Goal: Find contact information: Find contact information

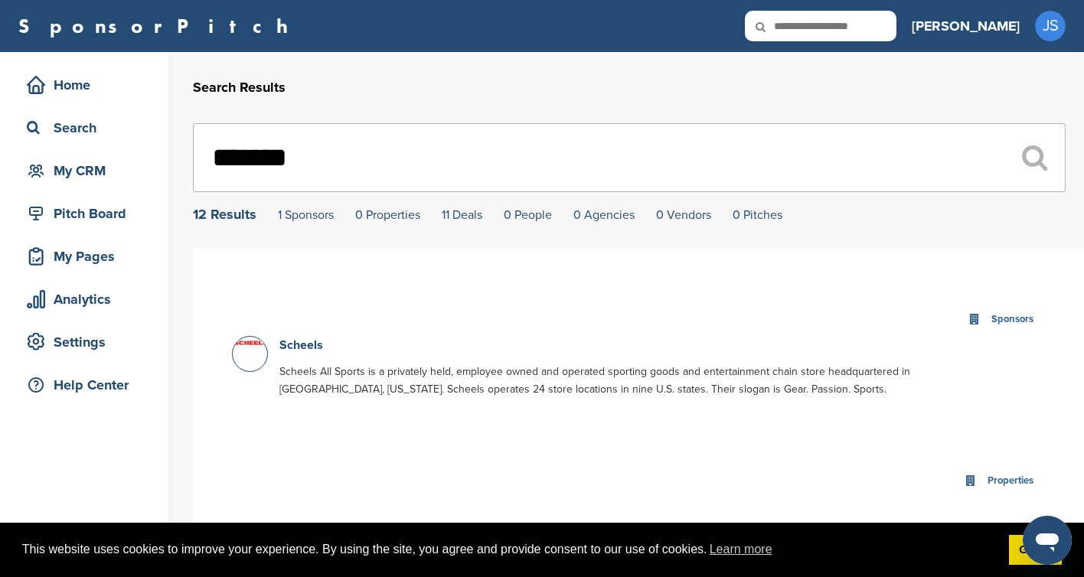
click at [566, 139] on input "*******" at bounding box center [629, 157] width 873 height 69
click at [563, 140] on input "*******" at bounding box center [629, 157] width 873 height 69
paste input "***"
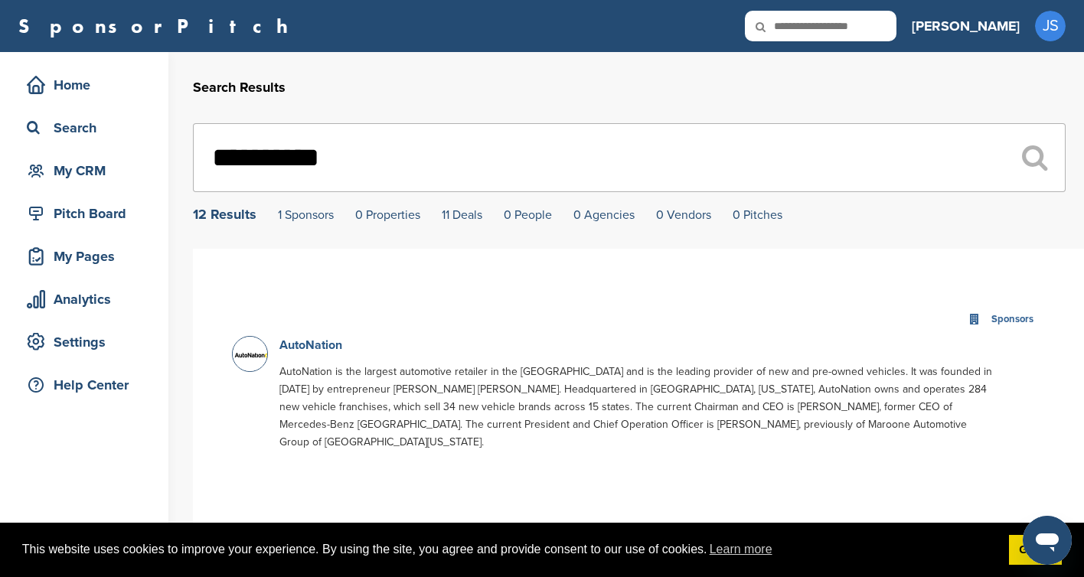
type input "**********"
click at [322, 347] on link "AutoNation" at bounding box center [310, 345] width 63 height 15
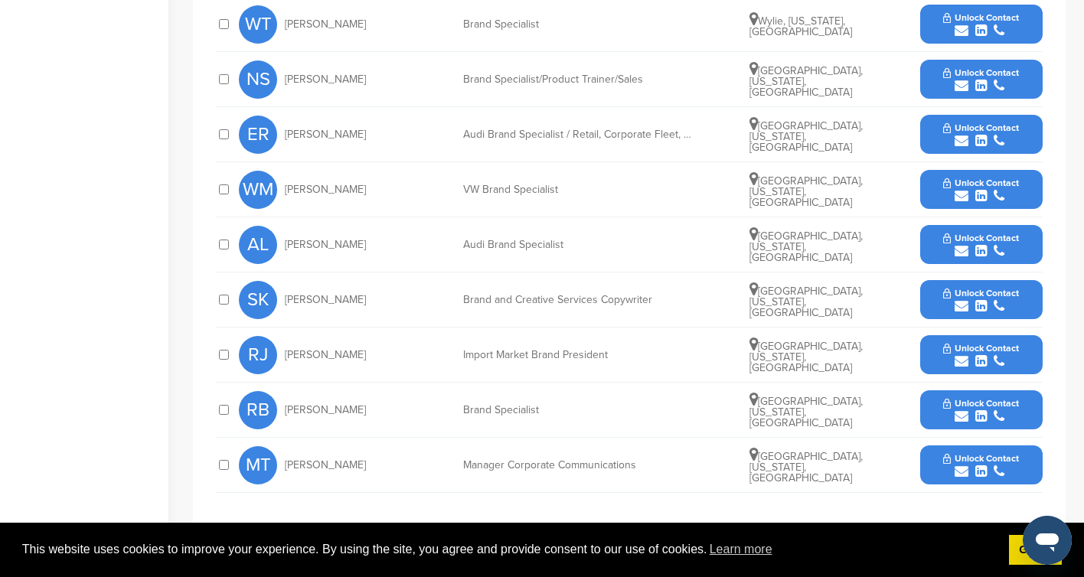
scroll to position [715, 0]
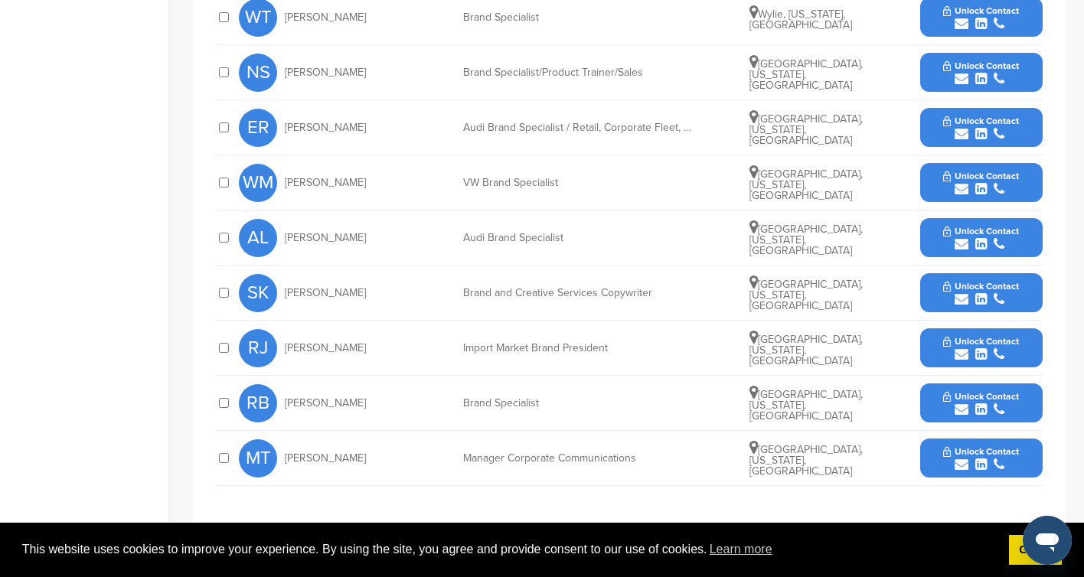
click at [527, 453] on div "Manager Corporate Communications" at bounding box center [578, 458] width 230 height 11
click at [306, 453] on span "[PERSON_NAME]" at bounding box center [325, 458] width 81 height 11
click at [306, 453] on span "Matteo Togni" at bounding box center [325, 458] width 81 height 11
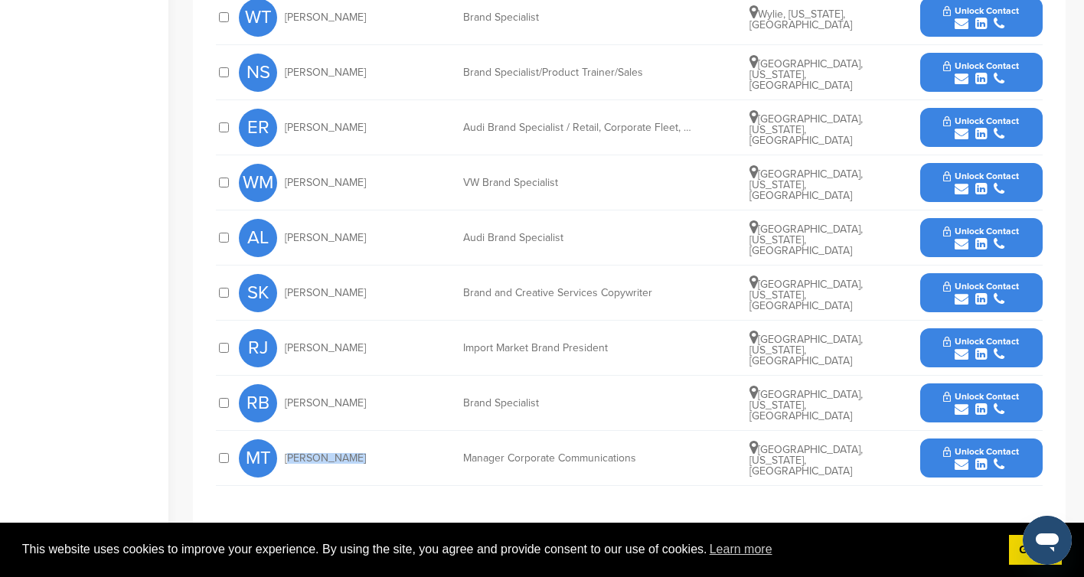
copy div "Matteo Togni"
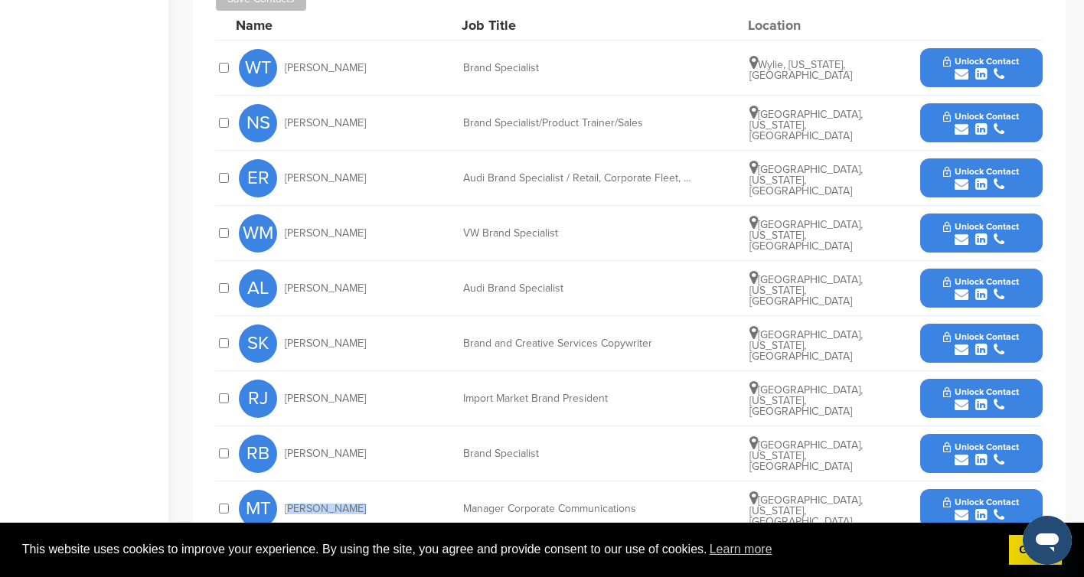
scroll to position [660, 0]
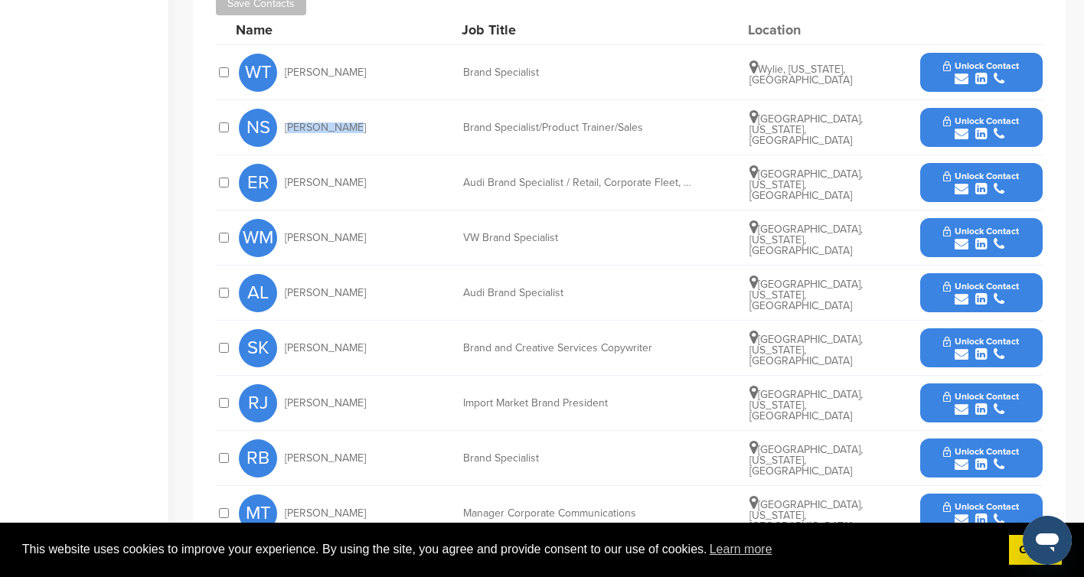
drag, startPoint x: 350, startPoint y: 110, endPoint x: 282, endPoint y: 107, distance: 67.4
click at [282, 109] on div "NS Nick Scherr" at bounding box center [323, 128] width 168 height 38
copy span "Nick Scherr"
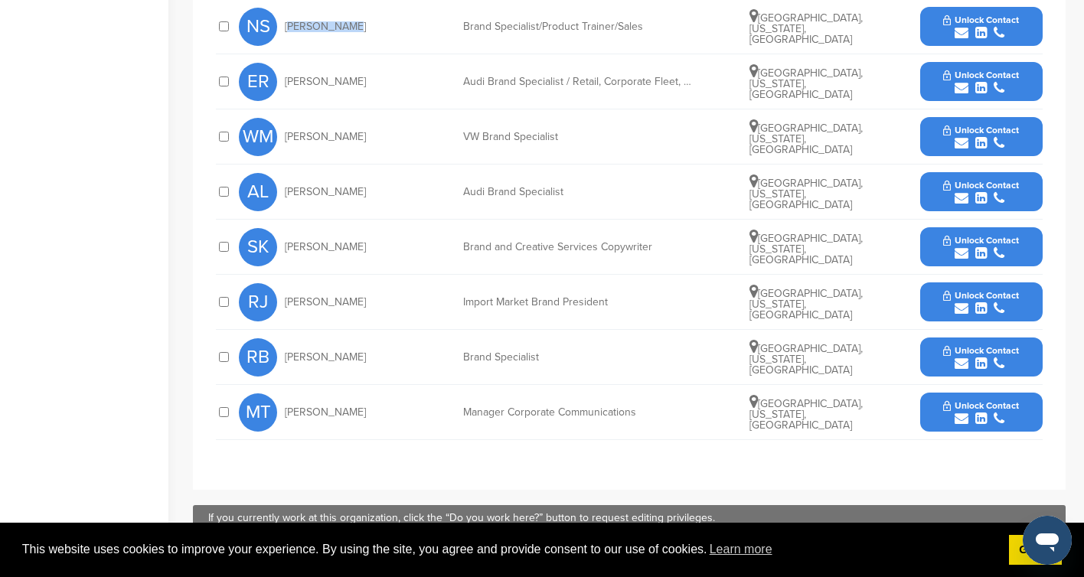
scroll to position [763, 0]
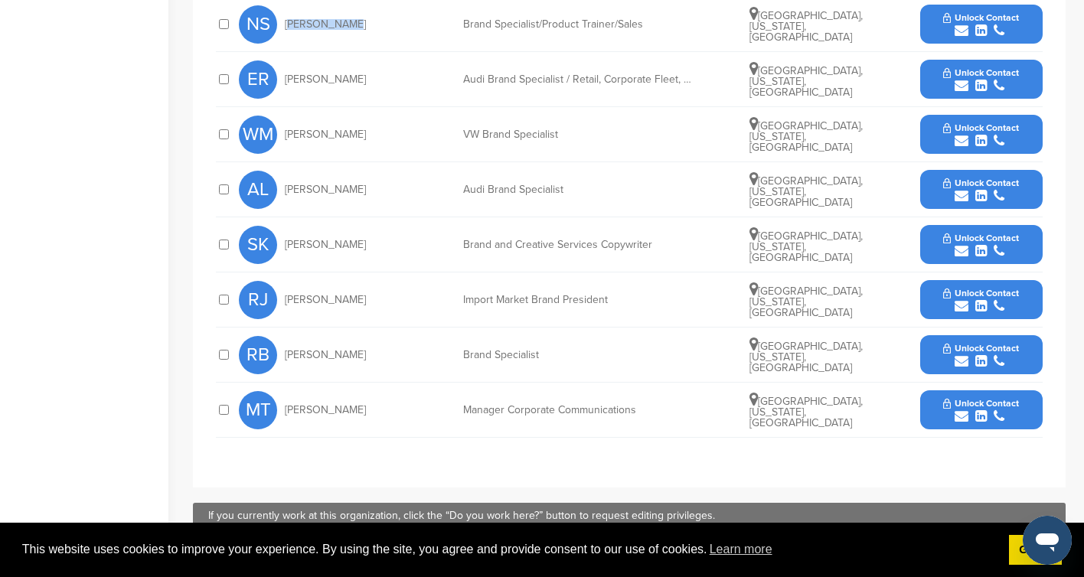
drag, startPoint x: 349, startPoint y: 233, endPoint x: 275, endPoint y: 233, distance: 74.3
click at [275, 233] on div "SK Scott Katz" at bounding box center [323, 245] width 168 height 38
copy div "Scott Katz"
drag, startPoint x: 339, startPoint y: 337, endPoint x: 275, endPoint y: 331, distance: 64.5
click at [275, 336] on div "RB Richie Bui" at bounding box center [323, 355] width 168 height 38
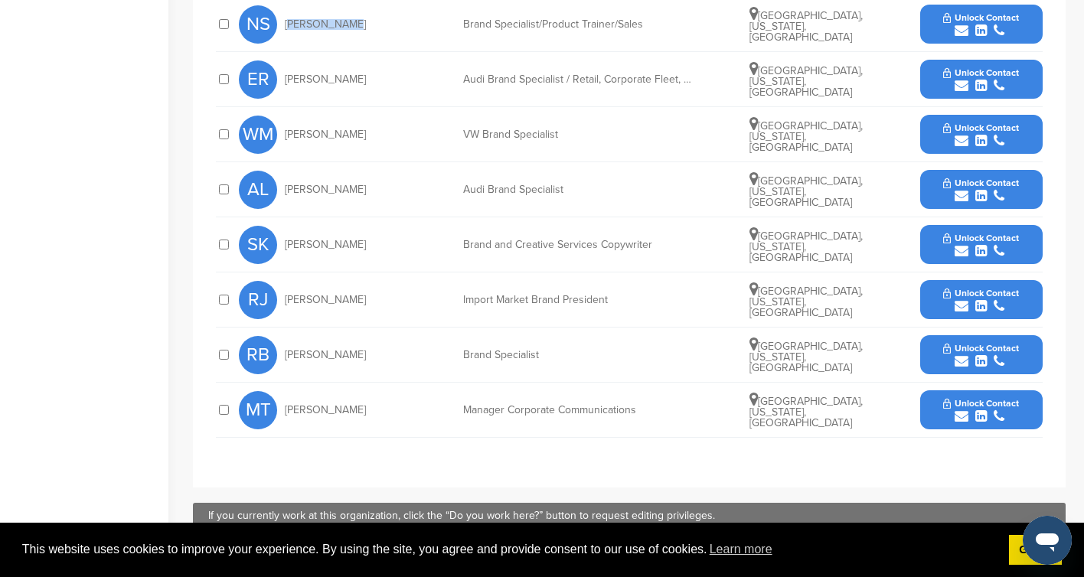
copy div "Richie Bui"
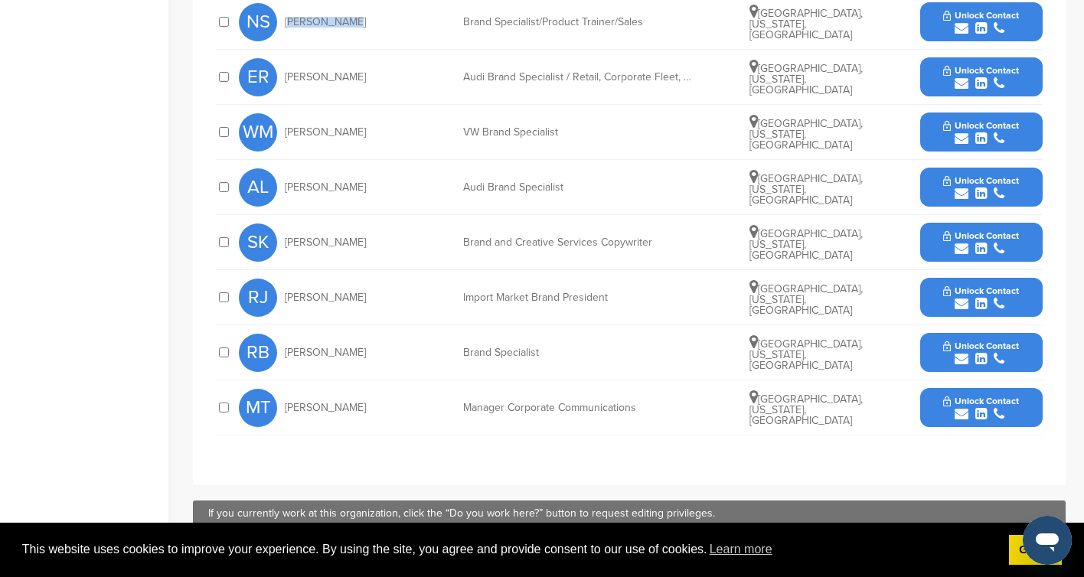
scroll to position [766, 0]
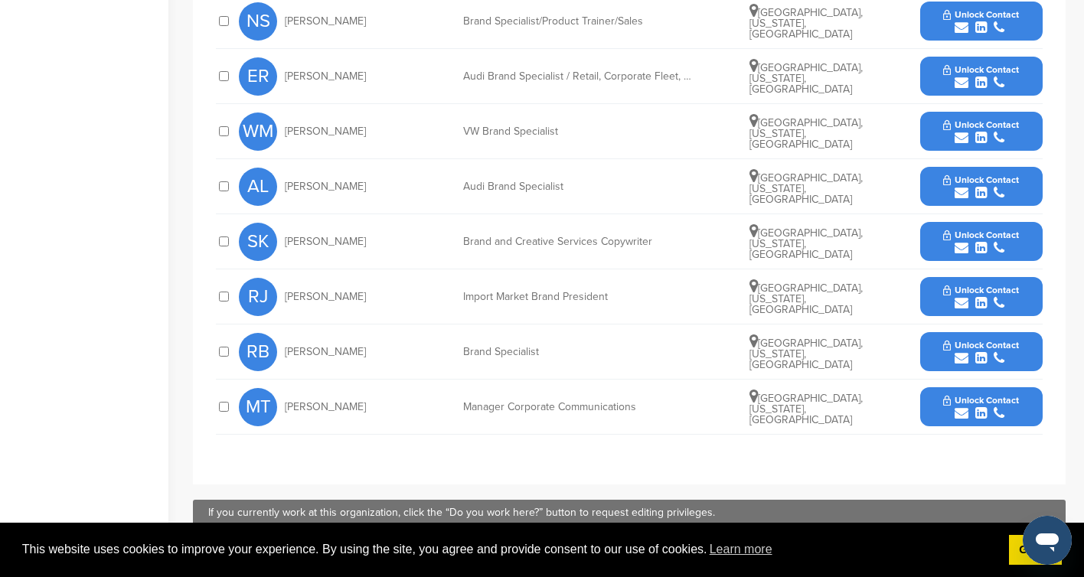
click at [351, 393] on div "MT Matteo Togni" at bounding box center [323, 407] width 168 height 38
drag, startPoint x: 351, startPoint y: 393, endPoint x: 288, endPoint y: 387, distance: 63.1
click at [288, 388] on div "MT Matteo Togni" at bounding box center [323, 407] width 168 height 38
copy span "Matteo Togni"
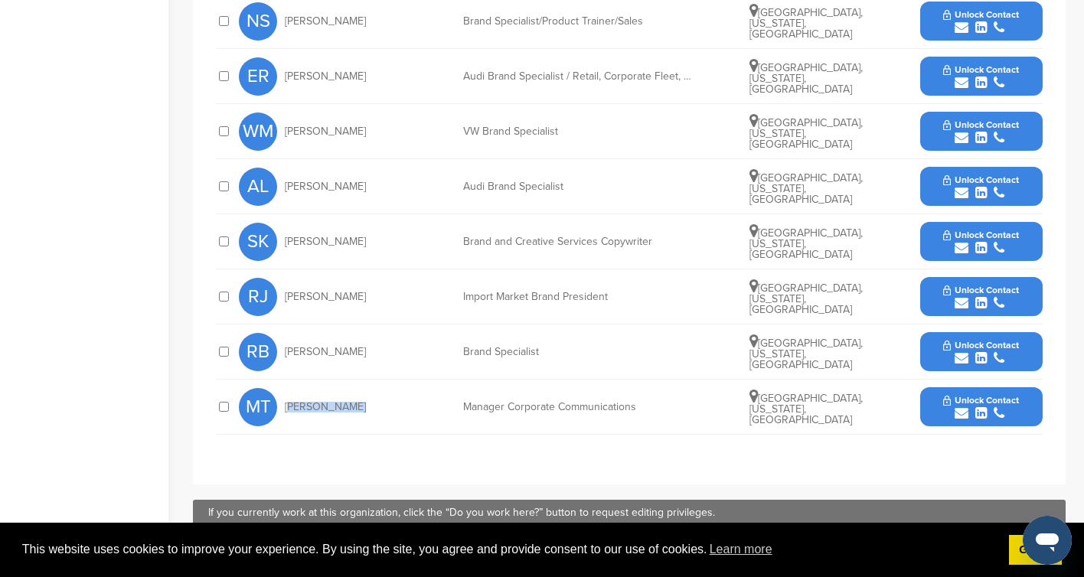
click at [965, 395] on span "Unlock Contact" at bounding box center [981, 400] width 76 height 11
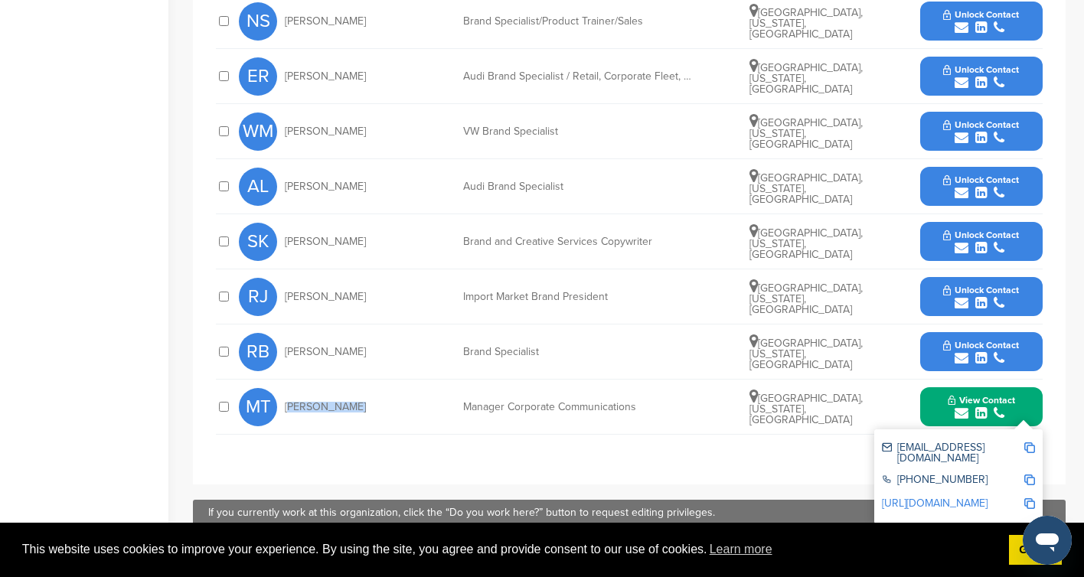
click at [1031, 442] on img at bounding box center [1029, 447] width 11 height 11
copy span "Matteo Togni"
click at [1023, 475] on div "954-769-6000" at bounding box center [953, 481] width 142 height 13
click at [1029, 475] on img at bounding box center [1029, 480] width 11 height 11
click at [1033, 498] on img at bounding box center [1029, 503] width 11 height 11
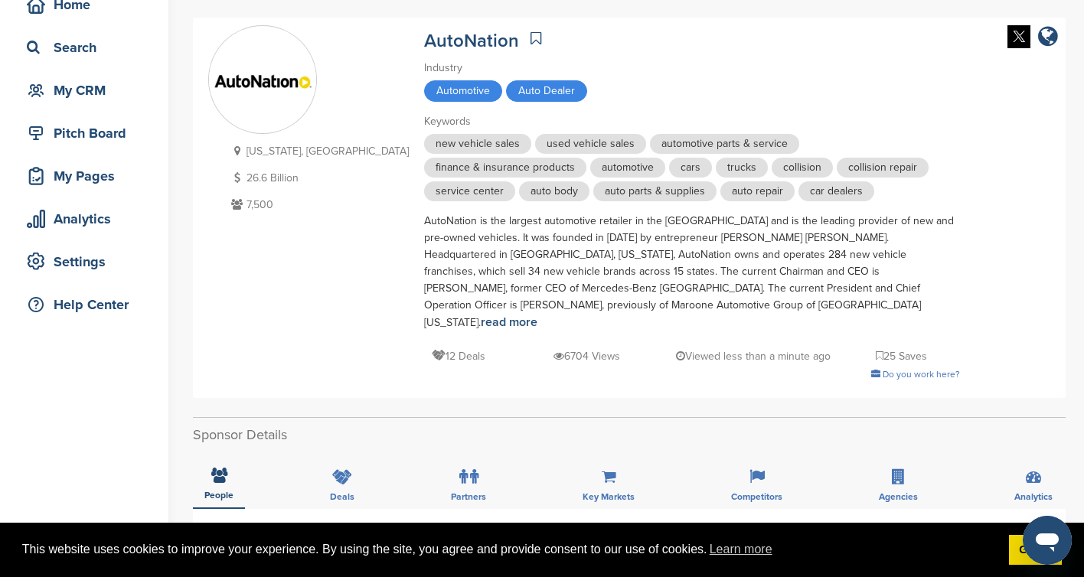
scroll to position [0, 0]
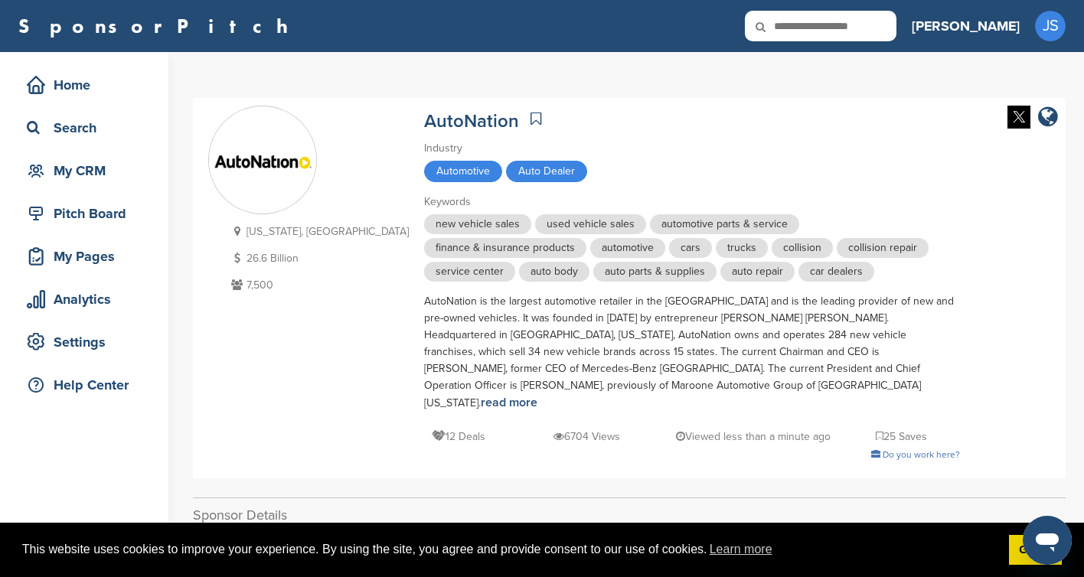
click at [875, 26] on input "text" at bounding box center [821, 26] width 152 height 31
paste input "**********"
type input "**********"
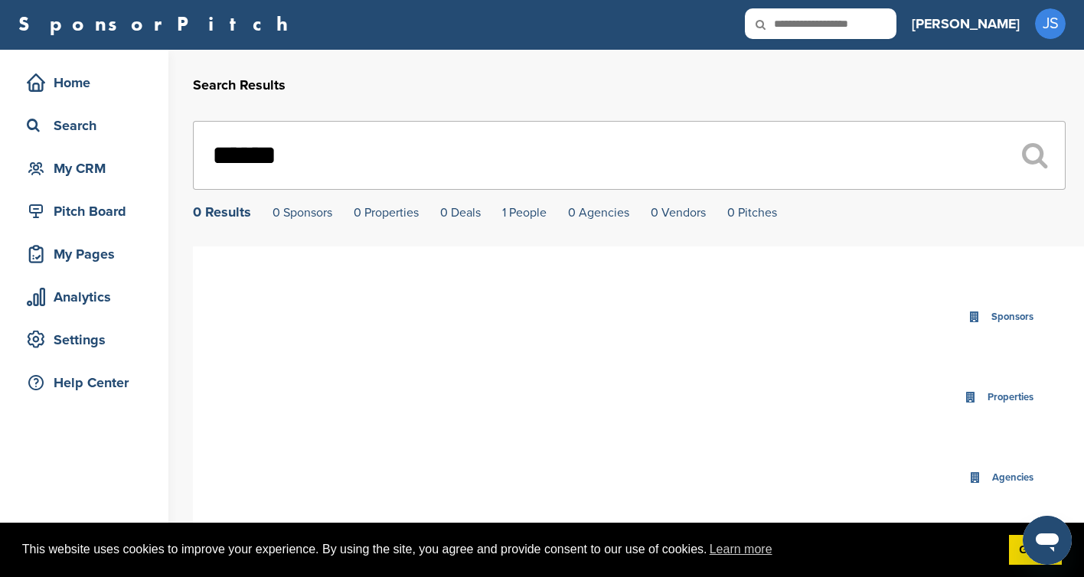
scroll to position [3, 0]
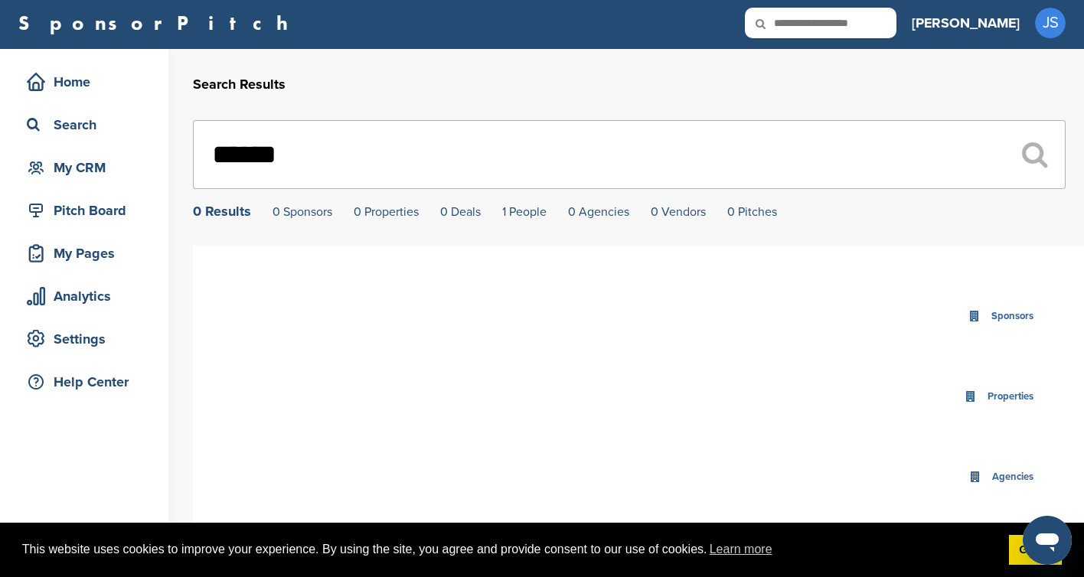
click at [349, 163] on input "******" at bounding box center [629, 154] width 873 height 69
drag, startPoint x: 284, startPoint y: 158, endPoint x: 164, endPoint y: 150, distance: 120.5
click at [164, 150] on div "Home Search My CRM Pitch Board My Pages Analytics Settings Help Center Search R…" at bounding box center [542, 501] width 1084 height 905
paste input "**********"
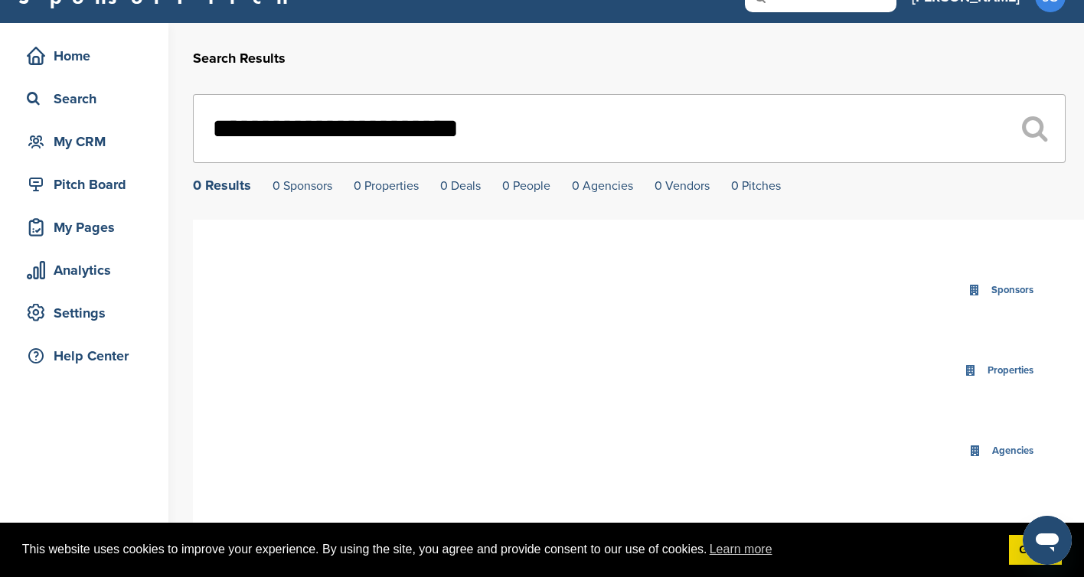
scroll to position [30, 0]
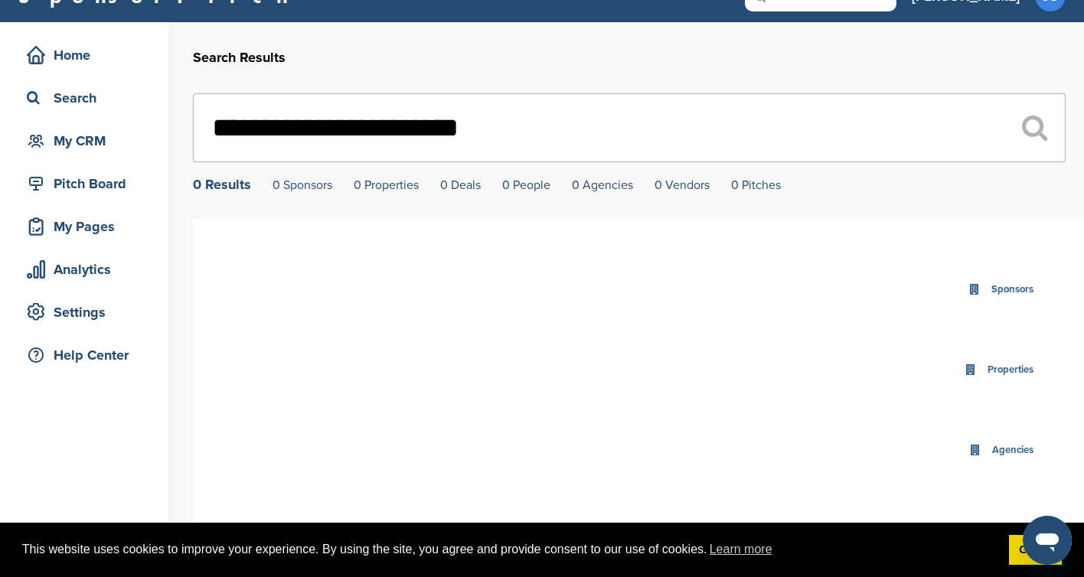
drag, startPoint x: 297, startPoint y: 127, endPoint x: 567, endPoint y: 153, distance: 271.5
click at [567, 153] on input "**********" at bounding box center [629, 127] width 873 height 69
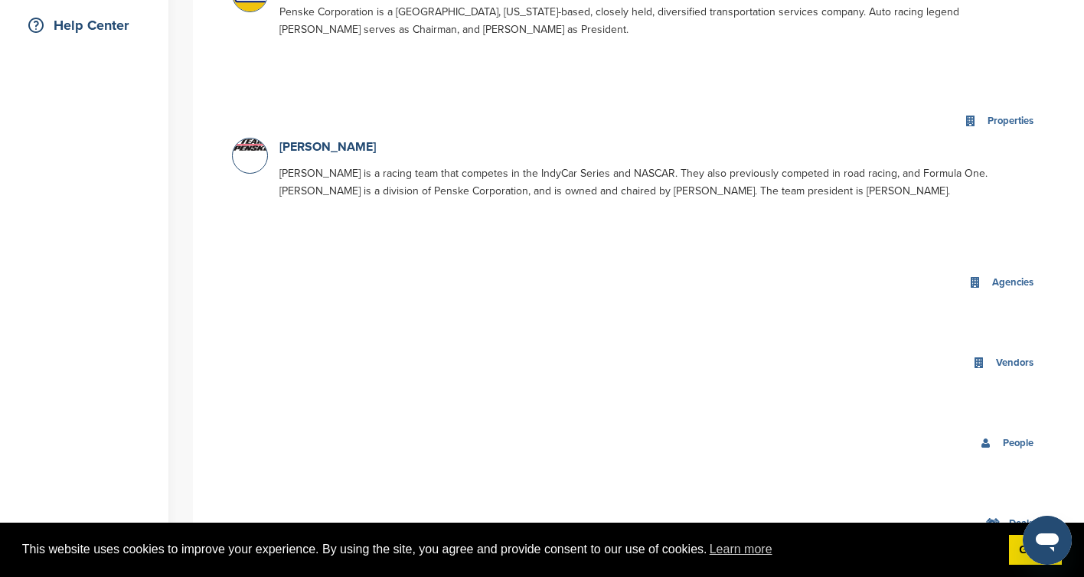
scroll to position [100, 0]
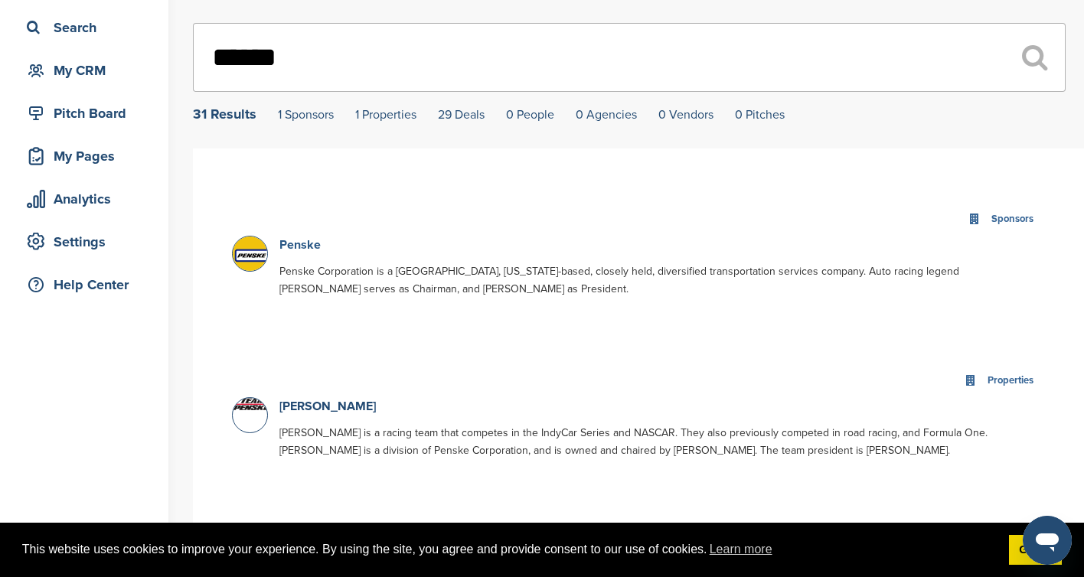
type input "******"
click at [301, 246] on link "Penske" at bounding box center [299, 244] width 41 height 15
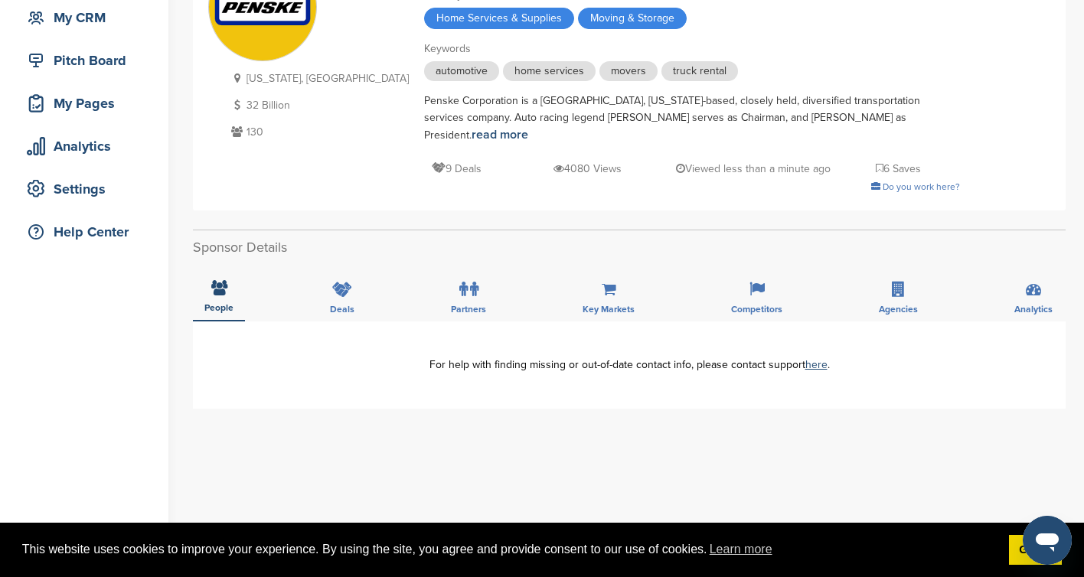
scroll to position [184, 0]
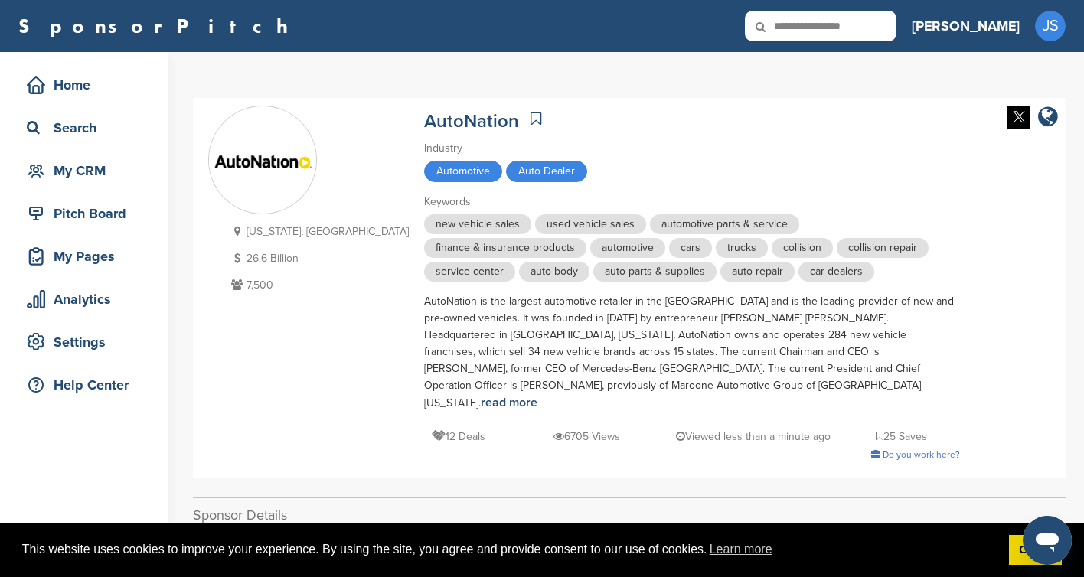
click at [896, 24] on input "**********" at bounding box center [821, 26] width 152 height 31
drag, startPoint x: 943, startPoint y: 24, endPoint x: 778, endPoint y: 17, distance: 164.8
click at [778, 17] on div "**********" at bounding box center [457, 26] width 878 height 31
paste input "text"
type input "*********"
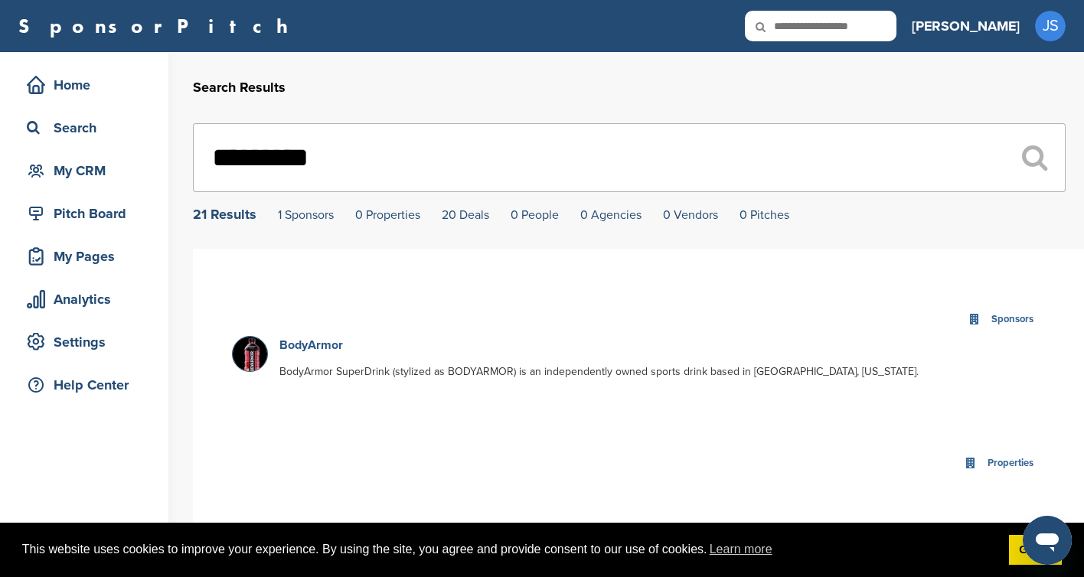
click at [318, 351] on link "BodyArmor" at bounding box center [311, 345] width 64 height 15
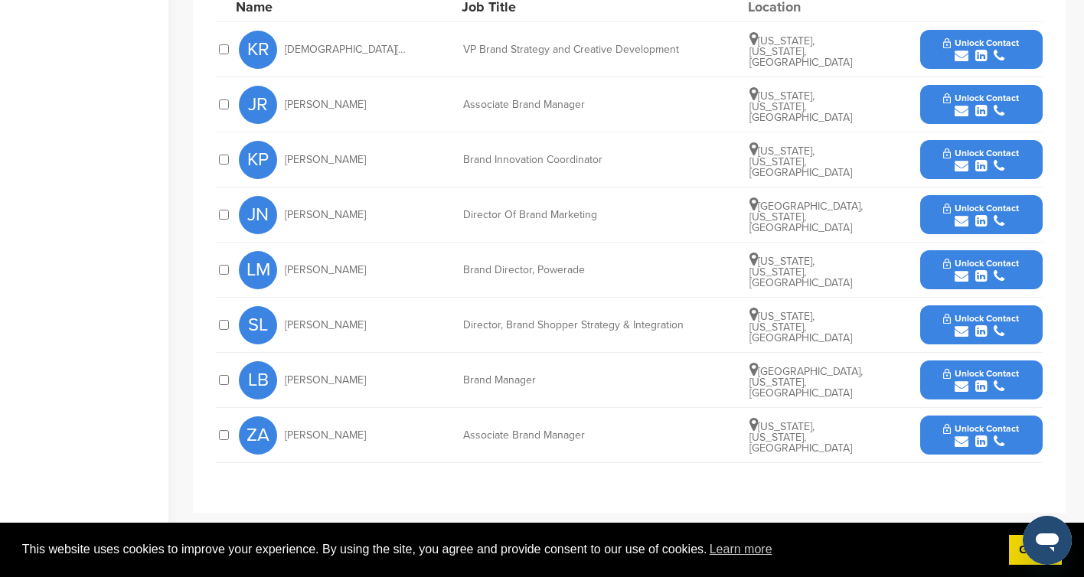
scroll to position [592, 0]
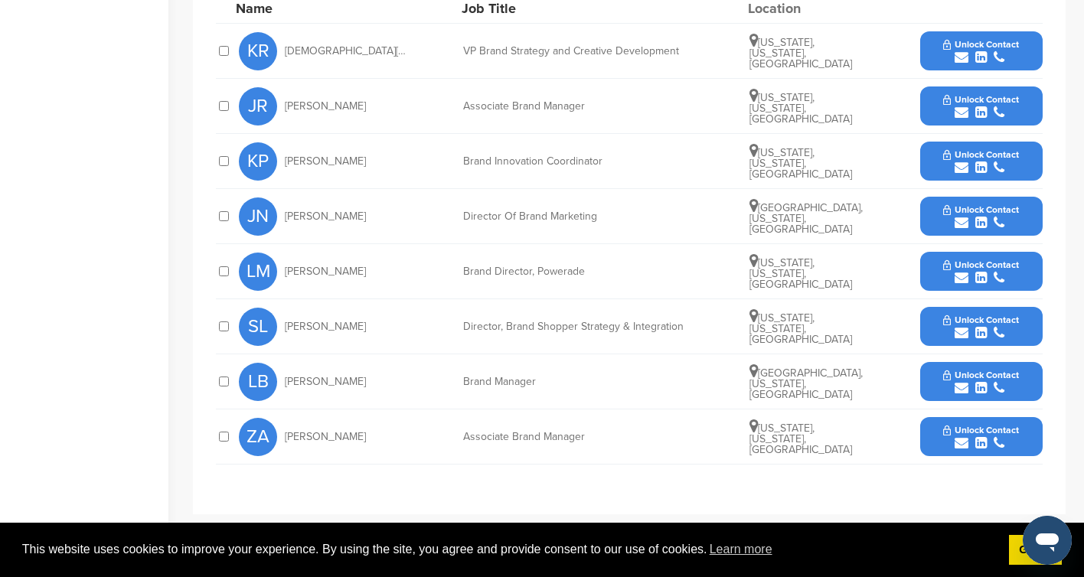
click at [314, 321] on span "Sunnie Lee" at bounding box center [325, 326] width 81 height 11
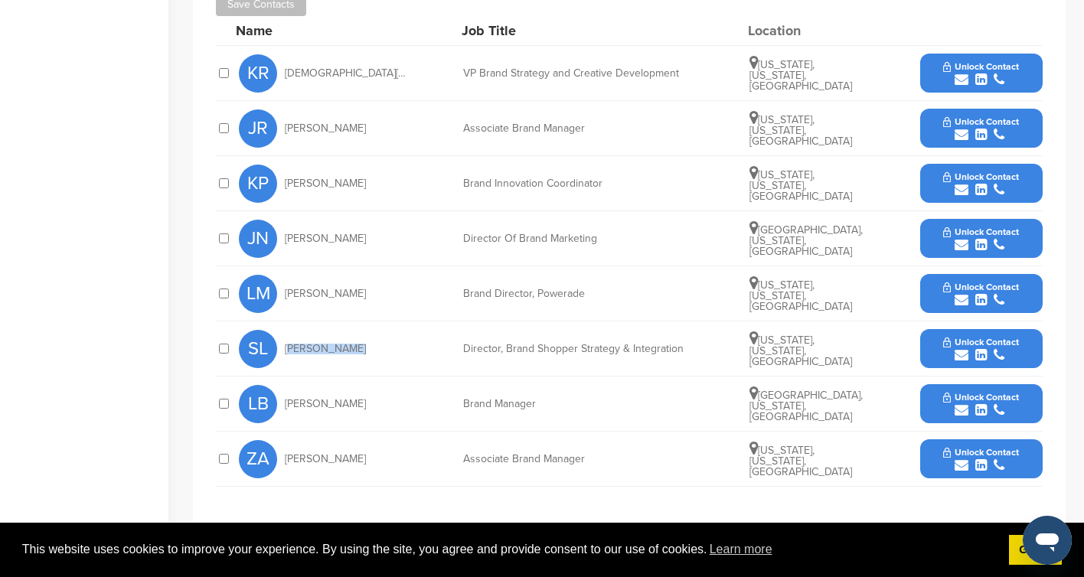
scroll to position [544, 0]
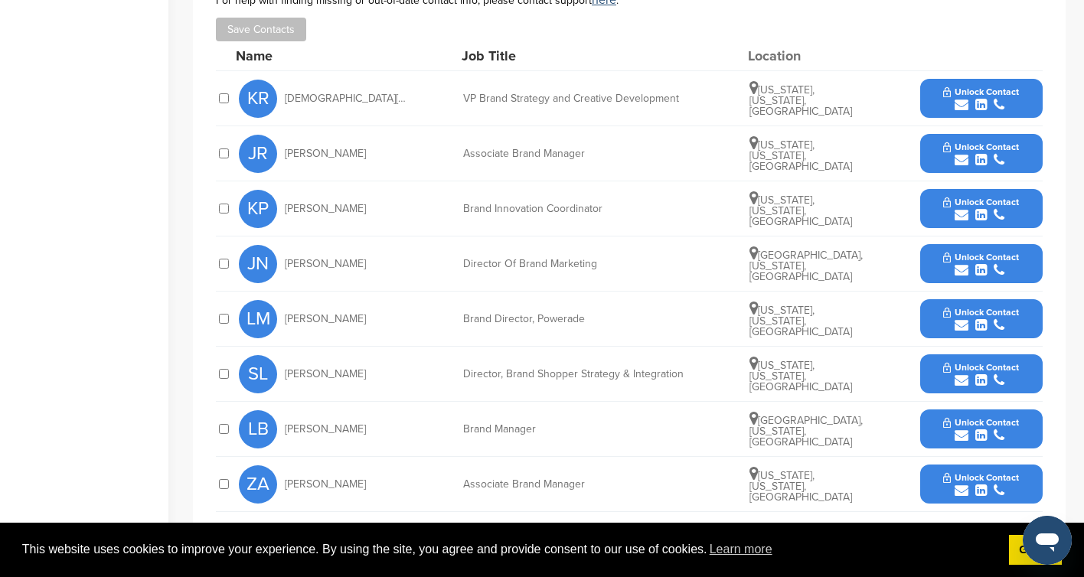
click at [488, 98] on div "VP Brand Strategy and Creative Development" at bounding box center [578, 98] width 230 height 11
drag, startPoint x: 364, startPoint y: 102, endPoint x: 265, endPoint y: 94, distance: 99.0
click at [265, 94] on div "KR Kristen Rumble" at bounding box center [323, 99] width 168 height 38
copy div "Kristen Rumble"
click at [354, 375] on div "SL Sunnie Lee" at bounding box center [323, 374] width 168 height 38
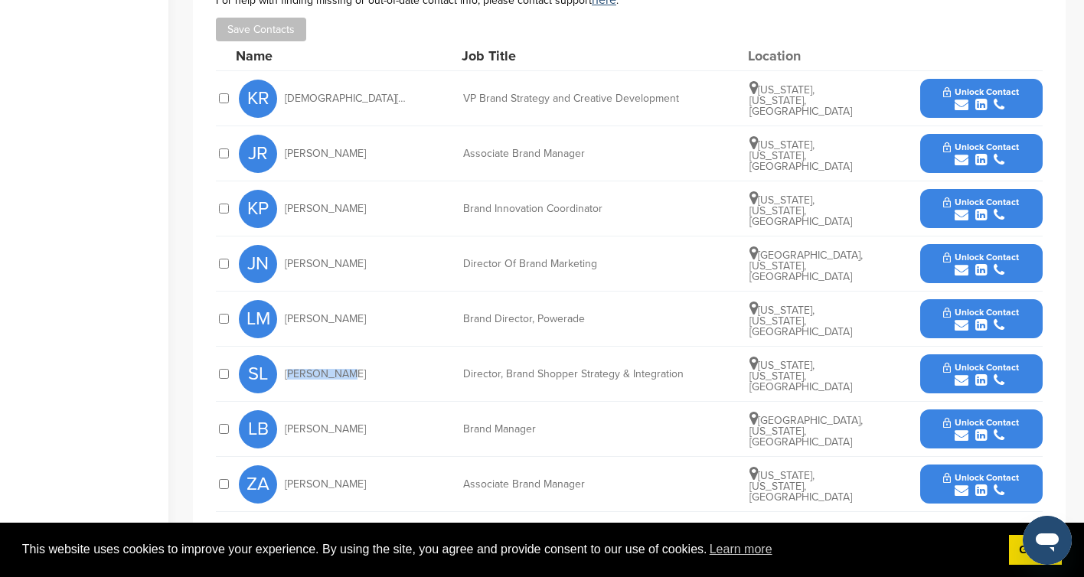
drag, startPoint x: 354, startPoint y: 377, endPoint x: 285, endPoint y: 377, distance: 68.9
click at [285, 377] on div "SL Sunnie Lee" at bounding box center [323, 374] width 168 height 38
copy span "Sunnie Lee"
click at [498, 370] on div "Director, Brand Shopper Strategy & Integration" at bounding box center [578, 374] width 230 height 11
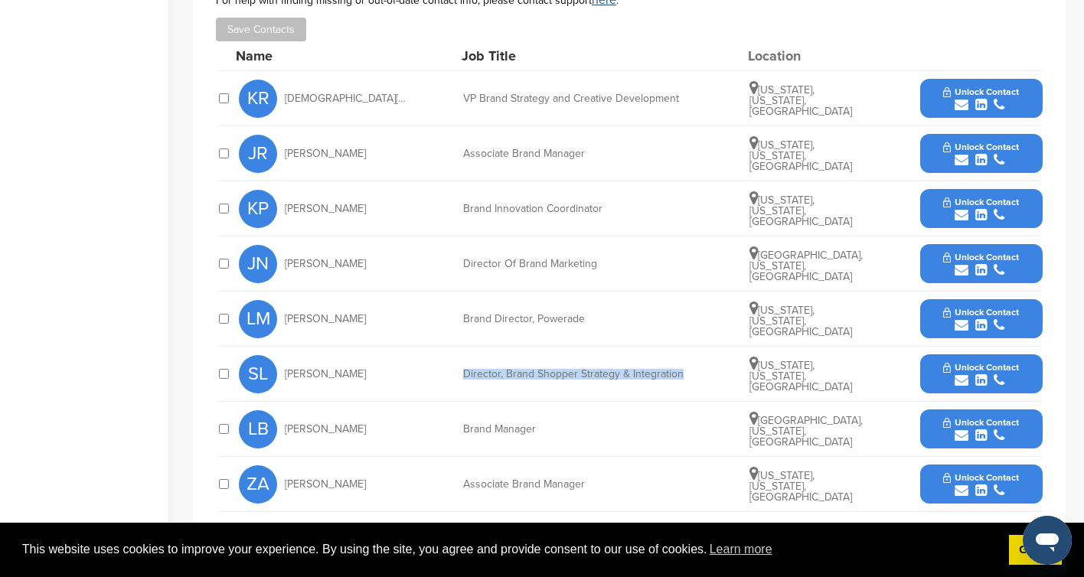
click at [498, 370] on div "Director, Brand Shopper Strategy & Integration" at bounding box center [578, 374] width 230 height 11
copy div "Director, Brand Shopper Strategy & Integration"
drag, startPoint x: 762, startPoint y: 370, endPoint x: 854, endPoint y: 370, distance: 91.9
click at [852, 370] on span "[US_STATE], [US_STATE], [GEOGRAPHIC_DATA]" at bounding box center [800, 376] width 103 height 34
copy span "New York, New York"
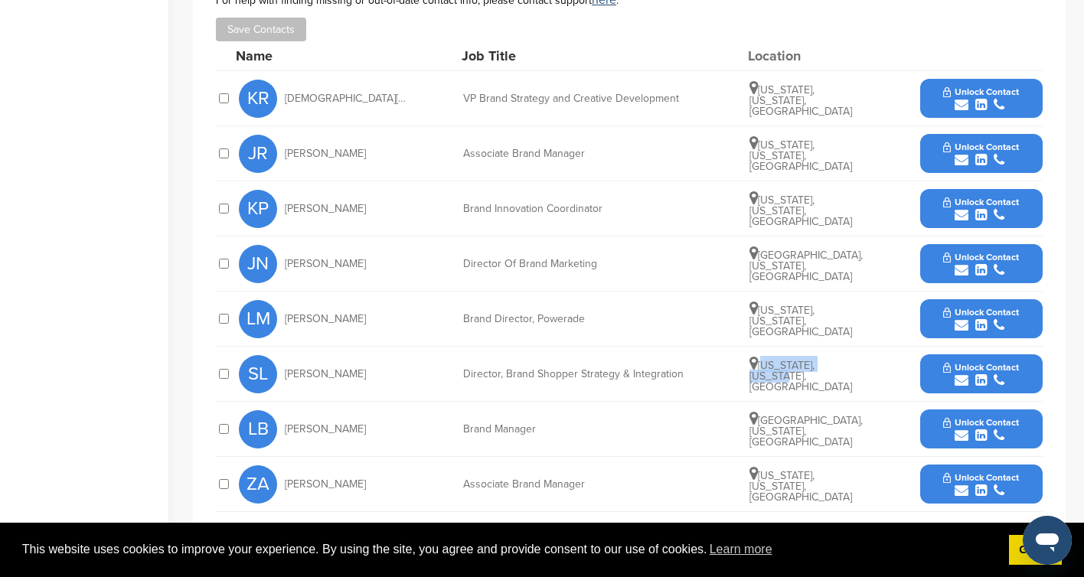
click at [964, 374] on icon "submit" at bounding box center [962, 381] width 14 height 14
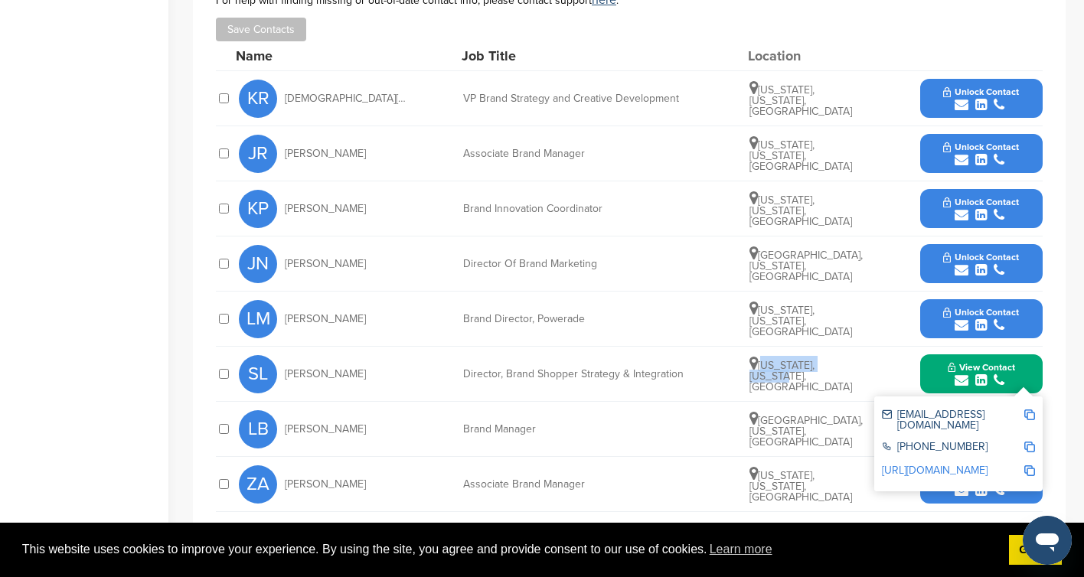
click at [1030, 414] on img at bounding box center [1029, 415] width 11 height 11
copy span "New York, New York"
click at [1029, 442] on img at bounding box center [1029, 447] width 11 height 11
click at [1031, 465] on img at bounding box center [1029, 470] width 11 height 11
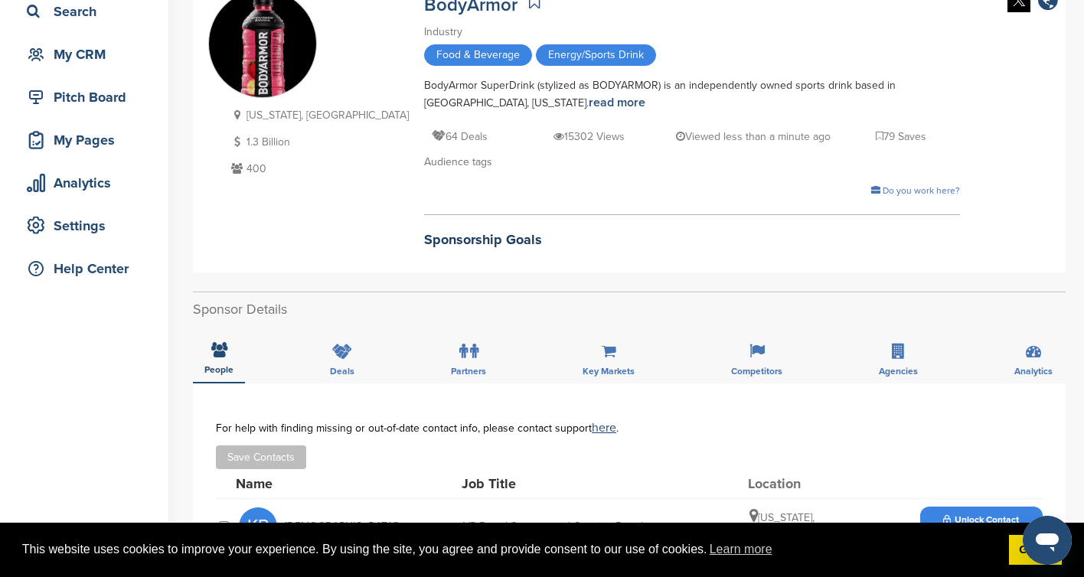
scroll to position [0, 0]
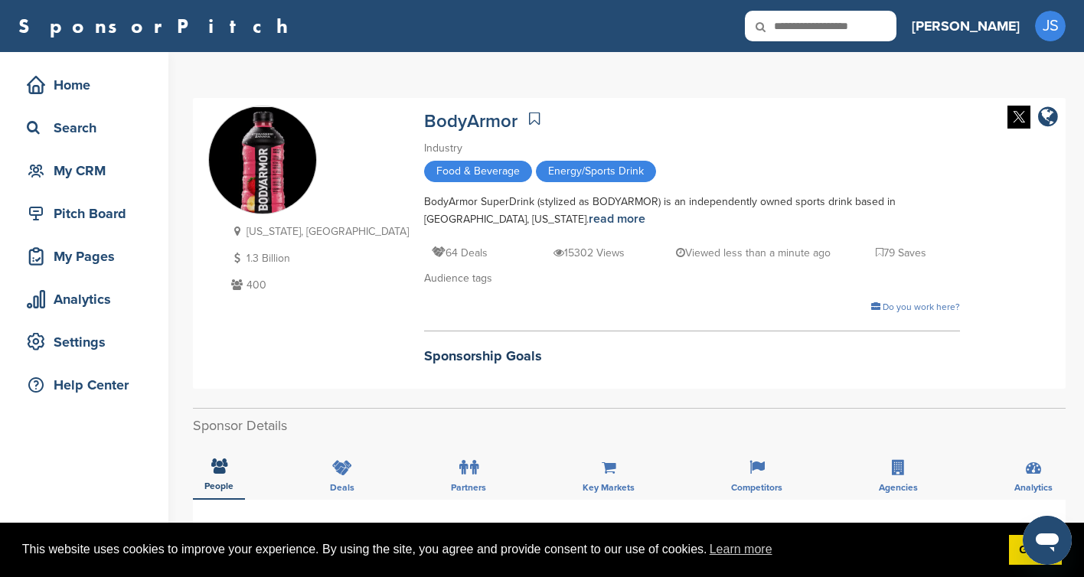
click at [797, 27] on icon at bounding box center [771, 27] width 52 height 32
click at [878, 22] on input "text" at bounding box center [821, 26] width 152 height 31
paste input "*******"
type input "*******"
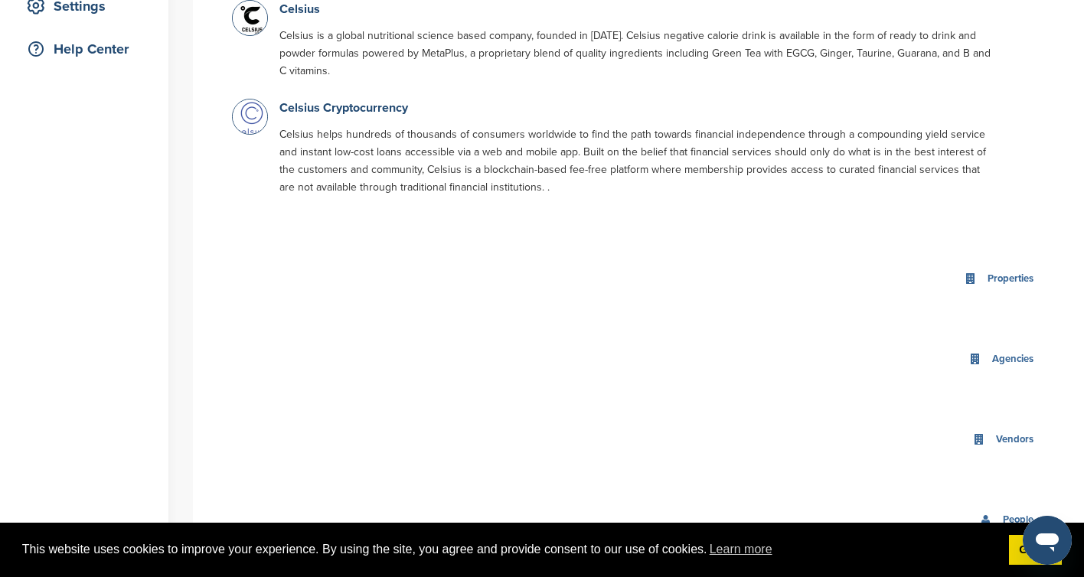
scroll to position [333, 0]
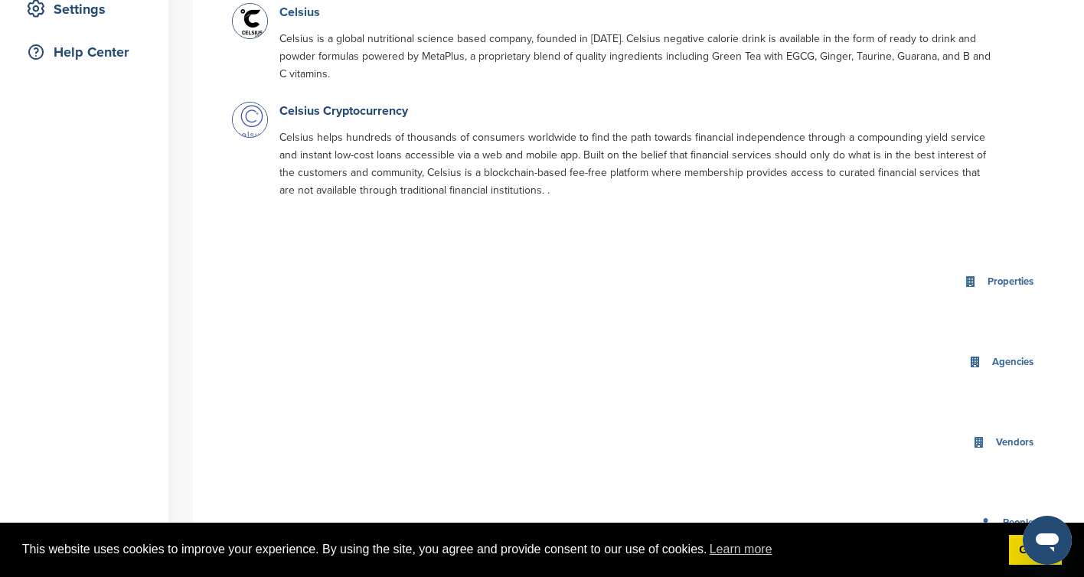
click at [294, 15] on link "Celsius" at bounding box center [299, 12] width 41 height 15
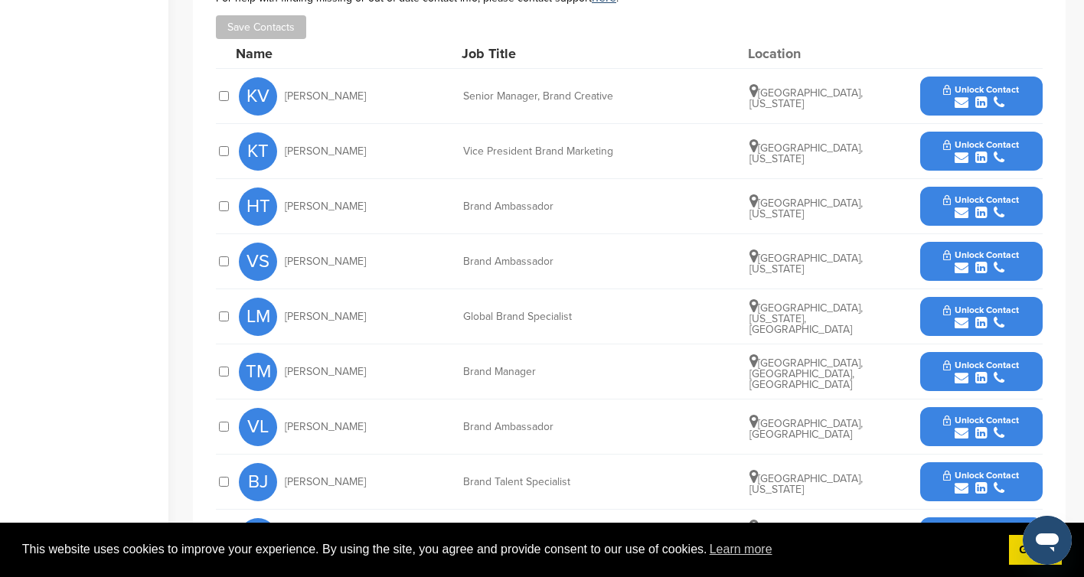
scroll to position [514, 0]
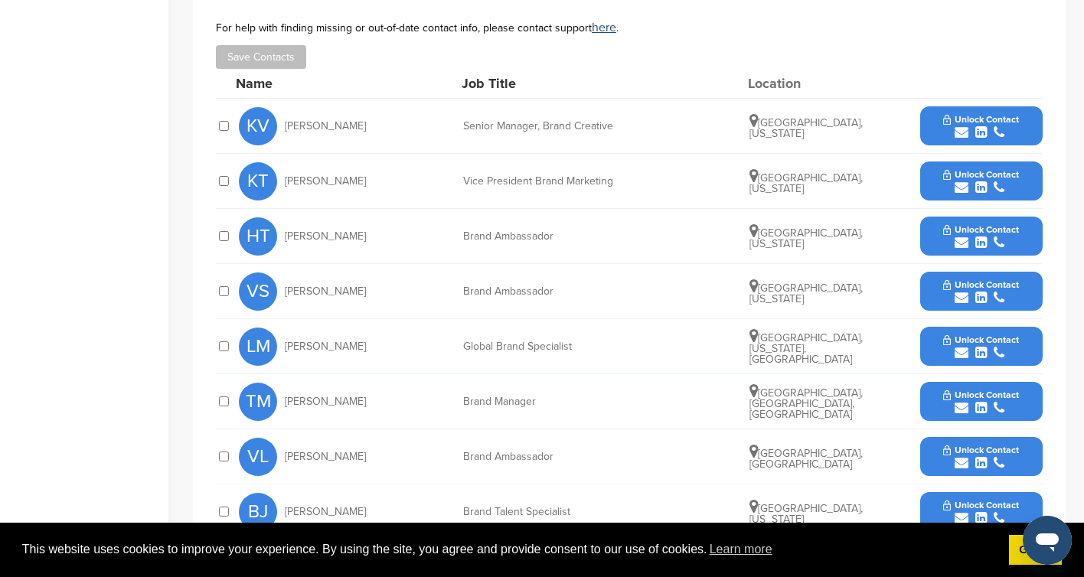
click at [470, 131] on div "Senior Manager, Brand Creative" at bounding box center [578, 126] width 230 height 11
click at [324, 132] on span "Kris Velazquez" at bounding box center [325, 126] width 81 height 11
drag, startPoint x: 374, startPoint y: 125, endPoint x: 283, endPoint y: 124, distance: 90.3
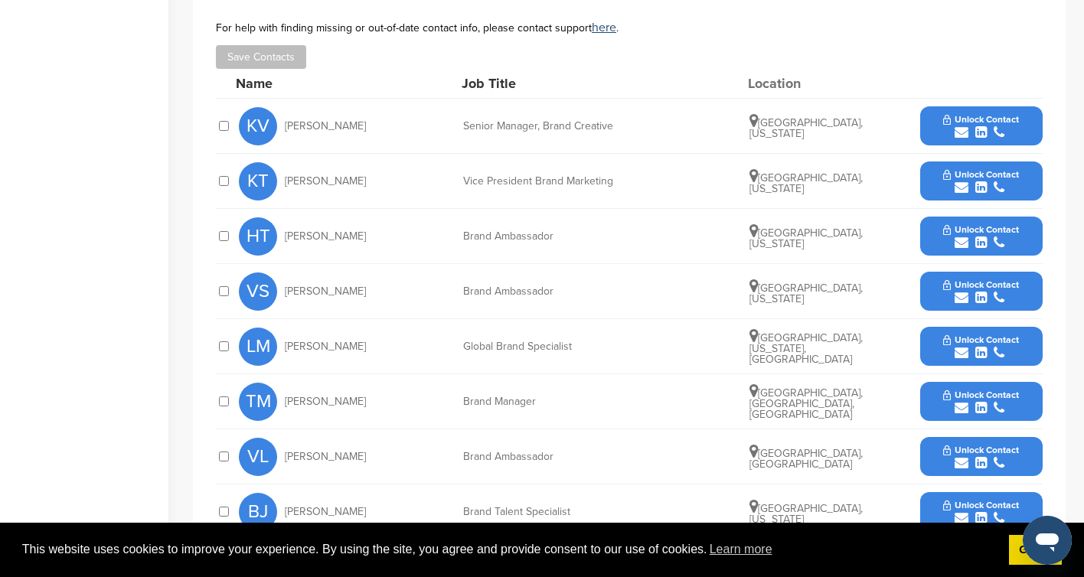
click at [283, 124] on div "KV Kris Velazquez" at bounding box center [323, 126] width 168 height 38
copy span "Kris Velazquez"
click at [326, 185] on span "Katie Turoff" at bounding box center [325, 181] width 81 height 11
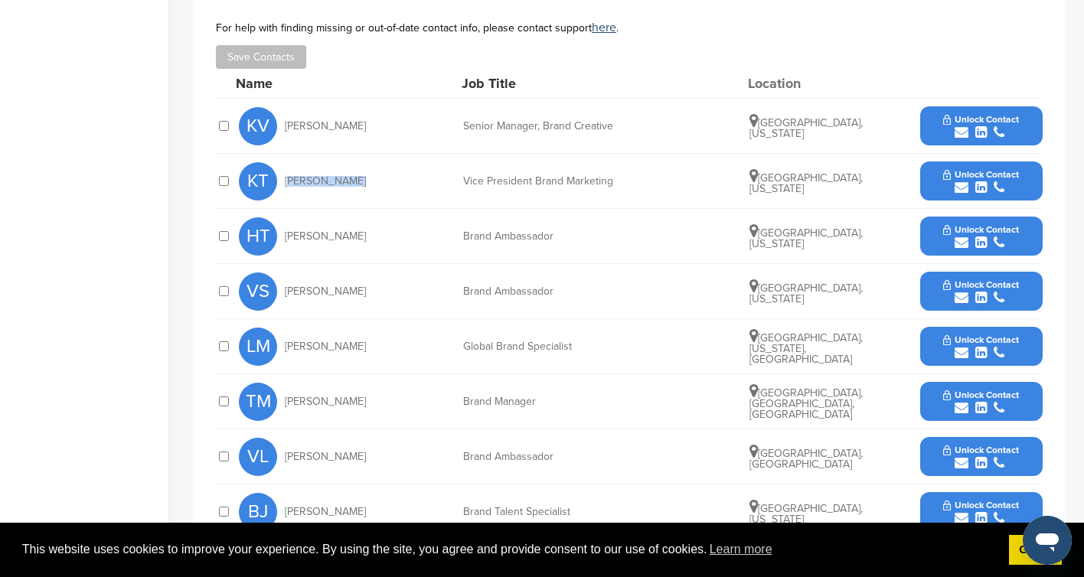
copy div "Katie Turoff"
drag, startPoint x: 363, startPoint y: 128, endPoint x: 286, endPoint y: 129, distance: 76.6
click at [286, 129] on div "KV Kris Velazquez" at bounding box center [323, 126] width 168 height 38
copy span "Kris Velazquez"
click at [336, 187] on span "Katie Turoff" at bounding box center [325, 181] width 81 height 11
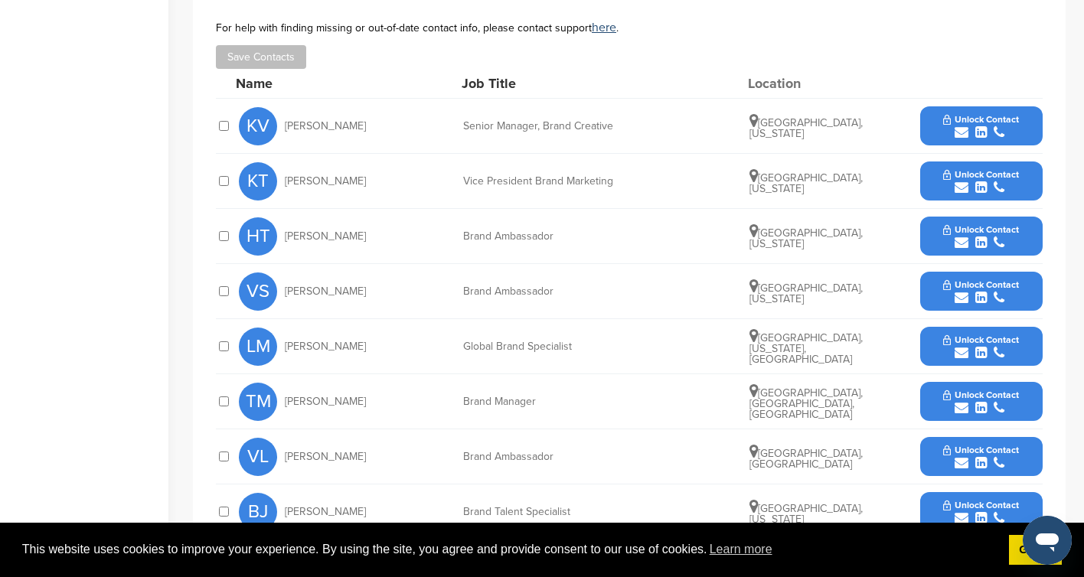
click at [338, 187] on span "Katie Turoff" at bounding box center [325, 181] width 81 height 11
click at [328, 183] on span "Katie Turoff" at bounding box center [325, 181] width 81 height 11
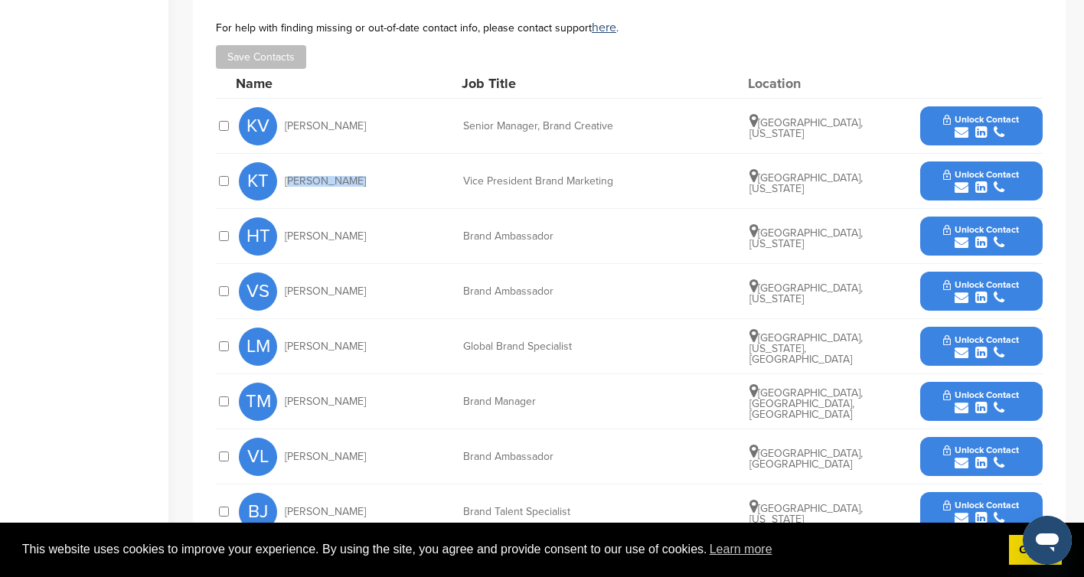
copy div "Katie Turoff"
click at [846, 186] on span "Boca Raton, Florida" at bounding box center [805, 183] width 113 height 24
drag, startPoint x: 854, startPoint y: 185, endPoint x: 759, endPoint y: 183, distance: 95.7
click at [759, 183] on div "Boca Raton, Florida" at bounding box center [806, 181] width 115 height 26
copy span "Boca Raton, Florida"
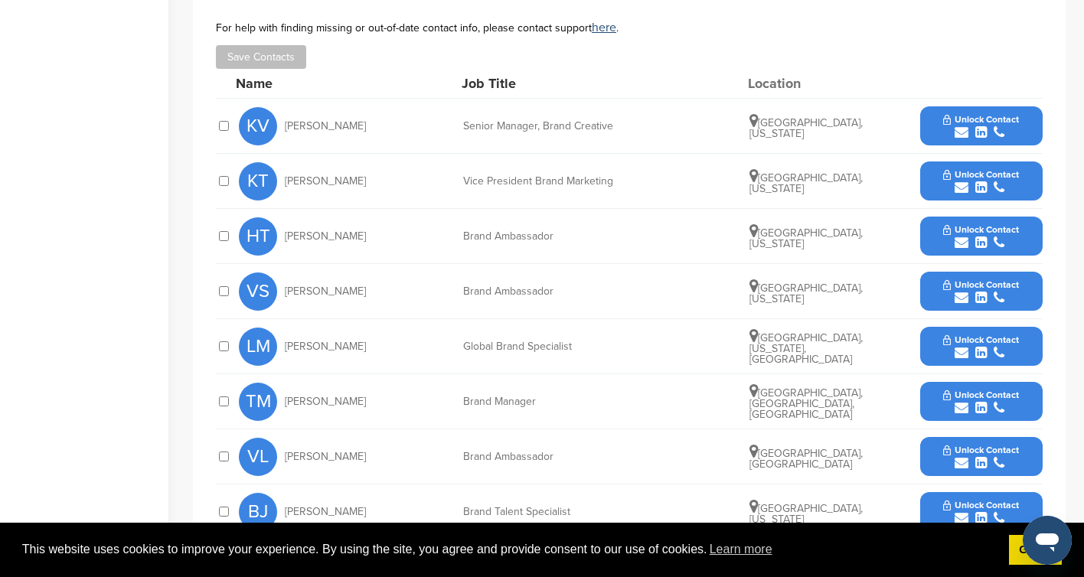
click at [553, 180] on div "Vice President Brand Marketing" at bounding box center [578, 181] width 230 height 11
copy div "Vice President Brand Marketing"
click at [952, 181] on div "submit" at bounding box center [981, 188] width 76 height 15
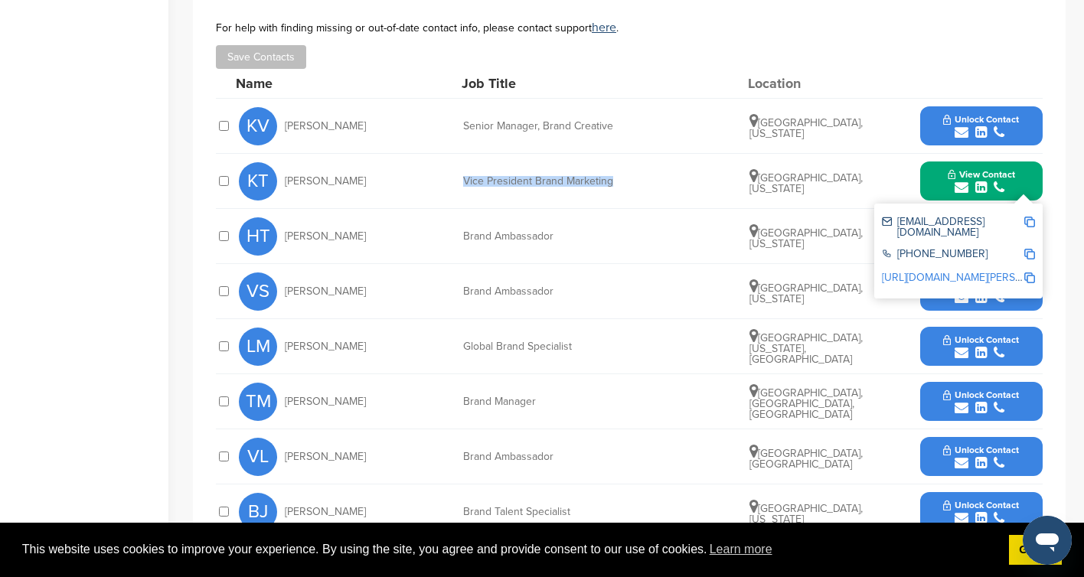
click at [1030, 217] on img at bounding box center [1029, 222] width 11 height 11
copy div "Vice President Brand Marketing"
click at [1024, 249] on img at bounding box center [1029, 254] width 11 height 11
click at [1030, 273] on img at bounding box center [1029, 278] width 11 height 11
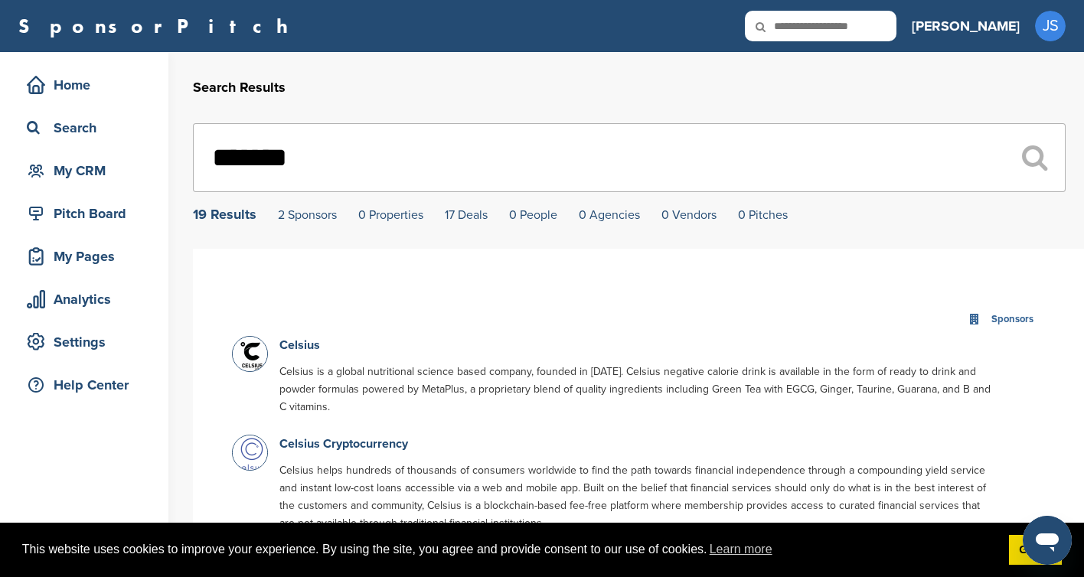
drag, startPoint x: 344, startPoint y: 163, endPoint x: 171, endPoint y: 145, distance: 174.7
paste input "*"
type input "********"
click at [1030, 160] on icon at bounding box center [1034, 158] width 25 height 28
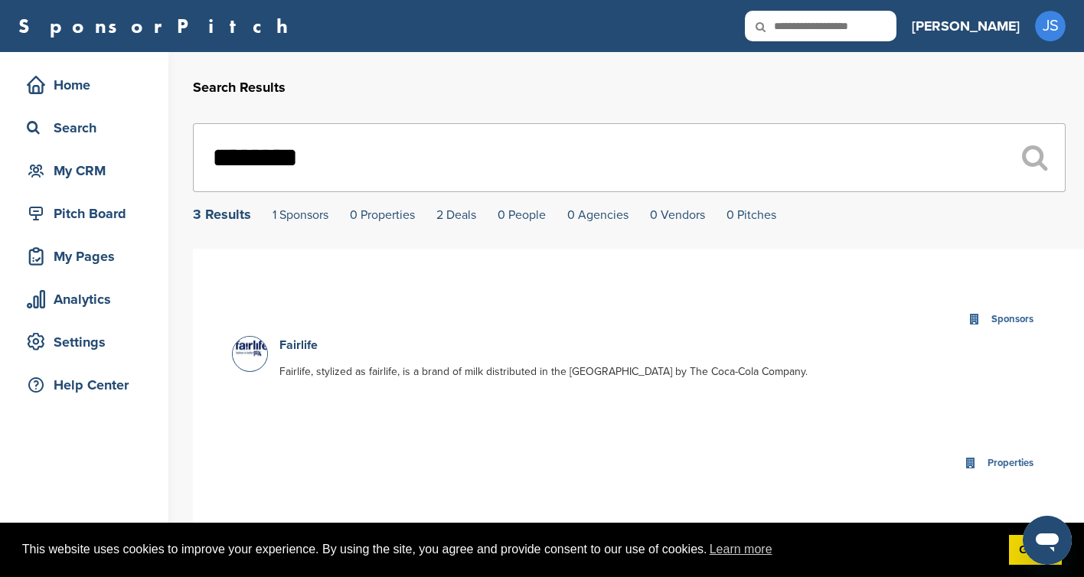
scroll to position [50, 0]
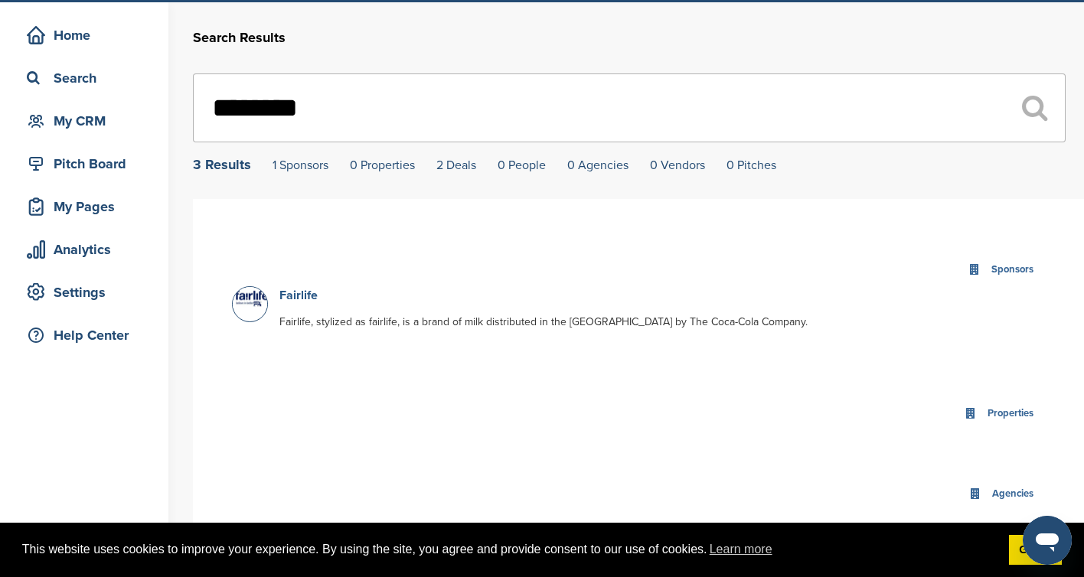
click at [300, 300] on link "Fairlife" at bounding box center [298, 295] width 38 height 15
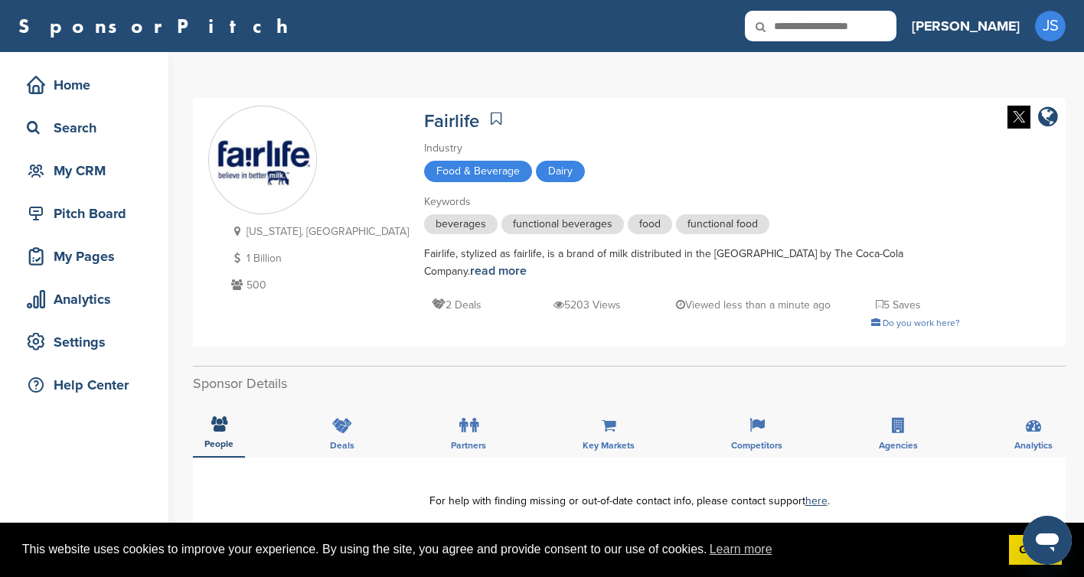
click at [886, 27] on input "text" at bounding box center [821, 26] width 152 height 31
paste input "**********"
type input "**********"
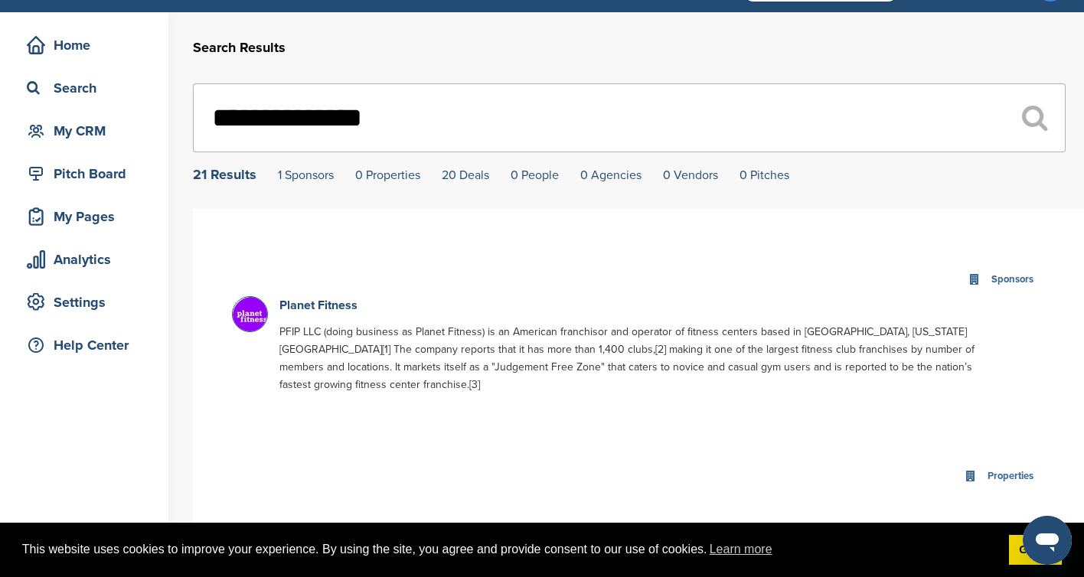
scroll to position [41, 0]
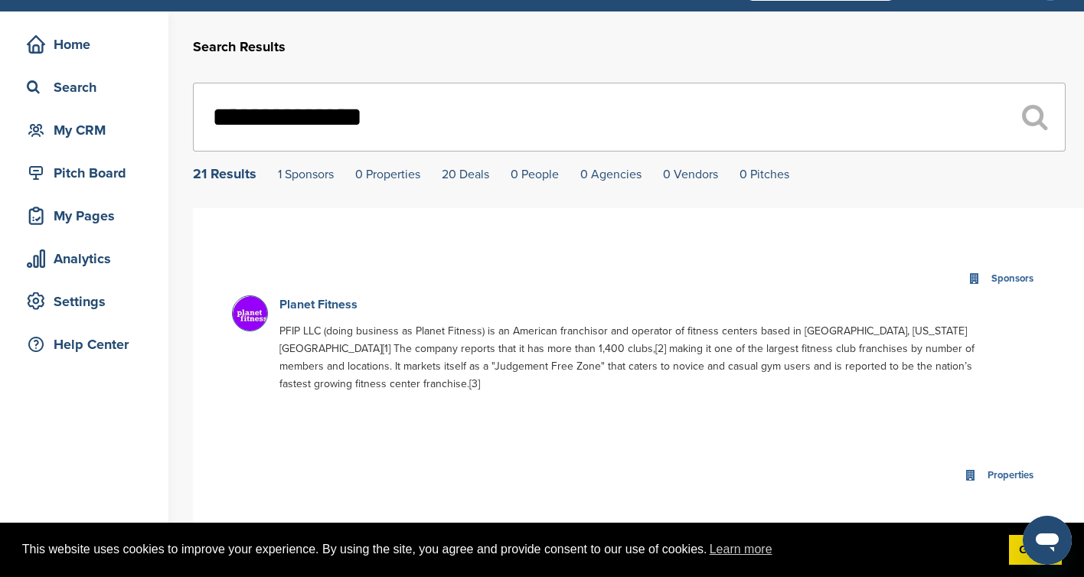
click at [310, 310] on link "Planet Fitness" at bounding box center [318, 304] width 78 height 15
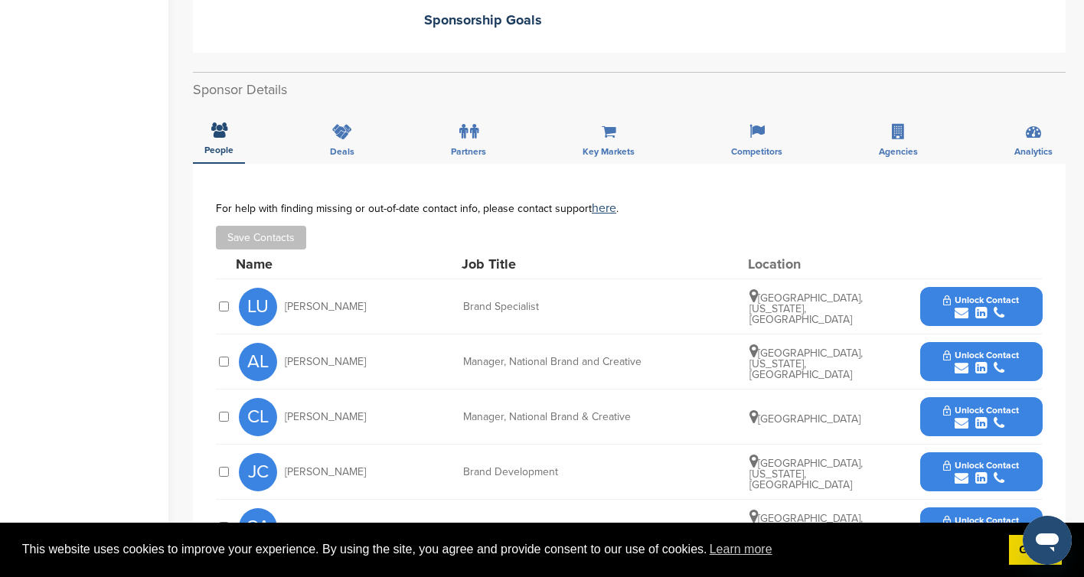
scroll to position [556, 0]
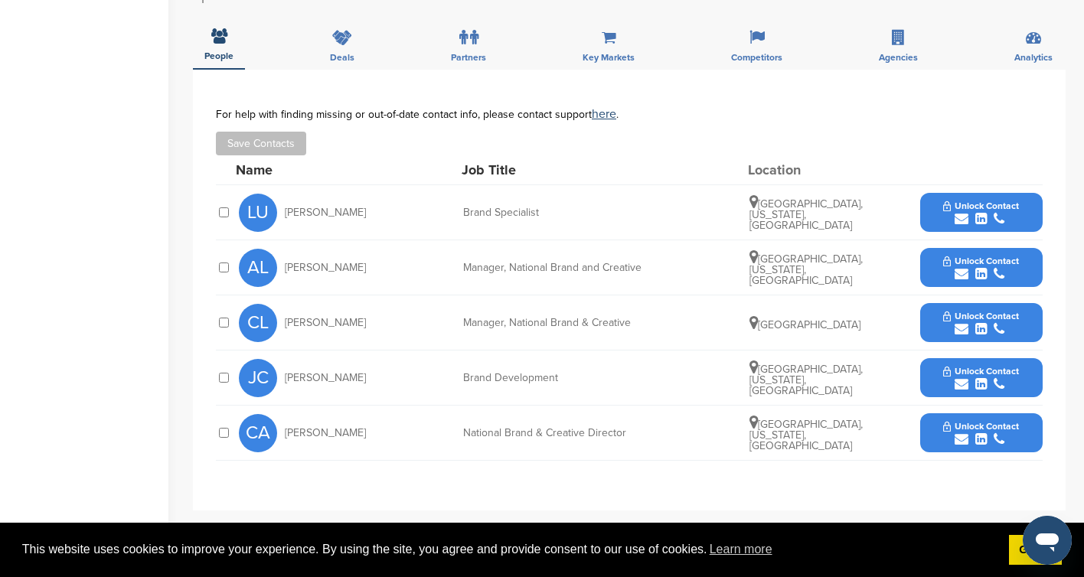
drag, startPoint x: 385, startPoint y: 436, endPoint x: 263, endPoint y: 440, distance: 121.8
click at [263, 440] on div "CA [PERSON_NAME]" at bounding box center [323, 433] width 168 height 38
click at [364, 432] on div "CA [PERSON_NAME]" at bounding box center [323, 433] width 168 height 38
drag, startPoint x: 364, startPoint y: 432, endPoint x: 287, endPoint y: 430, distance: 76.6
click at [287, 430] on div "CA [PERSON_NAME]" at bounding box center [323, 433] width 168 height 38
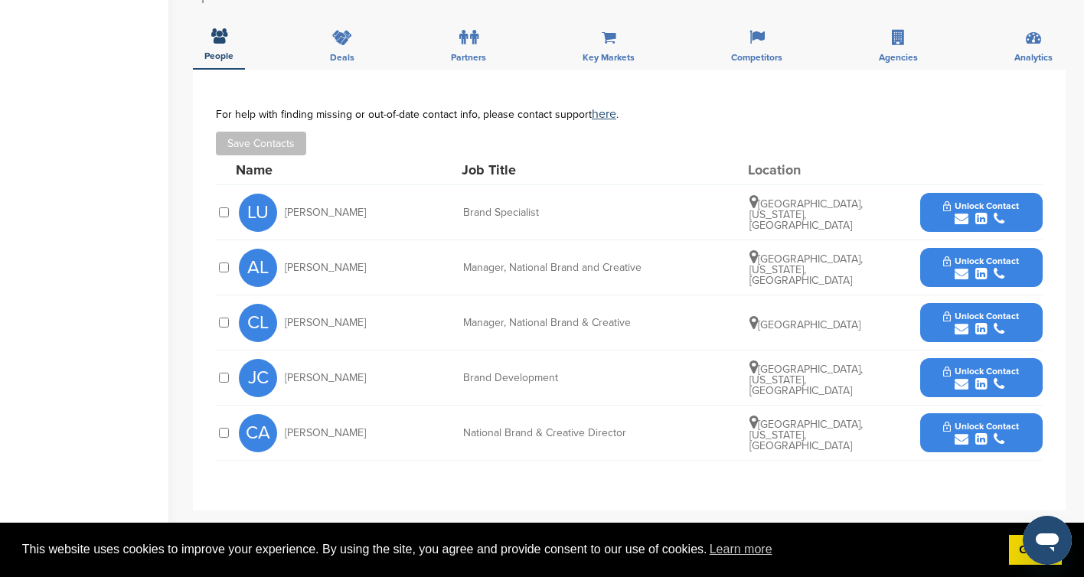
copy span "[PERSON_NAME]"
drag, startPoint x: 342, startPoint y: 377, endPoint x: 286, endPoint y: 378, distance: 55.9
click at [286, 378] on div "[PERSON_NAME]" at bounding box center [323, 378] width 168 height 38
copy span "[PERSON_NAME]"
drag, startPoint x: 285, startPoint y: 321, endPoint x: 364, endPoint y: 318, distance: 78.9
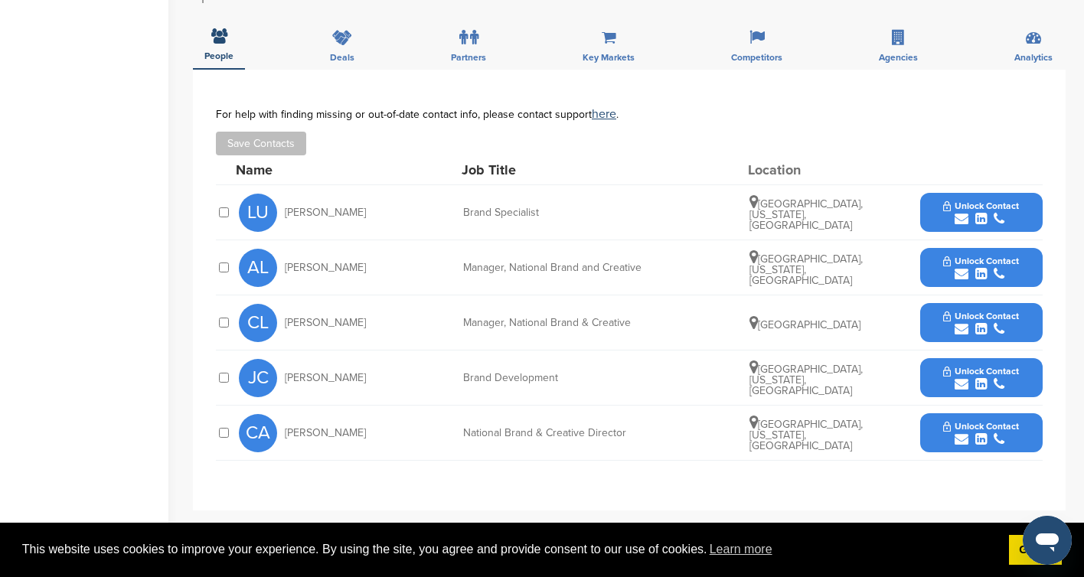
click at [364, 318] on div "CL [PERSON_NAME]" at bounding box center [323, 323] width 168 height 38
copy span "[PERSON_NAME]"
drag, startPoint x: 363, startPoint y: 267, endPoint x: 280, endPoint y: 271, distance: 82.8
click at [280, 271] on div "AL [PERSON_NAME]" at bounding box center [323, 268] width 168 height 38
copy div "[PERSON_NAME]"
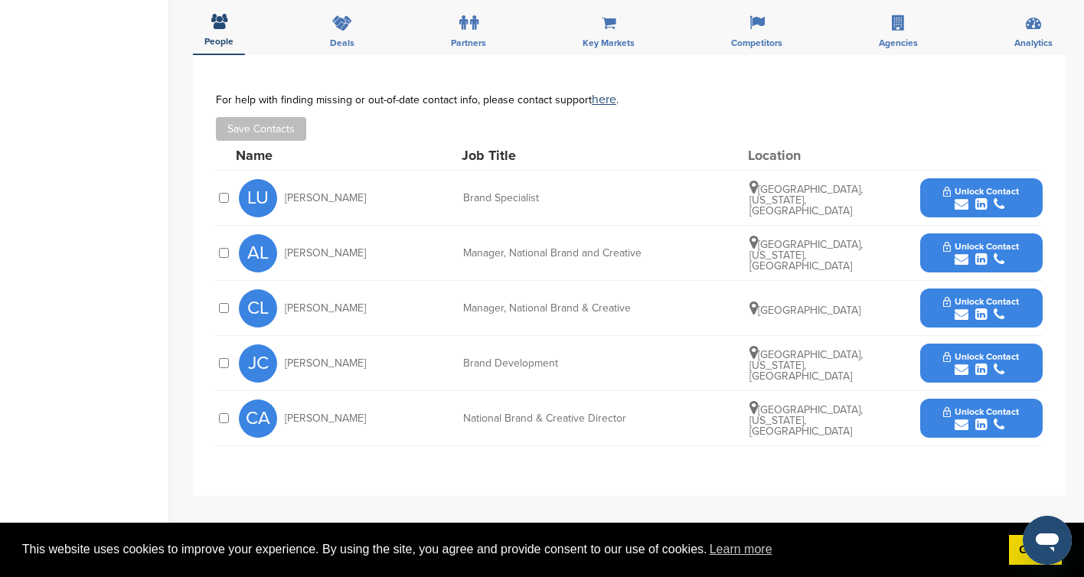
scroll to position [572, 0]
drag, startPoint x: 390, startPoint y: 198, endPoint x: 284, endPoint y: 193, distance: 105.8
click at [284, 193] on div "LU [PERSON_NAME]" at bounding box center [323, 197] width 168 height 38
copy span "[PERSON_NAME]"
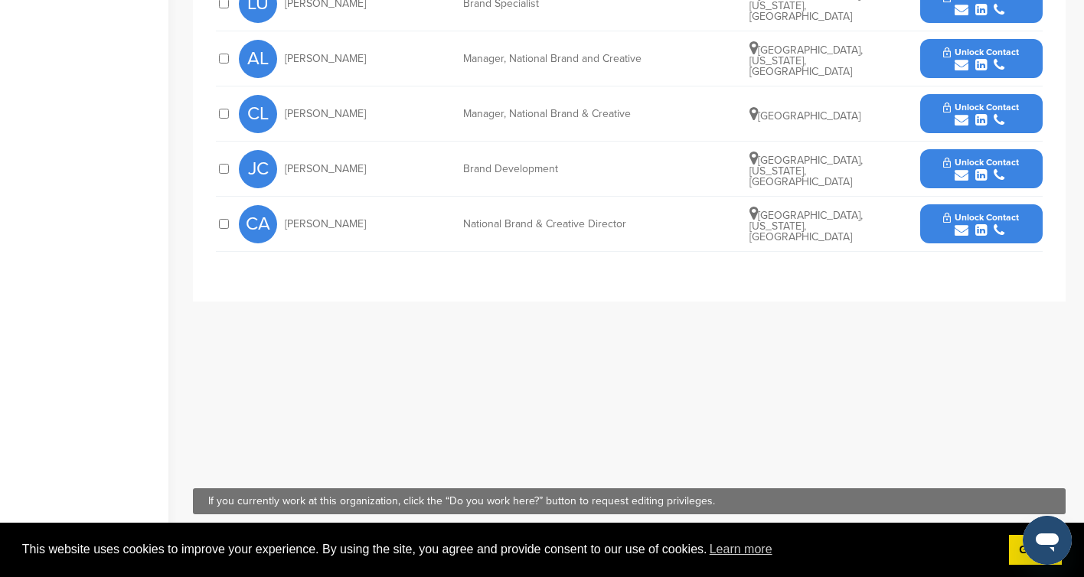
scroll to position [765, 0]
drag, startPoint x: 288, startPoint y: 227, endPoint x: 388, endPoint y: 227, distance: 100.3
click at [388, 227] on div "CA [PERSON_NAME]" at bounding box center [323, 225] width 168 height 38
copy span "[PERSON_NAME]"
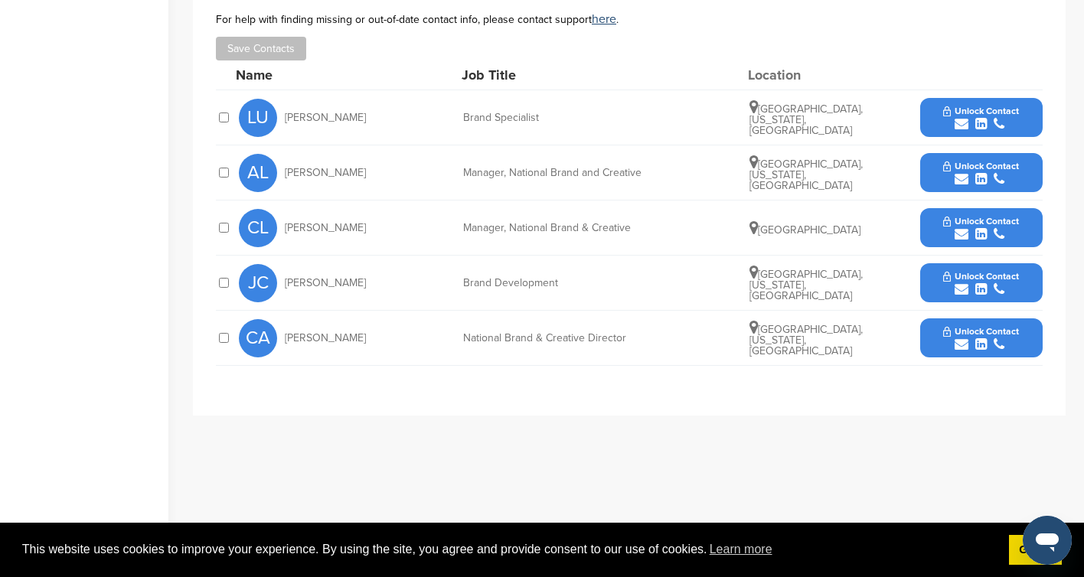
scroll to position [648, 0]
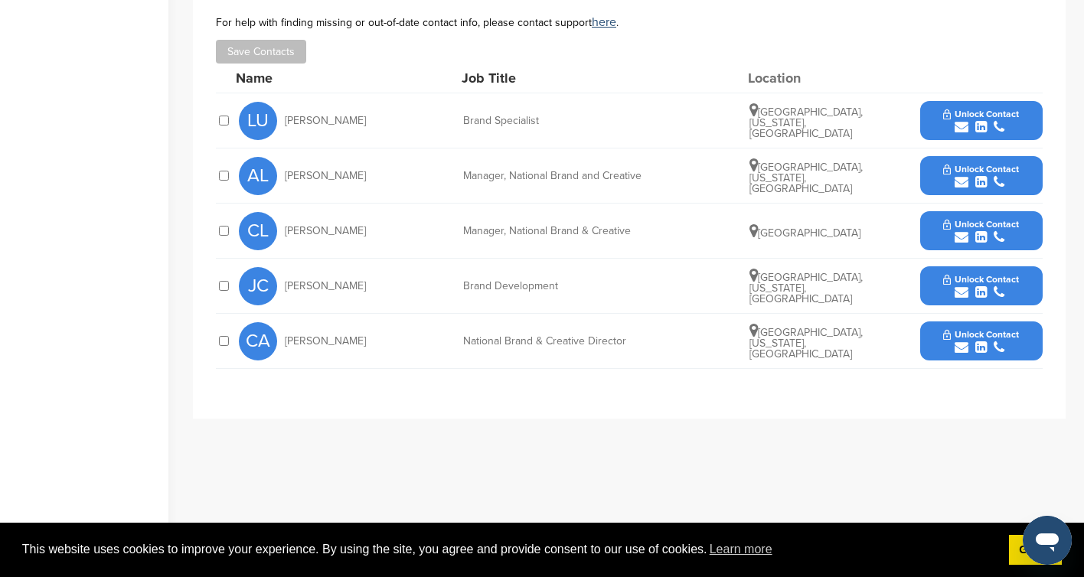
drag, startPoint x: 352, startPoint y: 230, endPoint x: 281, endPoint y: 235, distance: 71.3
click at [281, 235] on div "CL [PERSON_NAME]" at bounding box center [323, 231] width 168 height 38
drag, startPoint x: 376, startPoint y: 180, endPoint x: 285, endPoint y: 178, distance: 91.1
click at [285, 178] on div "AL [PERSON_NAME]" at bounding box center [323, 176] width 168 height 38
copy span "[PERSON_NAME]"
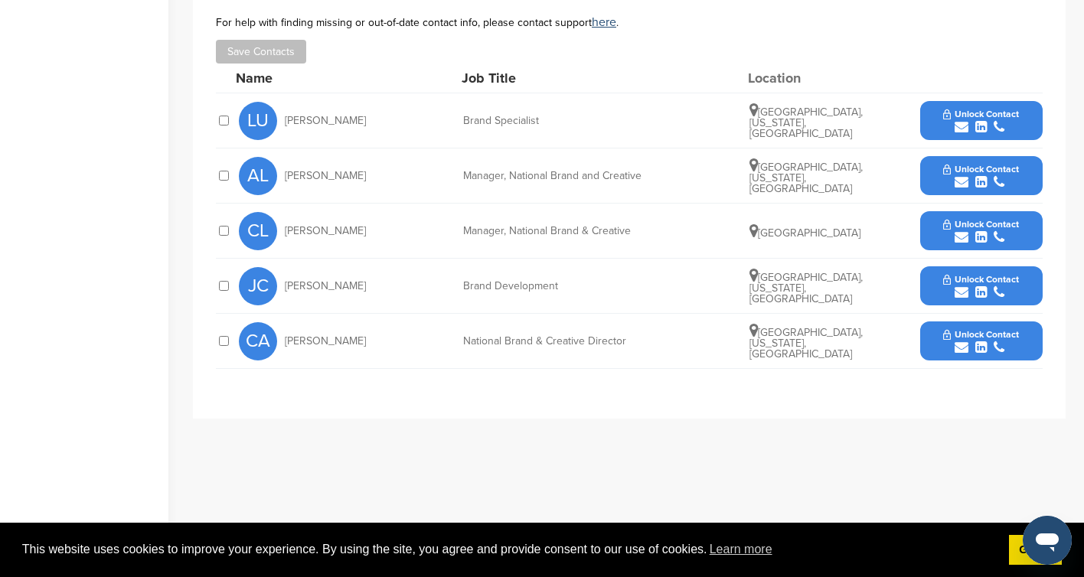
drag, startPoint x: 357, startPoint y: 233, endPoint x: 286, endPoint y: 229, distance: 71.3
click at [286, 229] on div "CL [PERSON_NAME]" at bounding box center [323, 231] width 168 height 38
copy span "[PERSON_NAME]"
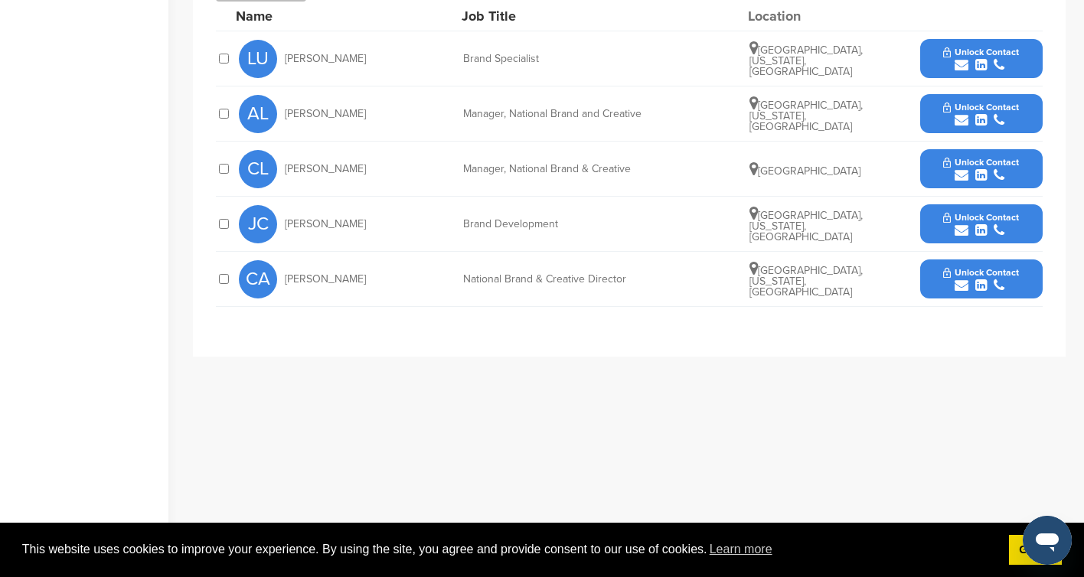
scroll to position [710, 0]
click at [462, 165] on div "CL [PERSON_NAME] Manager, National Brand & Creative [GEOGRAPHIC_DATA] Unlock Co…" at bounding box center [641, 169] width 804 height 54
drag, startPoint x: 365, startPoint y: 172, endPoint x: 268, endPoint y: 164, distance: 97.6
click at [268, 164] on div "CL [PERSON_NAME]" at bounding box center [323, 169] width 168 height 38
copy div "Caitlin Lemus"
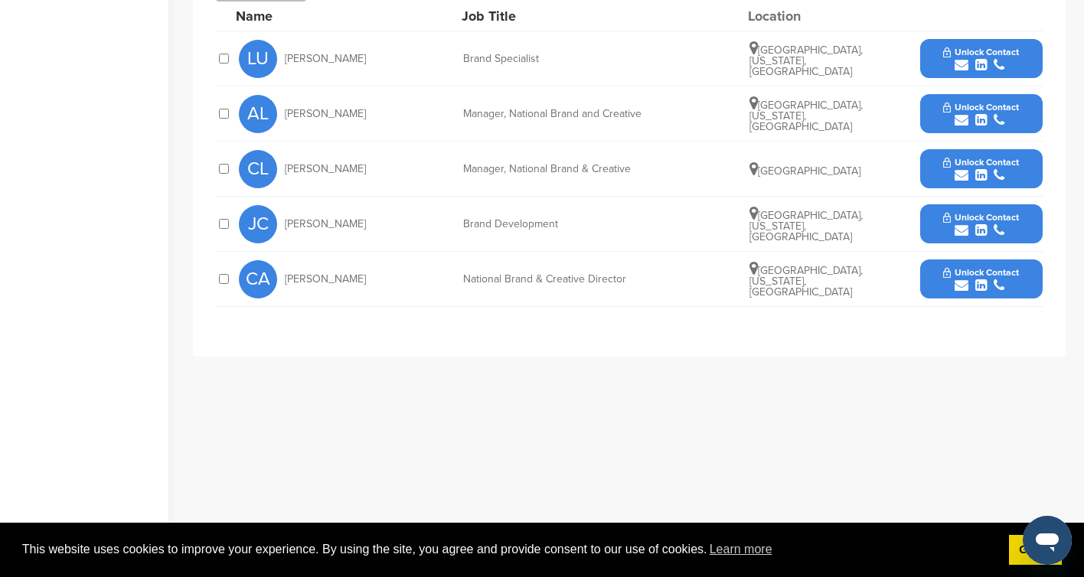
click at [615, 168] on div "Manager, National Brand & Creative" at bounding box center [578, 169] width 230 height 11
copy div "Manager, National Brand & Creative"
click at [955, 171] on icon "submit" at bounding box center [962, 175] width 14 height 14
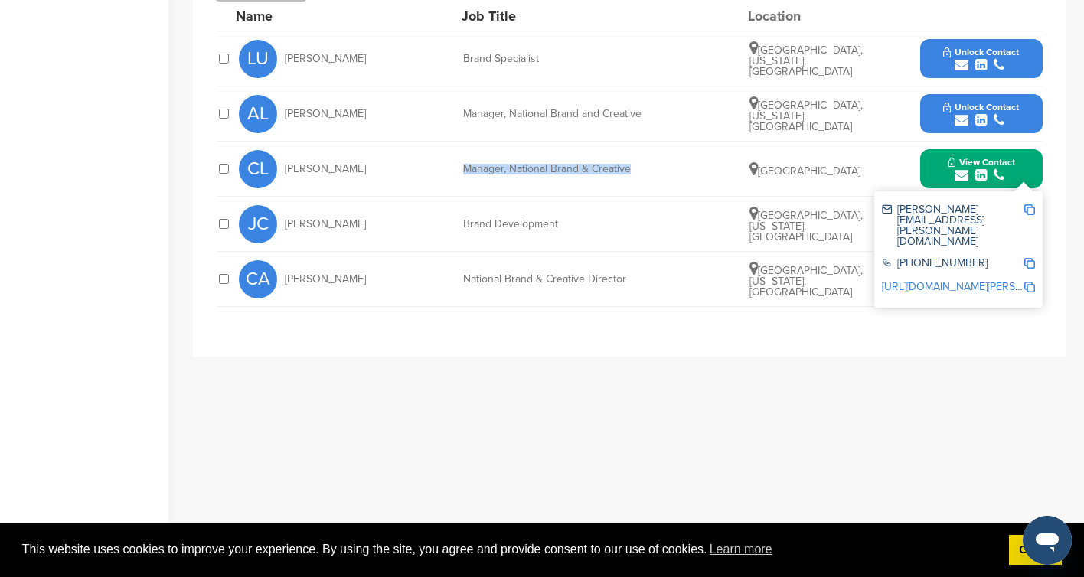
click at [1029, 210] on img at bounding box center [1029, 209] width 11 height 11
click at [1029, 258] on img at bounding box center [1029, 263] width 11 height 11
click at [1032, 282] on img at bounding box center [1029, 287] width 11 height 11
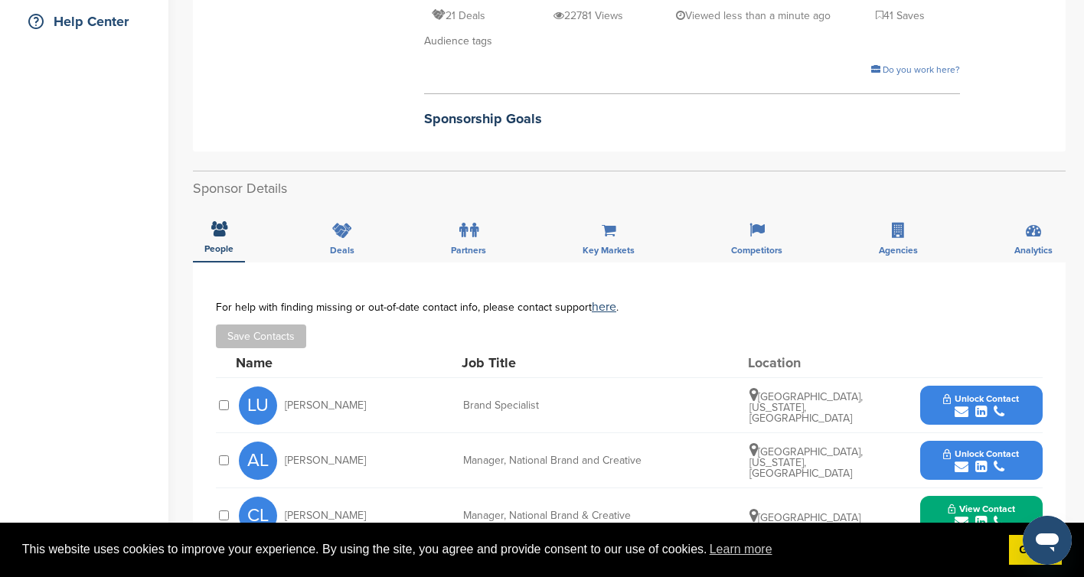
scroll to position [0, 0]
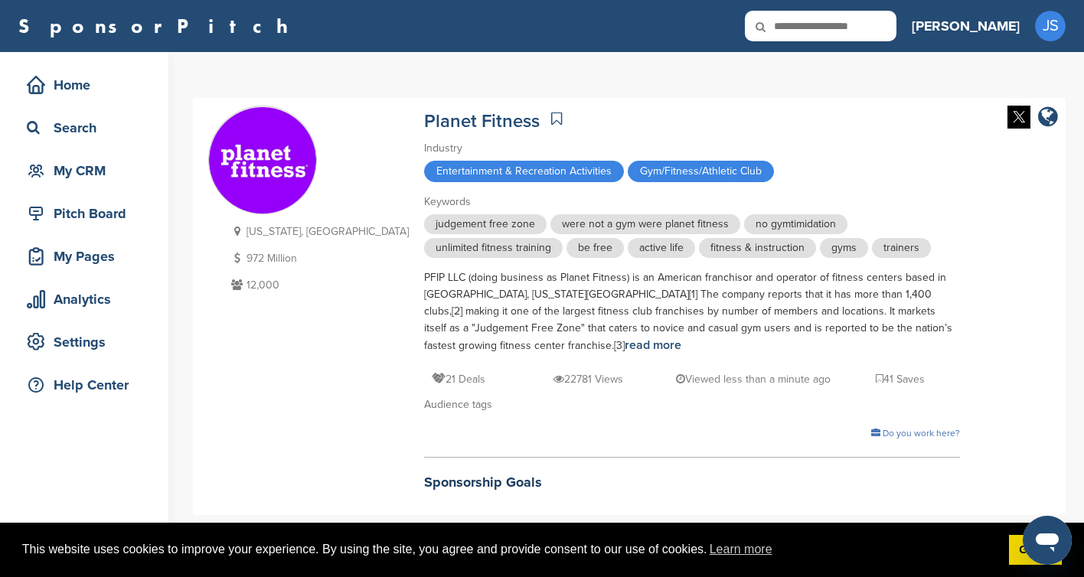
click at [797, 26] on icon at bounding box center [771, 27] width 52 height 32
click at [881, 31] on input "text" at bounding box center [821, 26] width 152 height 31
type input "*******"
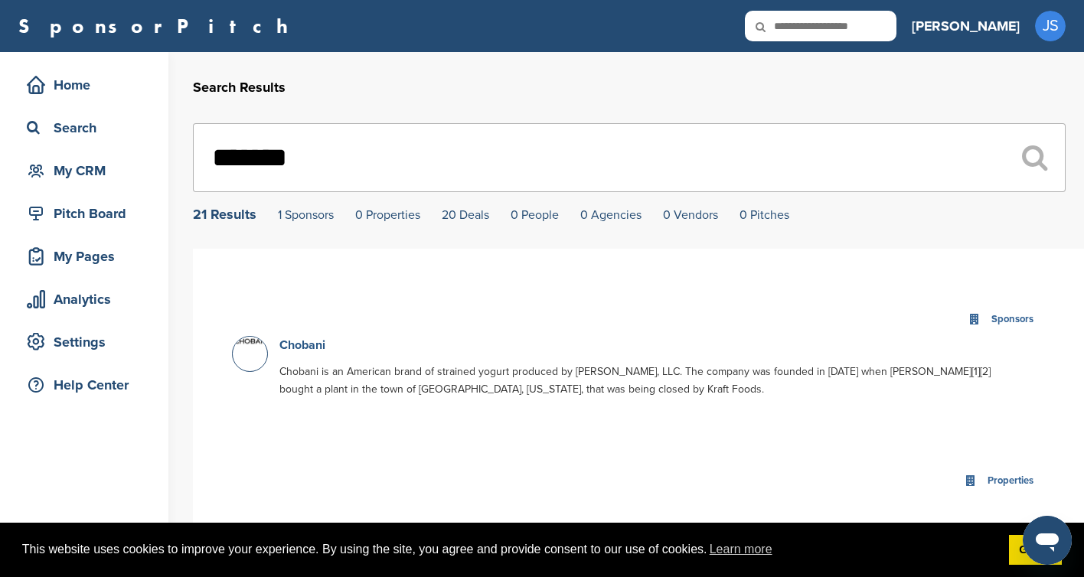
click at [285, 349] on link "Chobani" at bounding box center [302, 345] width 46 height 15
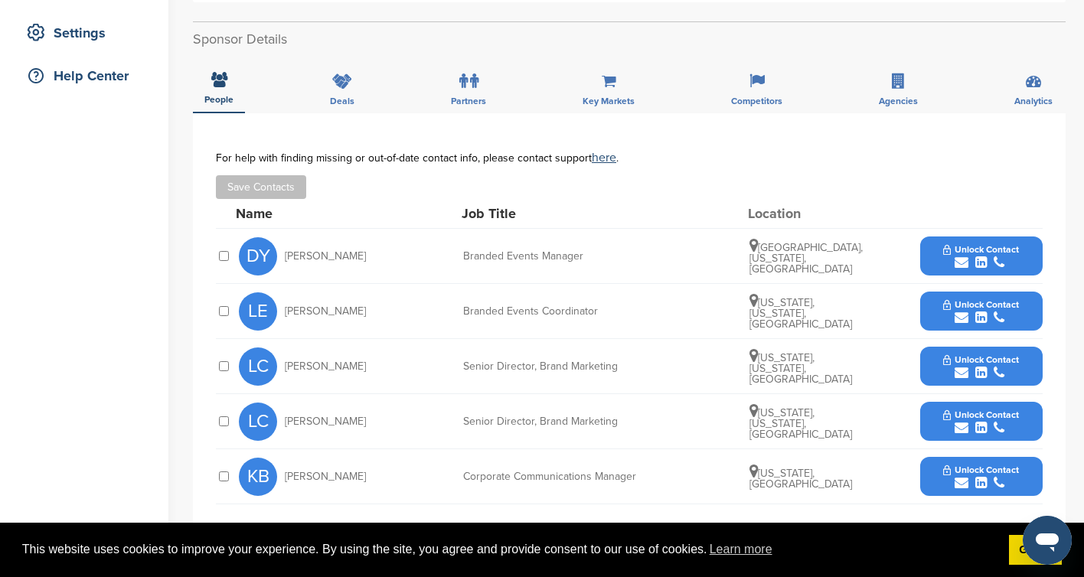
scroll to position [345, 0]
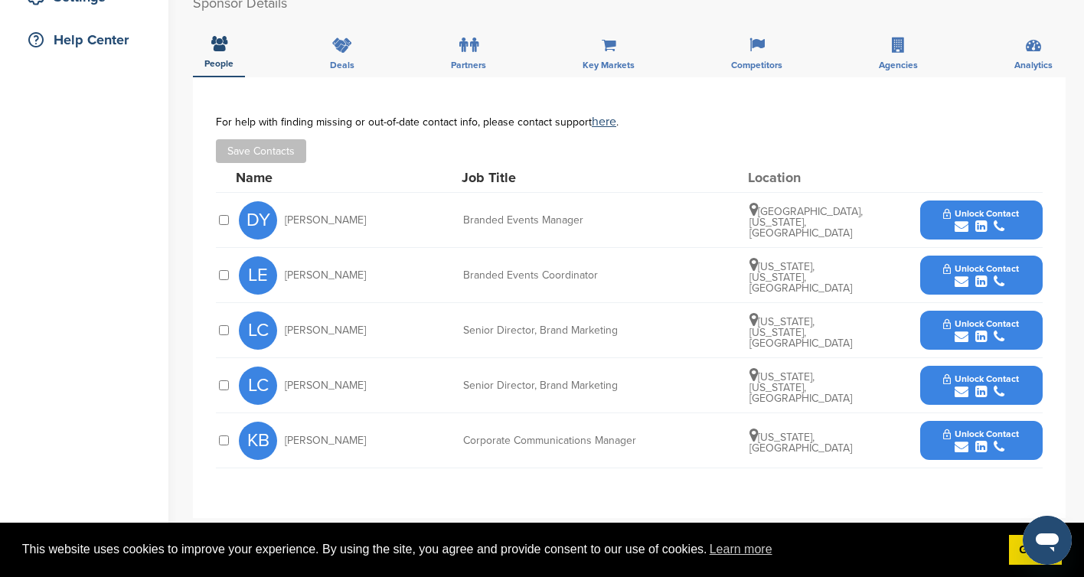
click at [337, 328] on span "[PERSON_NAME]" at bounding box center [325, 330] width 81 height 11
drag, startPoint x: 351, startPoint y: 329, endPoint x: 282, endPoint y: 332, distance: 69.0
click at [282, 332] on div "LC [PERSON_NAME]" at bounding box center [323, 331] width 168 height 38
copy span "Lexi Christie"
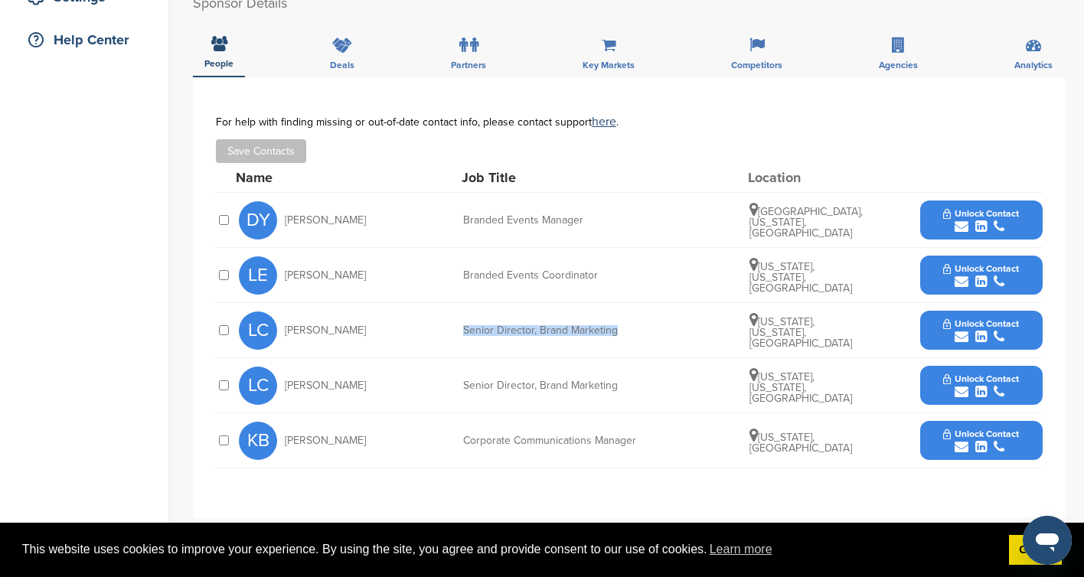
drag, startPoint x: 462, startPoint y: 330, endPoint x: 618, endPoint y: 329, distance: 155.4
click at [618, 329] on div "LC Lexi Christie Senior Director, Brand Marketing New York, New York, United St…" at bounding box center [641, 330] width 804 height 54
copy div "Senior Director, Brand Marketing"
drag, startPoint x: 763, startPoint y: 330, endPoint x: 853, endPoint y: 325, distance: 89.7
click at [852, 325] on span "New York, New York, United States" at bounding box center [800, 332] width 103 height 34
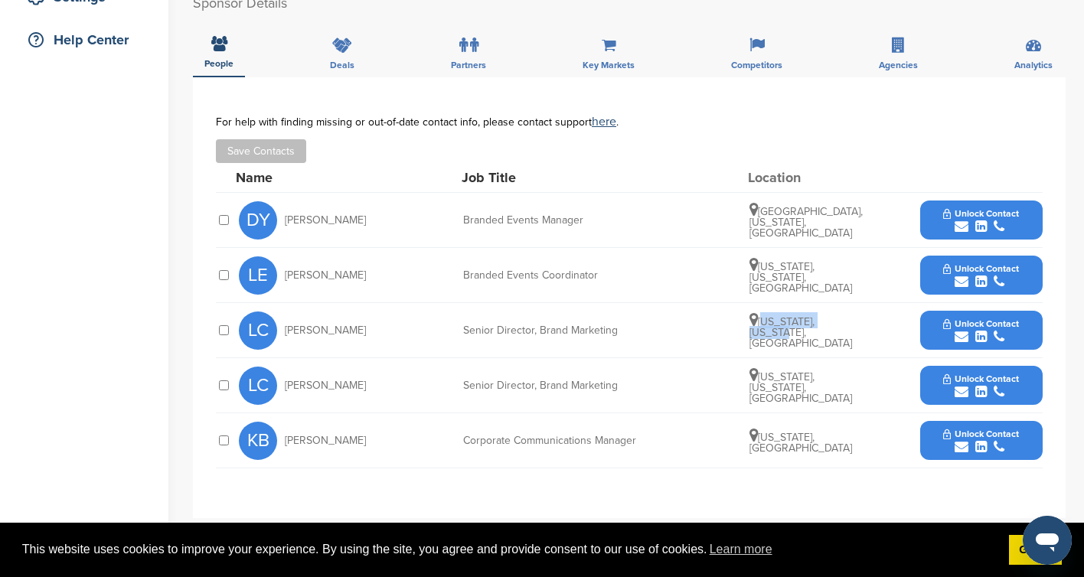
copy span "New York, New York"
click at [948, 329] on button "Unlock Contact" at bounding box center [981, 331] width 113 height 46
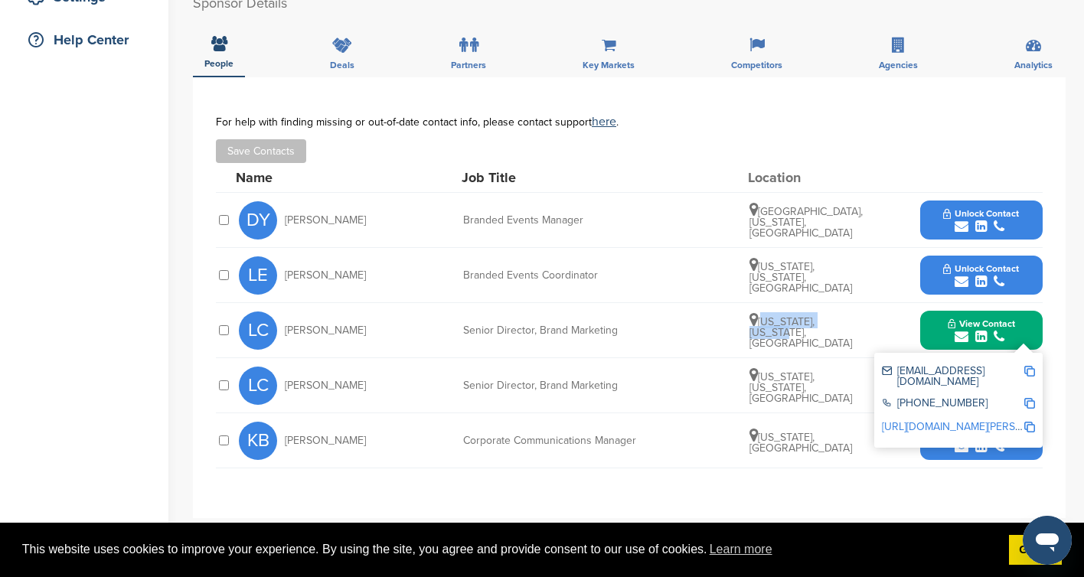
click at [1030, 398] on img at bounding box center [1029, 403] width 11 height 11
copy span "New York, New York"
click at [1032, 422] on img at bounding box center [1029, 427] width 11 height 11
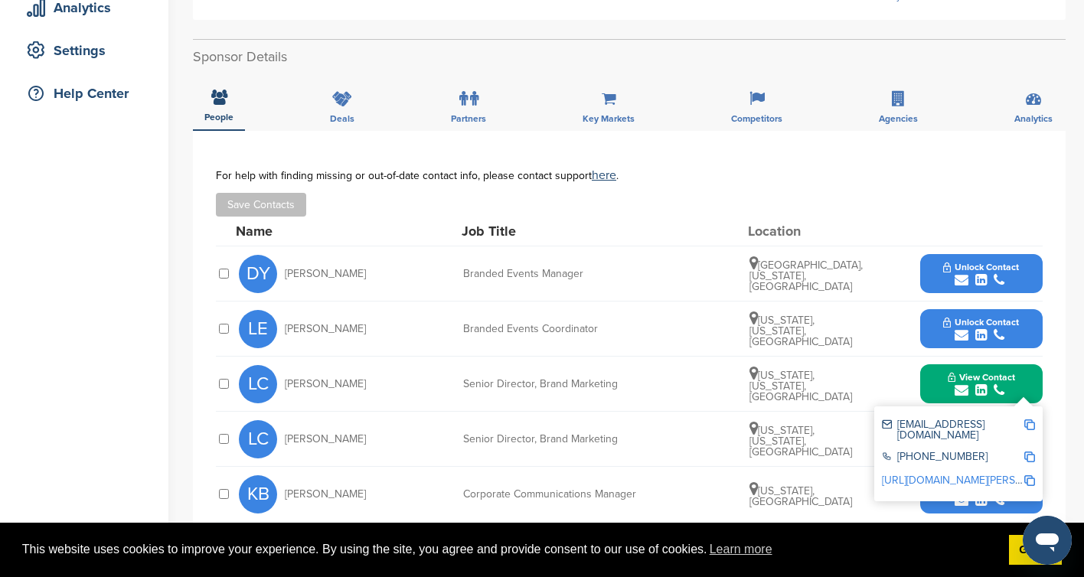
scroll to position [0, 0]
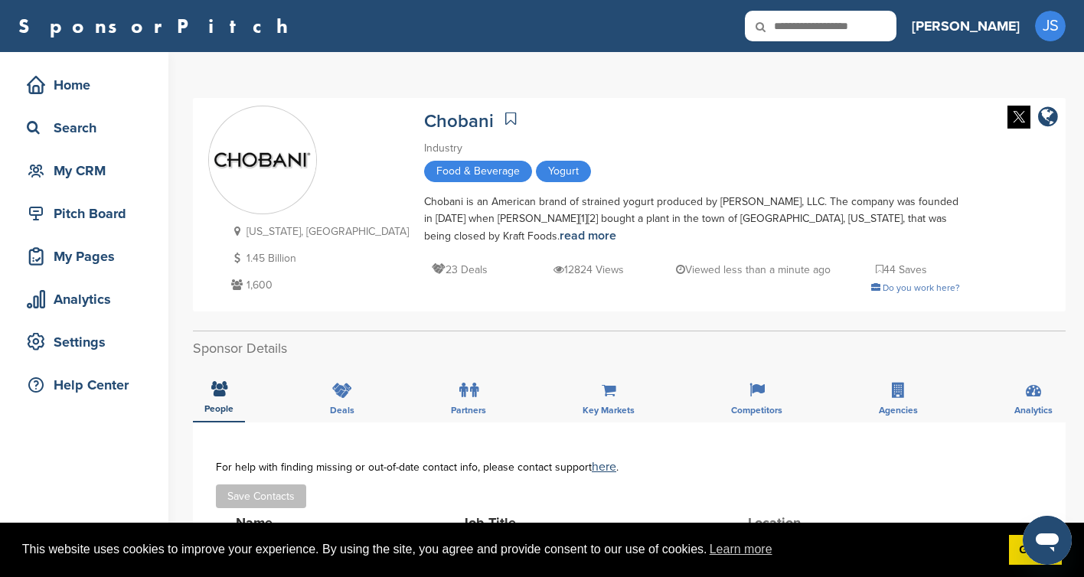
click at [797, 23] on icon at bounding box center [771, 27] width 52 height 32
click at [797, 26] on icon at bounding box center [771, 27] width 52 height 32
click at [797, 24] on icon at bounding box center [771, 27] width 52 height 32
click at [881, 24] on input "text" at bounding box center [821, 26] width 152 height 31
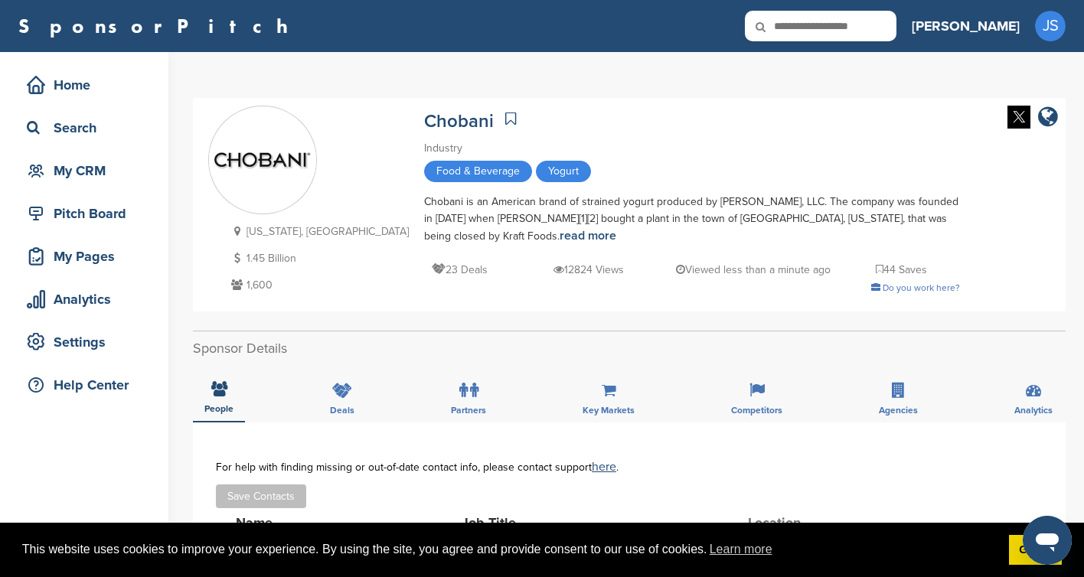
paste input "*******"
type input "*******"
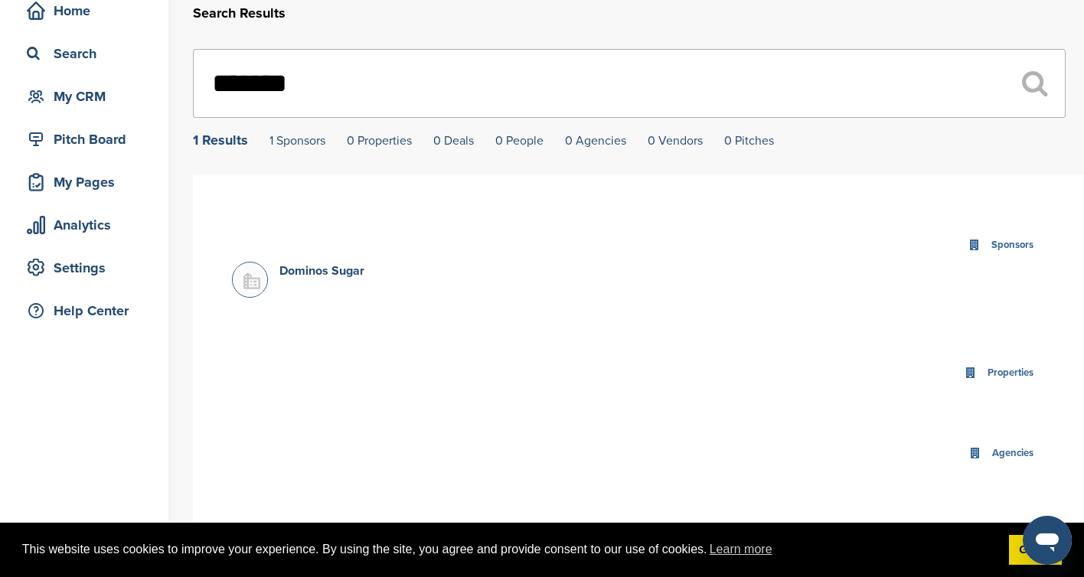
scroll to position [77, 0]
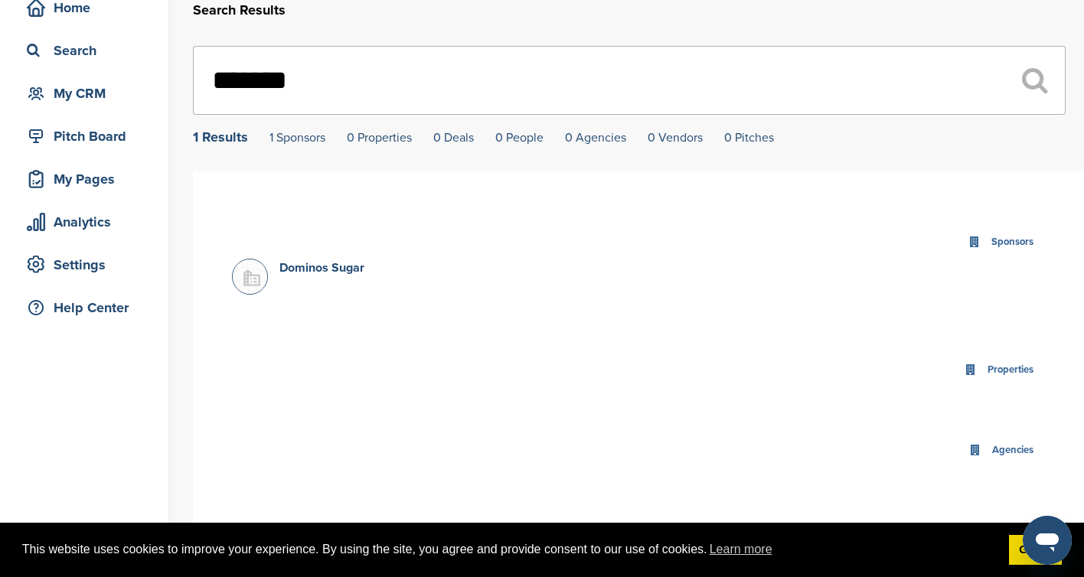
click at [335, 90] on input "*******" at bounding box center [629, 80] width 873 height 69
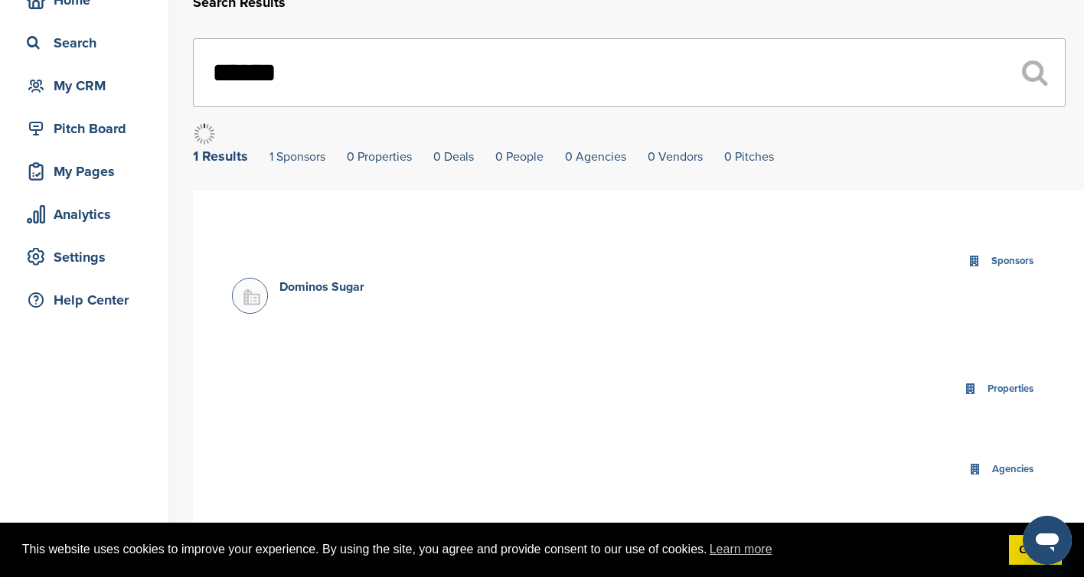
scroll to position [333, 0]
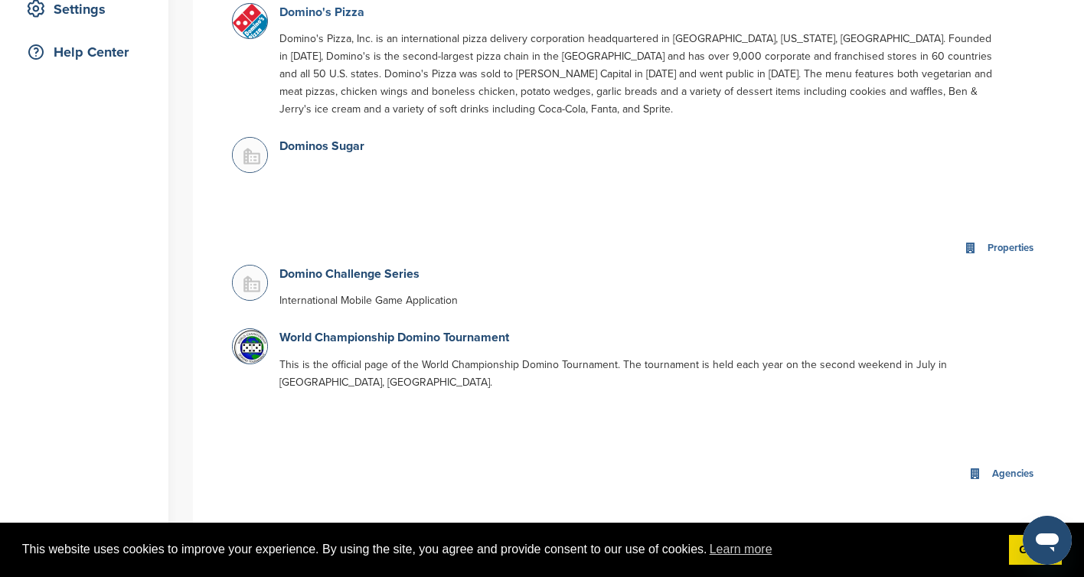
type input "******"
click at [330, 14] on link "Domino's Pizza" at bounding box center [321, 12] width 85 height 15
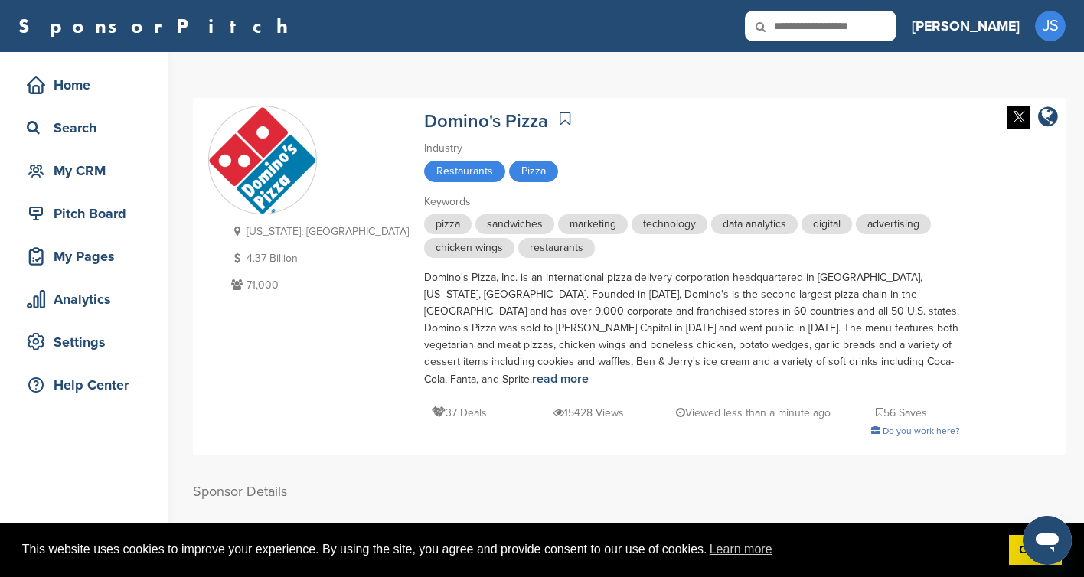
click at [874, 23] on input "text" at bounding box center [821, 26] width 152 height 31
paste input "**********"
type input "**********"
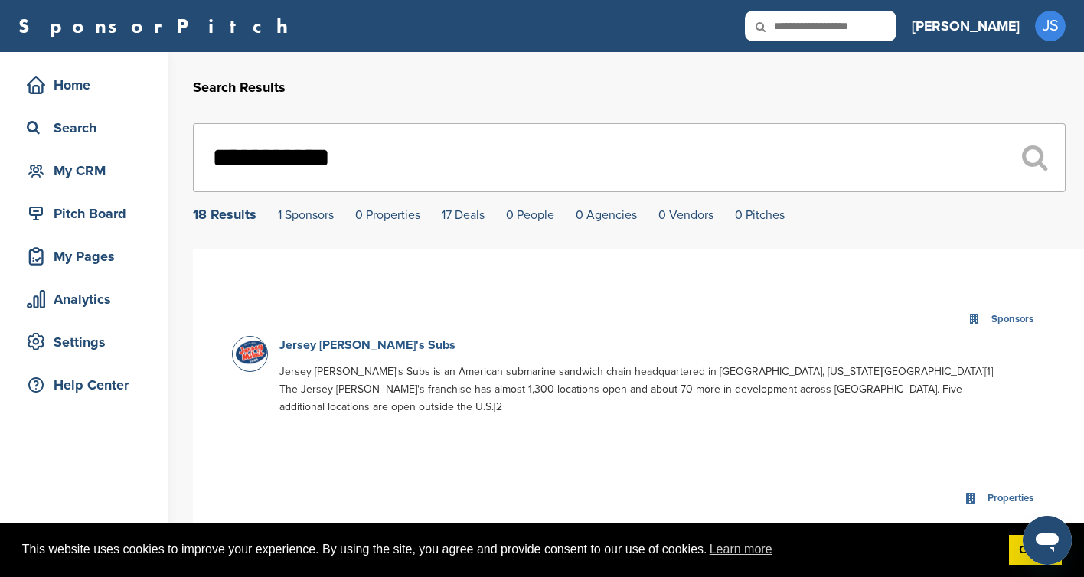
click at [356, 345] on link "Jersey [PERSON_NAME]'s Subs" at bounding box center [367, 345] width 176 height 15
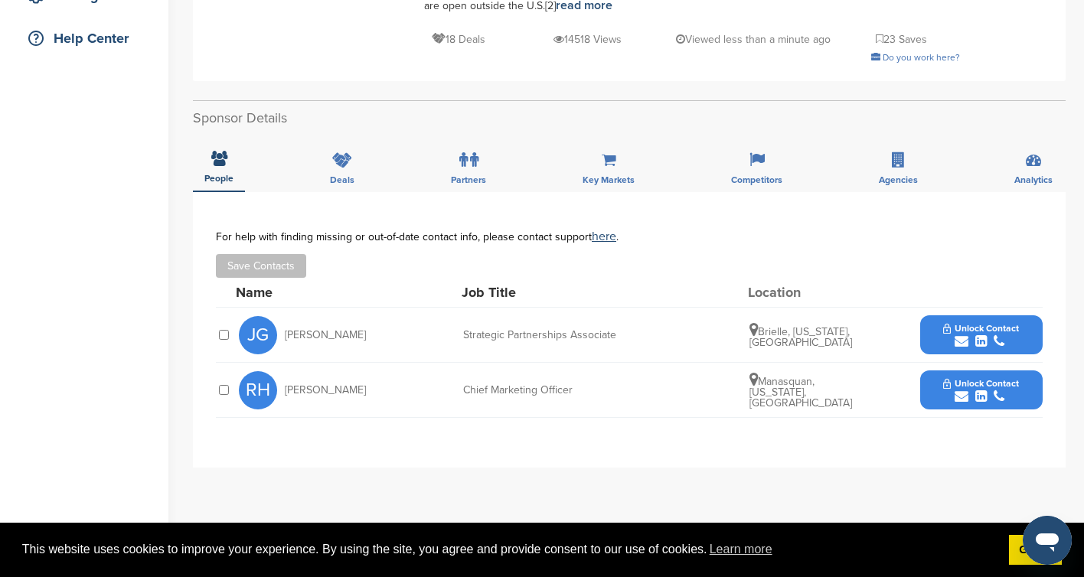
scroll to position [390, 0]
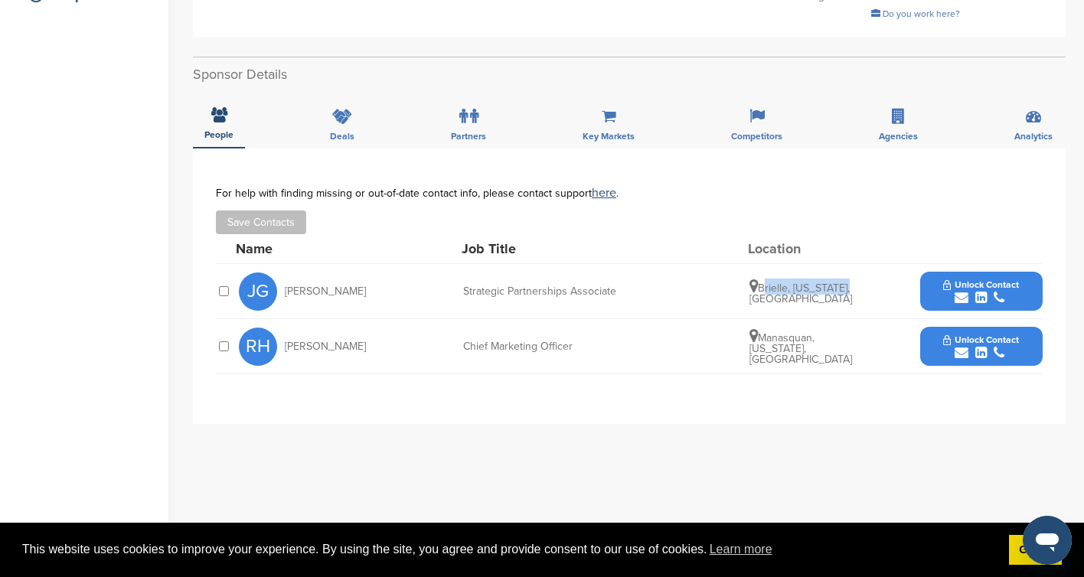
drag, startPoint x: 761, startPoint y: 271, endPoint x: 850, endPoint y: 269, distance: 88.8
click at [850, 282] on span "Brielle, [US_STATE], [GEOGRAPHIC_DATA]" at bounding box center [800, 294] width 103 height 24
copy span "Brielle, [US_STATE]"
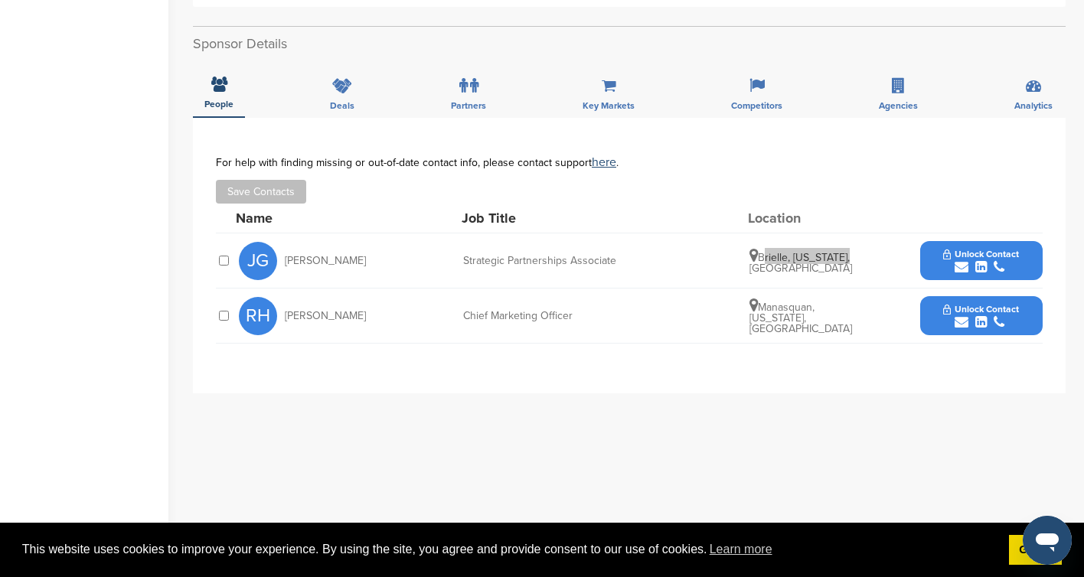
scroll to position [423, 0]
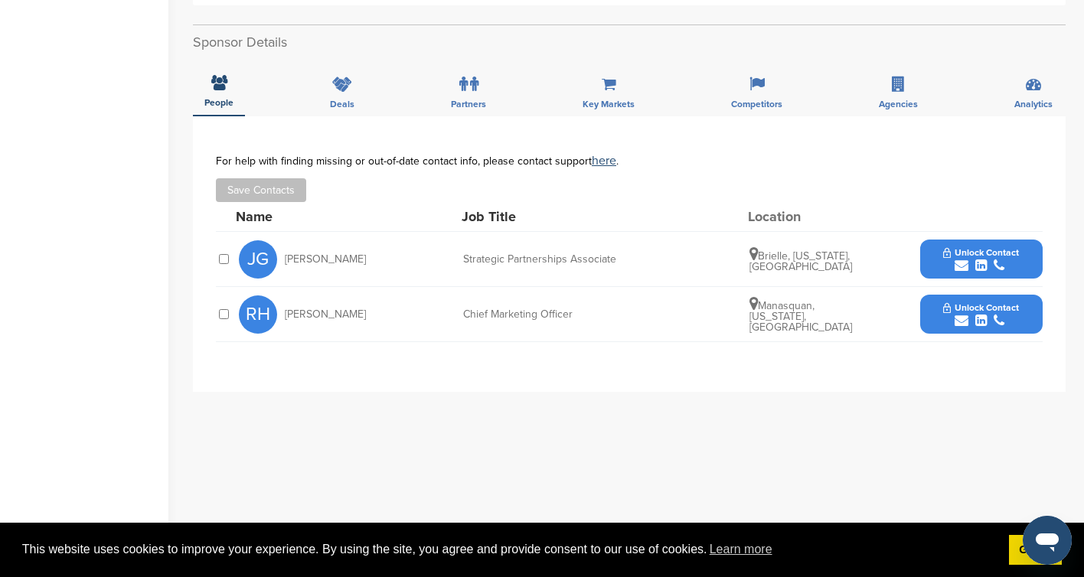
click at [508, 254] on div "Strategic Partnerships Associate" at bounding box center [578, 259] width 230 height 11
drag, startPoint x: 352, startPoint y: 240, endPoint x: 283, endPoint y: 241, distance: 68.9
click at [283, 241] on div "[PERSON_NAME]" at bounding box center [323, 259] width 168 height 38
copy span "[PERSON_NAME]"
click at [547, 254] on div "Strategic Partnerships Associate" at bounding box center [578, 259] width 230 height 11
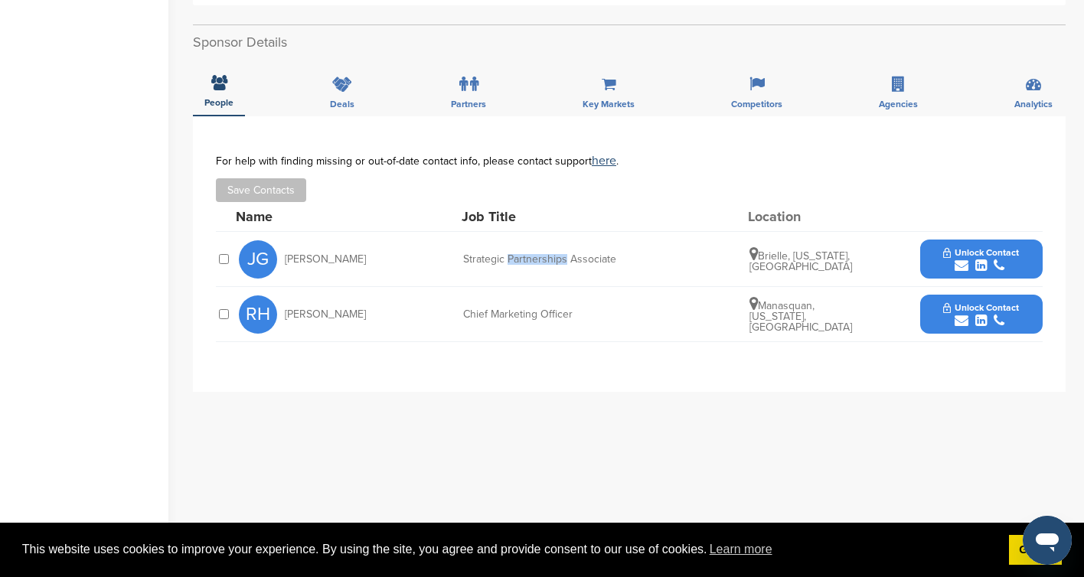
click at [547, 254] on div "Strategic Partnerships Associate" at bounding box center [578, 259] width 230 height 11
copy div "Strategic Partnerships Associate"
click at [982, 247] on span "Unlock Contact" at bounding box center [981, 252] width 76 height 11
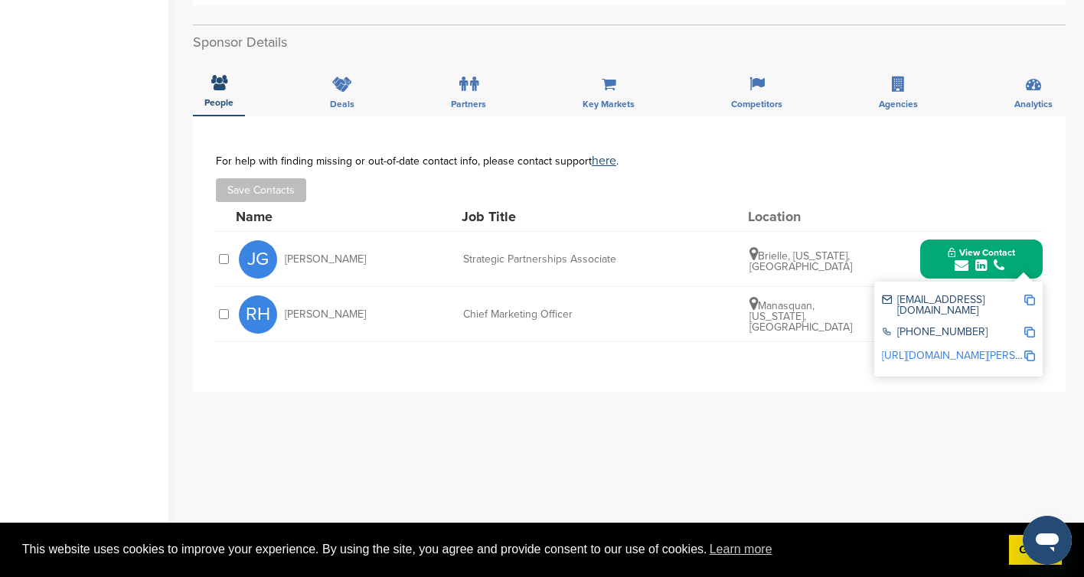
click at [306, 254] on span "Jimmy Gowen" at bounding box center [325, 259] width 81 height 11
copy div "Jimmy Gowen"
click at [1028, 295] on img at bounding box center [1029, 300] width 11 height 11
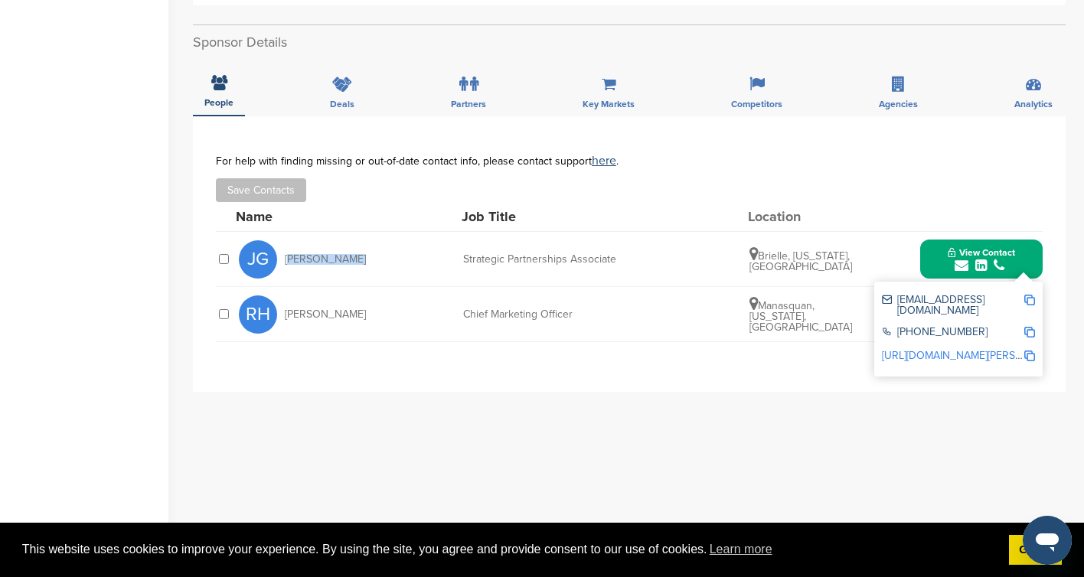
copy div "Jimmy Gowen"
click at [1028, 327] on img at bounding box center [1029, 332] width 11 height 11
click at [1027, 351] on img at bounding box center [1029, 356] width 11 height 11
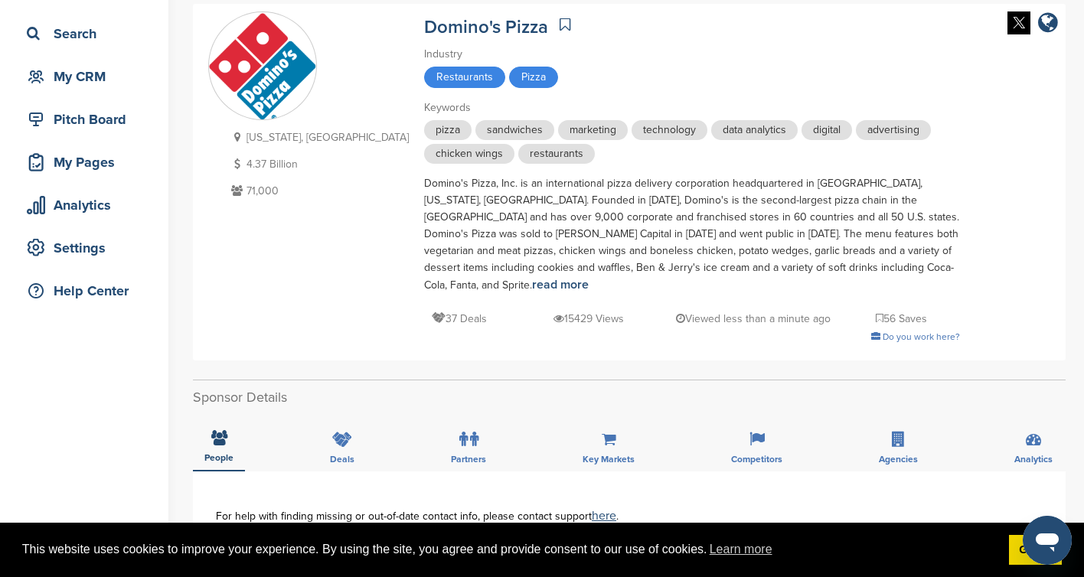
scroll to position [374, 0]
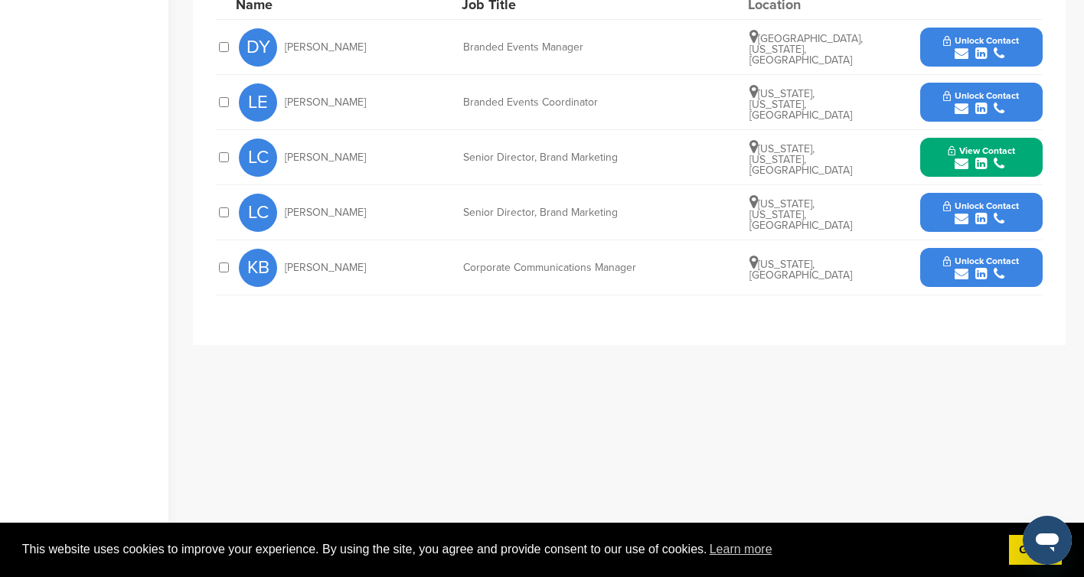
scroll to position [518, 0]
click at [1013, 151] on span "View Contact" at bounding box center [981, 150] width 67 height 11
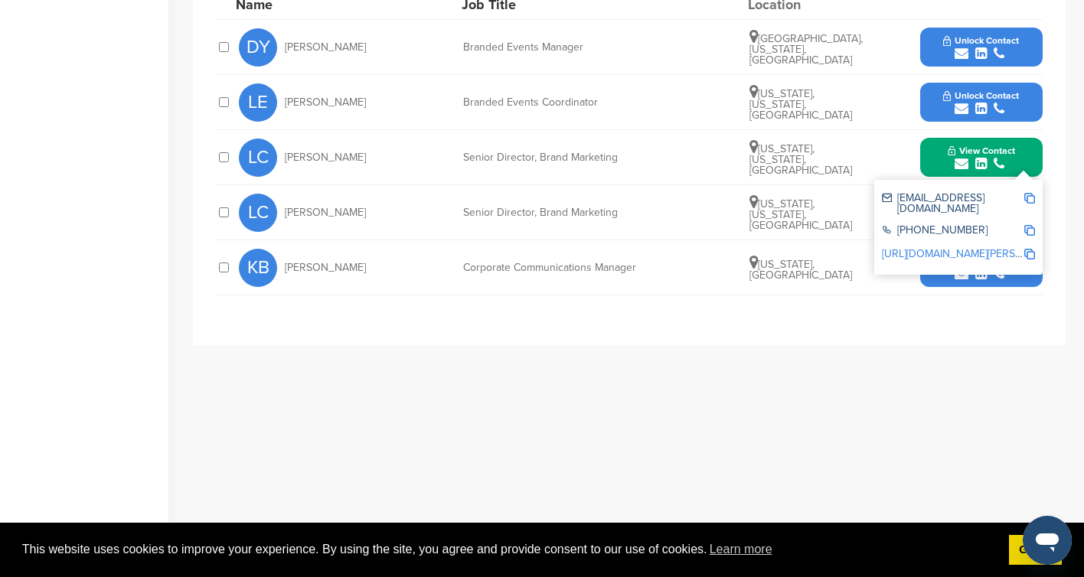
click at [1031, 198] on img at bounding box center [1029, 198] width 11 height 11
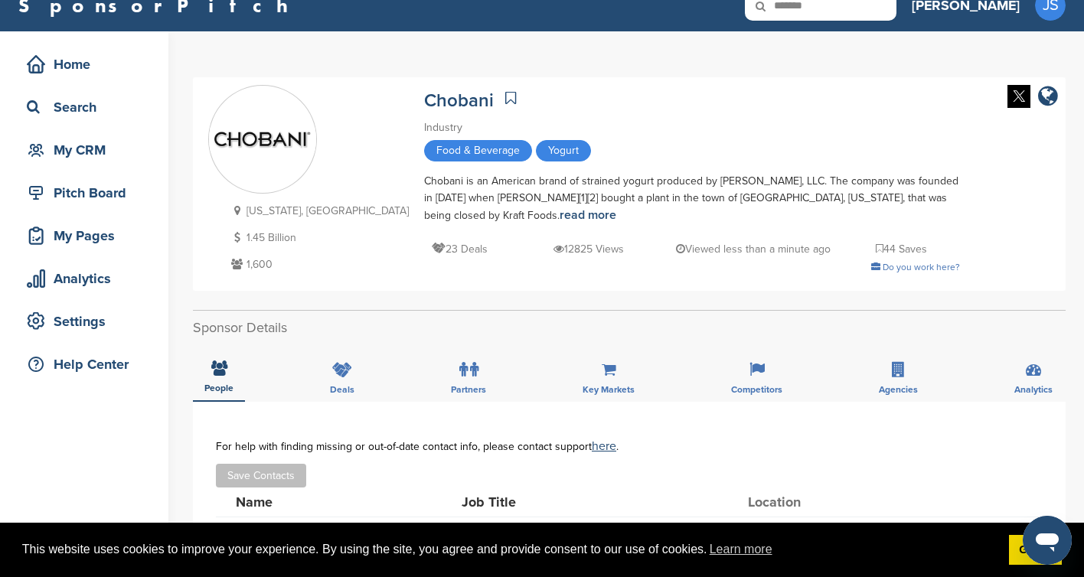
scroll to position [0, 0]
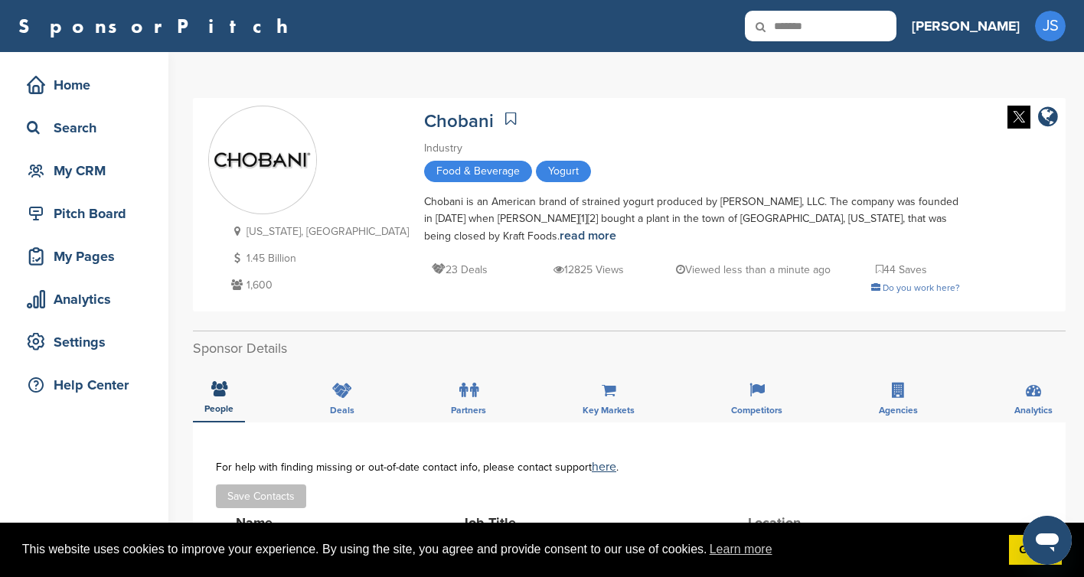
click at [797, 30] on icon at bounding box center [771, 27] width 52 height 32
click at [797, 24] on icon at bounding box center [771, 27] width 52 height 32
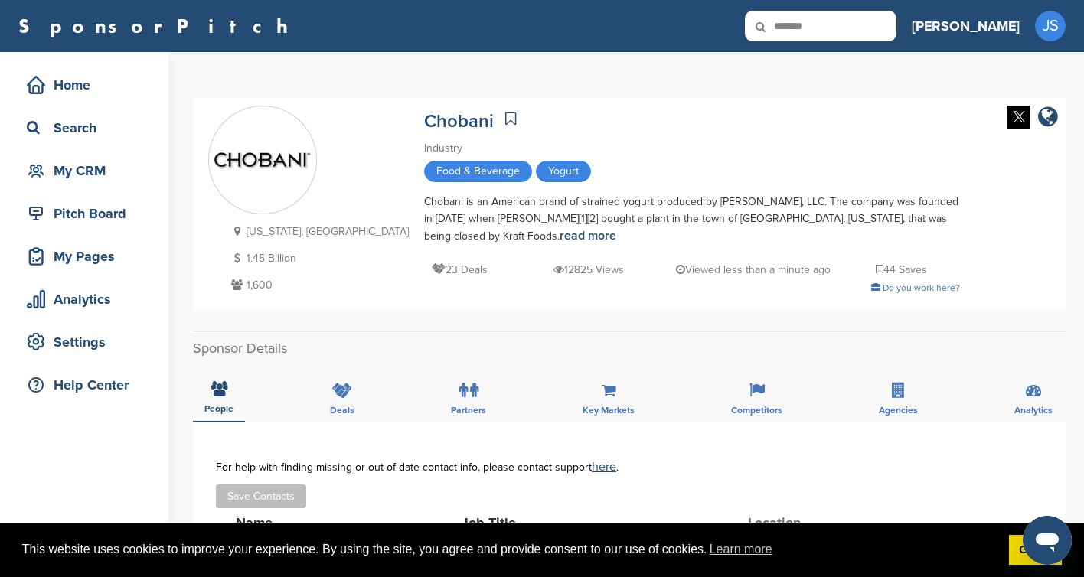
click at [797, 23] on icon at bounding box center [771, 27] width 52 height 32
click at [797, 22] on icon at bounding box center [771, 27] width 52 height 32
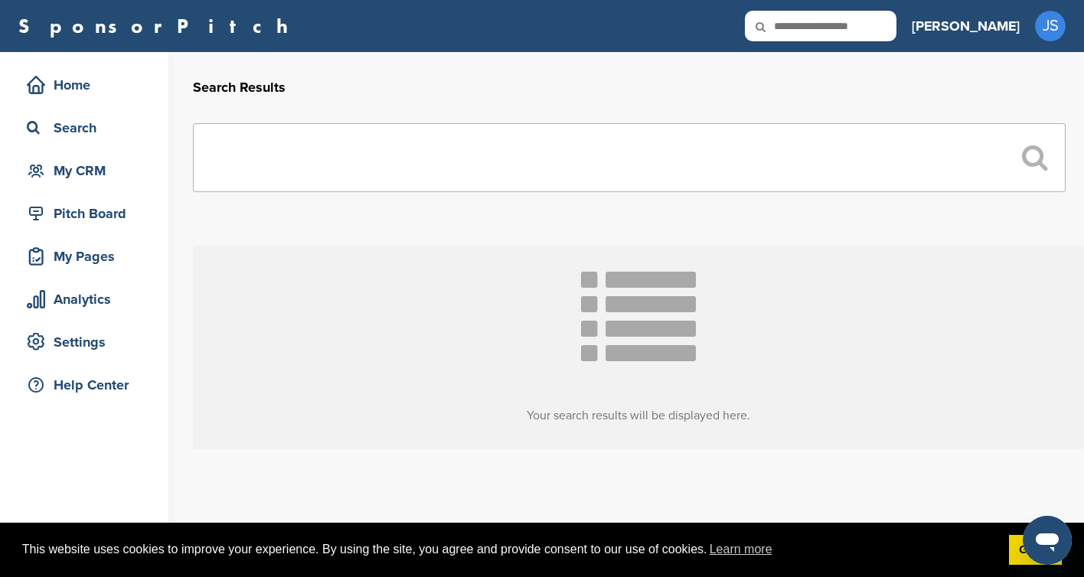
click at [893, 31] on input "text" at bounding box center [821, 26] width 152 height 31
paste input "**********"
type input "**********"
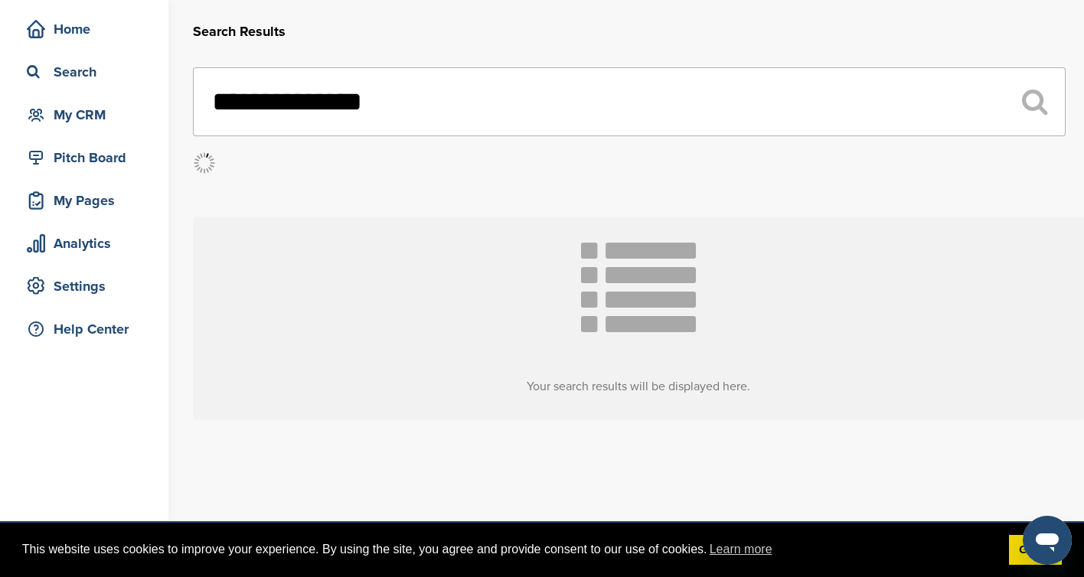
scroll to position [84, 0]
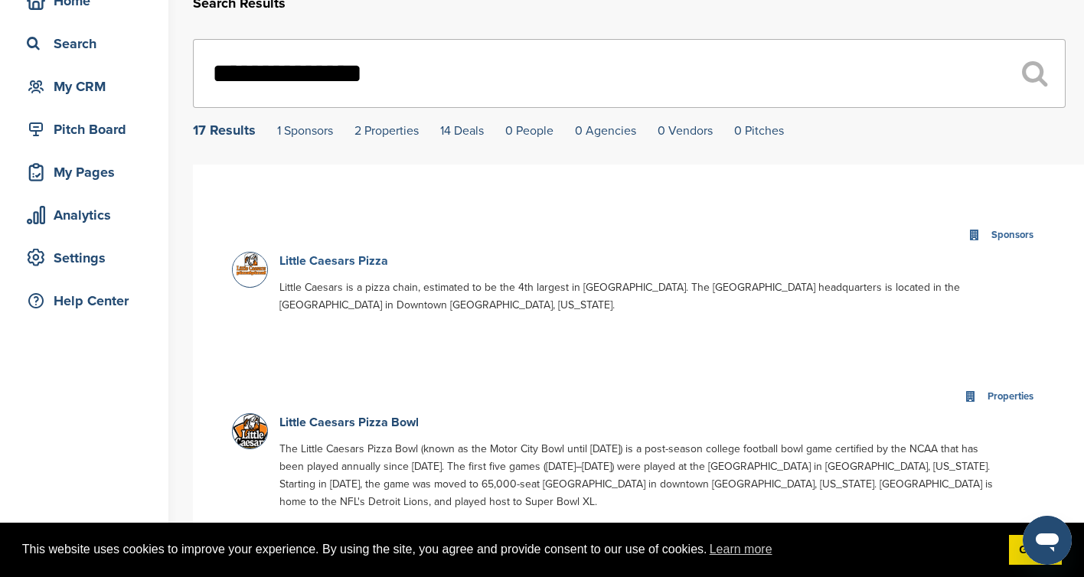
click at [351, 265] on link "Little Caesars Pizza" at bounding box center [333, 260] width 109 height 15
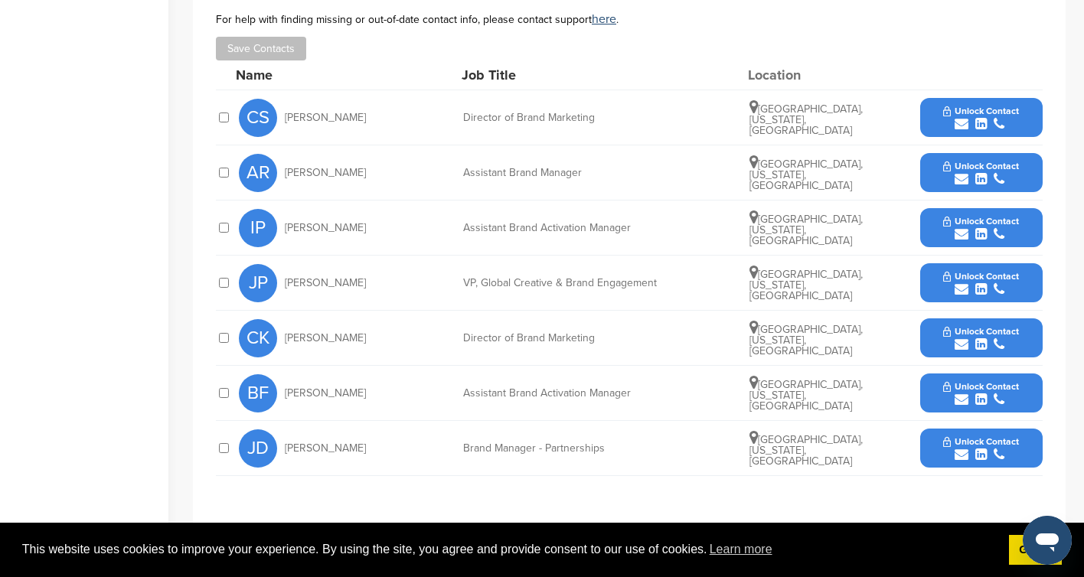
scroll to position [530, 0]
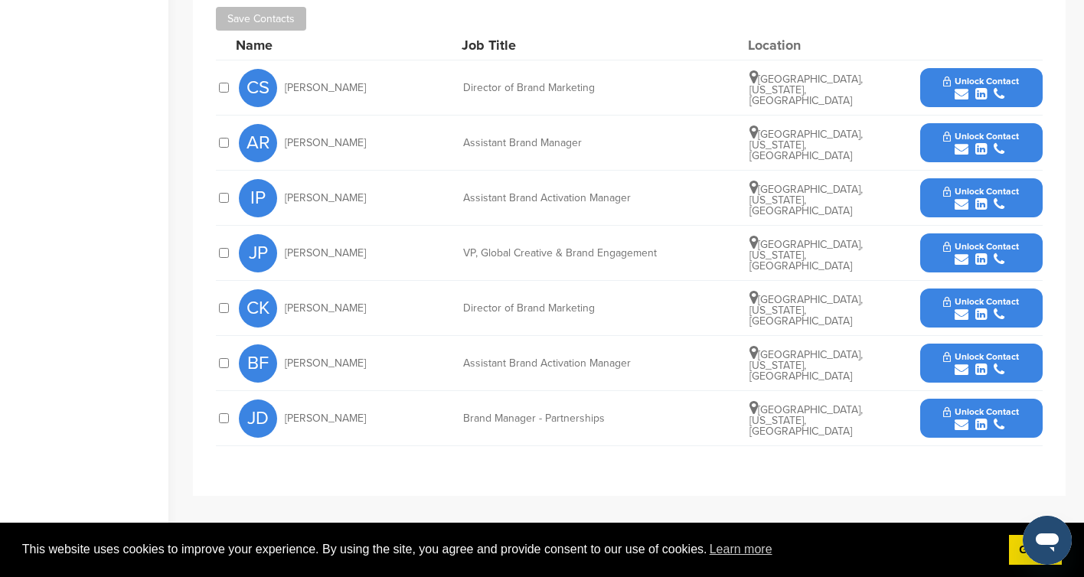
drag, startPoint x: 374, startPoint y: 406, endPoint x: 284, endPoint y: 400, distance: 89.7
click at [284, 400] on div "JD Jennifer Dickson" at bounding box center [323, 419] width 168 height 38
click at [351, 413] on span "Jennifer Dickson" at bounding box center [325, 418] width 81 height 11
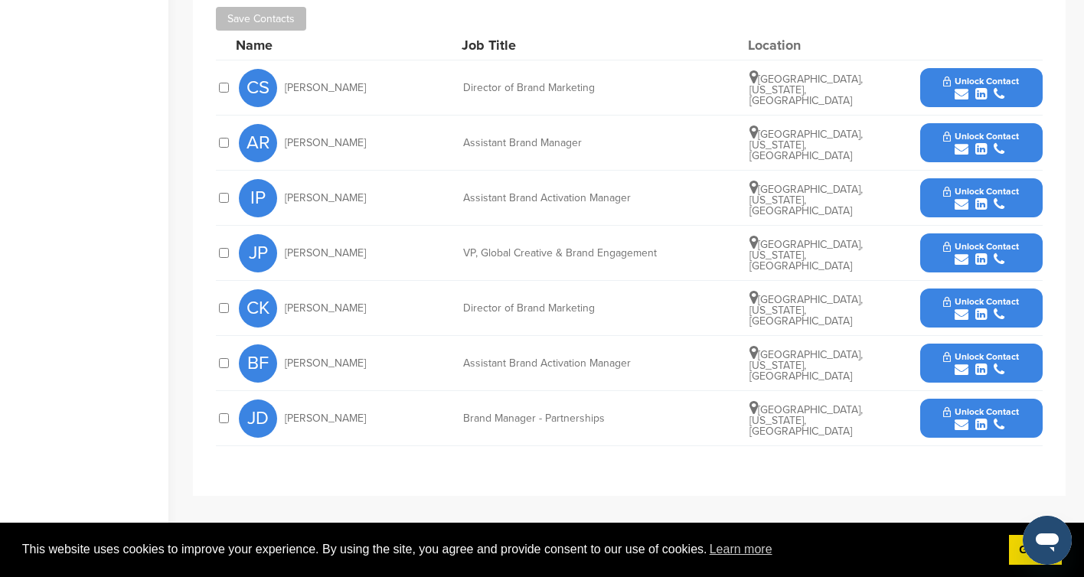
click at [350, 83] on span "Christine Snyder" at bounding box center [325, 88] width 81 height 11
copy div "Christine Snyder"
drag, startPoint x: 377, startPoint y: 123, endPoint x: 290, endPoint y: 126, distance: 87.3
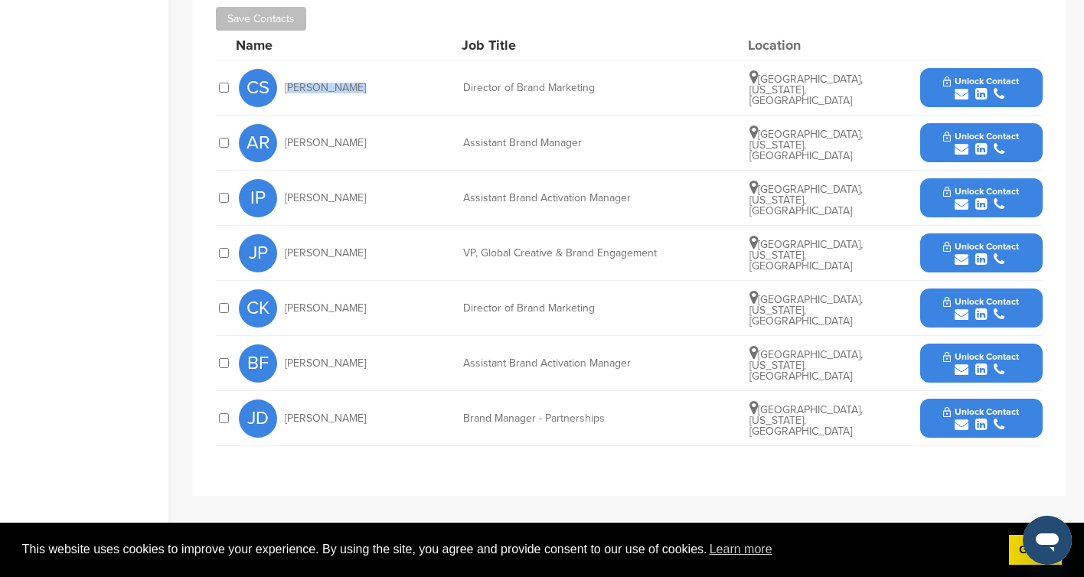
click at [290, 126] on div "AR Andrea Rodriguez" at bounding box center [323, 143] width 168 height 38
click at [343, 289] on div "CK Carly Keidel" at bounding box center [323, 308] width 168 height 38
drag, startPoint x: 343, startPoint y: 289, endPoint x: 284, endPoint y: 292, distance: 59.0
click at [284, 292] on div "CK Carly Keidel" at bounding box center [323, 308] width 168 height 38
click at [285, 303] on span "Carly Keidel" at bounding box center [325, 308] width 81 height 11
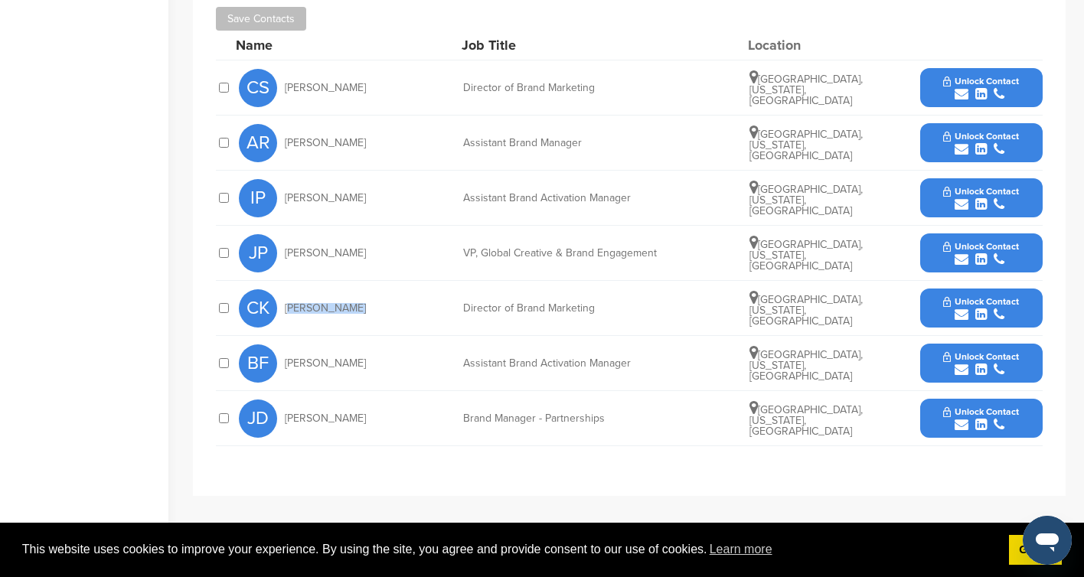
drag, startPoint x: 342, startPoint y: 291, endPoint x: 287, endPoint y: 292, distance: 55.1
click at [287, 292] on div "CK Carly Keidel" at bounding box center [323, 308] width 168 height 38
copy span "Carly Keidel"
click at [368, 191] on div "IP Ian Puzdrowski" at bounding box center [323, 198] width 168 height 38
drag, startPoint x: 351, startPoint y: 236, endPoint x: 285, endPoint y: 238, distance: 66.6
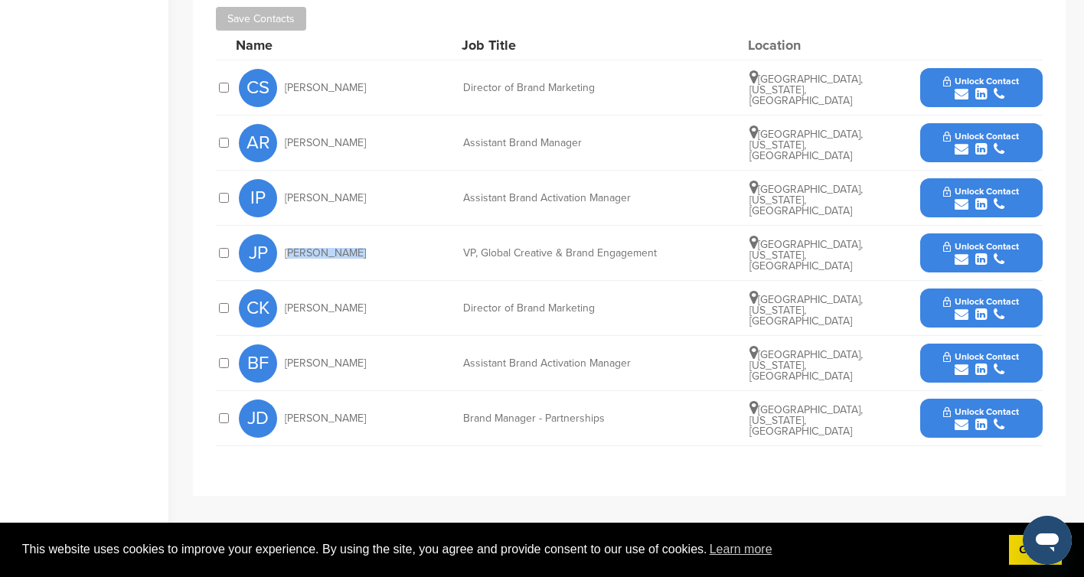
click at [285, 238] on div "JP Jaime Pescia" at bounding box center [323, 253] width 168 height 38
copy span "Jaime Pescia"
click at [484, 243] on div "JP Jaime Pescia VP, Global Creative & Brand Engagement Detroit, Michigan, Unite…" at bounding box center [641, 253] width 804 height 54
click at [485, 243] on div "JP Jaime Pescia VP, Global Creative & Brand Engagement Detroit, Michigan, Unite…" at bounding box center [641, 253] width 804 height 54
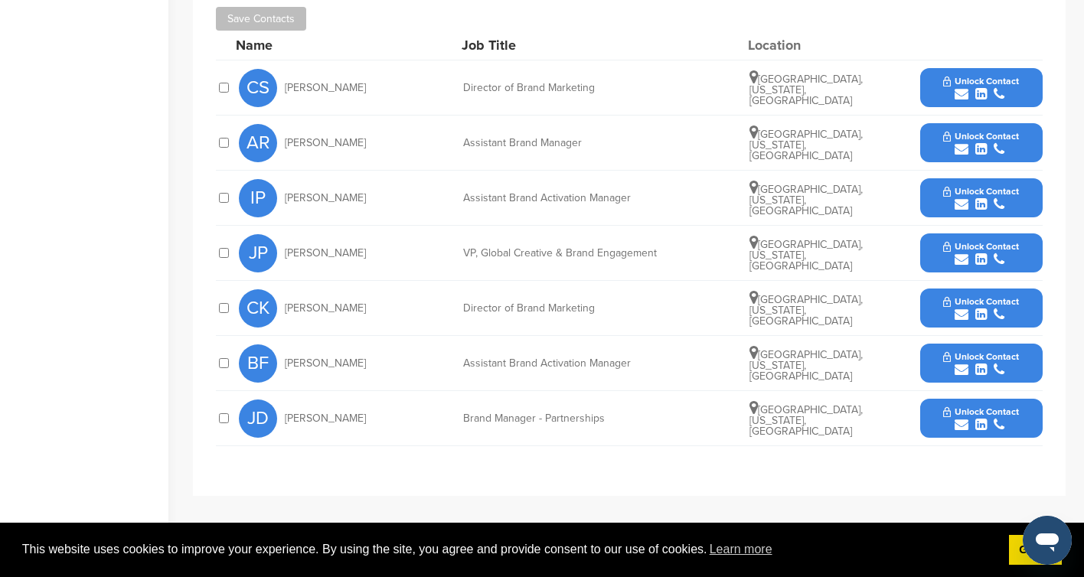
click at [487, 241] on div "JP Jaime Pescia VP, Global Creative & Brand Engagement Detroit, Michigan, Unite…" at bounding box center [641, 253] width 804 height 54
click at [491, 248] on div "VP, Global Creative & Brand Engagement" at bounding box center [578, 253] width 230 height 11
click at [490, 248] on div "VP, Global Creative & Brand Engagement" at bounding box center [578, 253] width 230 height 11
copy div "VP, Global Creative & Brand Engagement"
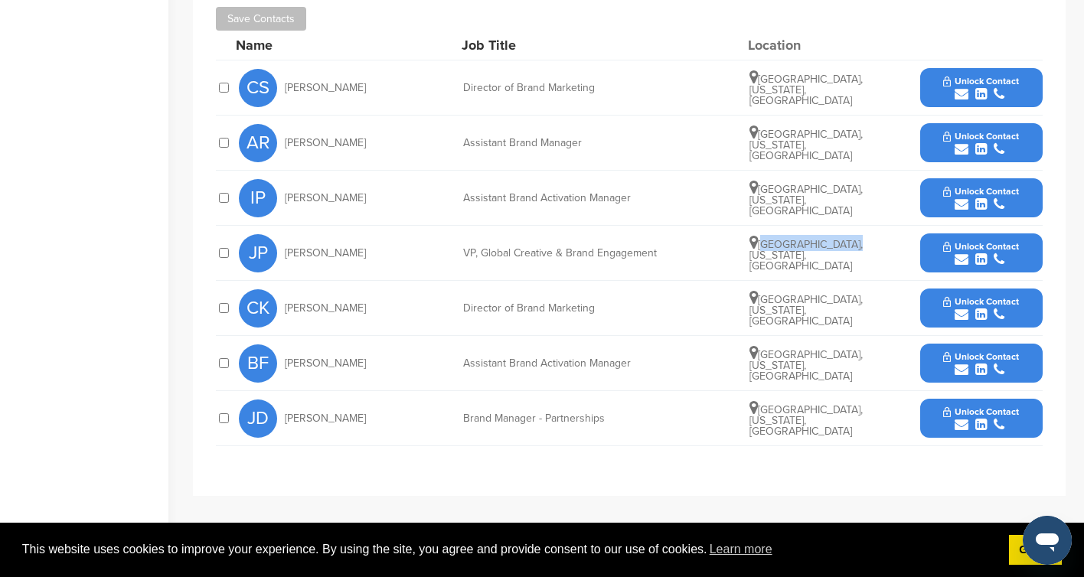
drag, startPoint x: 761, startPoint y: 233, endPoint x: 841, endPoint y: 230, distance: 80.4
click at [841, 238] on span "Detroit, Michigan, United States" at bounding box center [805, 255] width 113 height 34
copy span "Detroit, Michigan"
click at [967, 253] on icon "submit" at bounding box center [962, 260] width 14 height 14
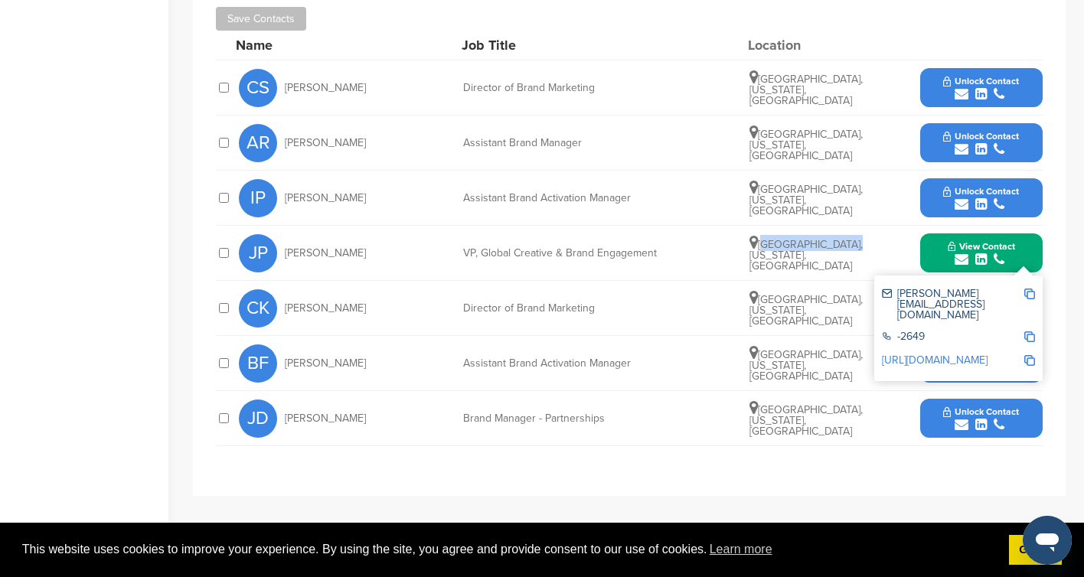
click at [1029, 289] on img at bounding box center [1029, 294] width 11 height 11
copy span "Detroit, Michigan"
click at [1033, 355] on img at bounding box center [1029, 360] width 11 height 11
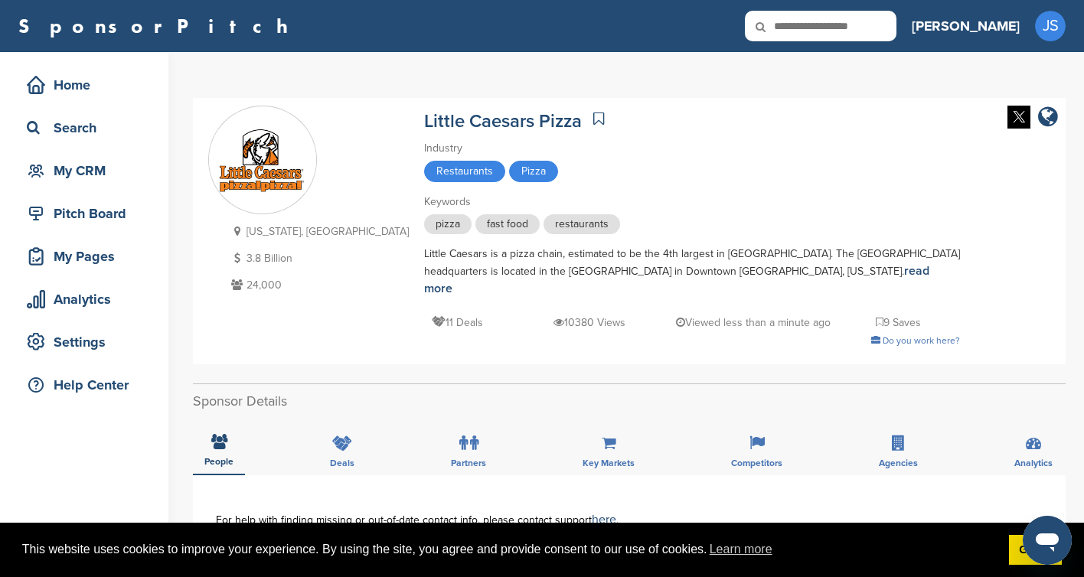
click at [895, 23] on input "text" at bounding box center [821, 26] width 152 height 31
paste input "**********"
type input "**********"
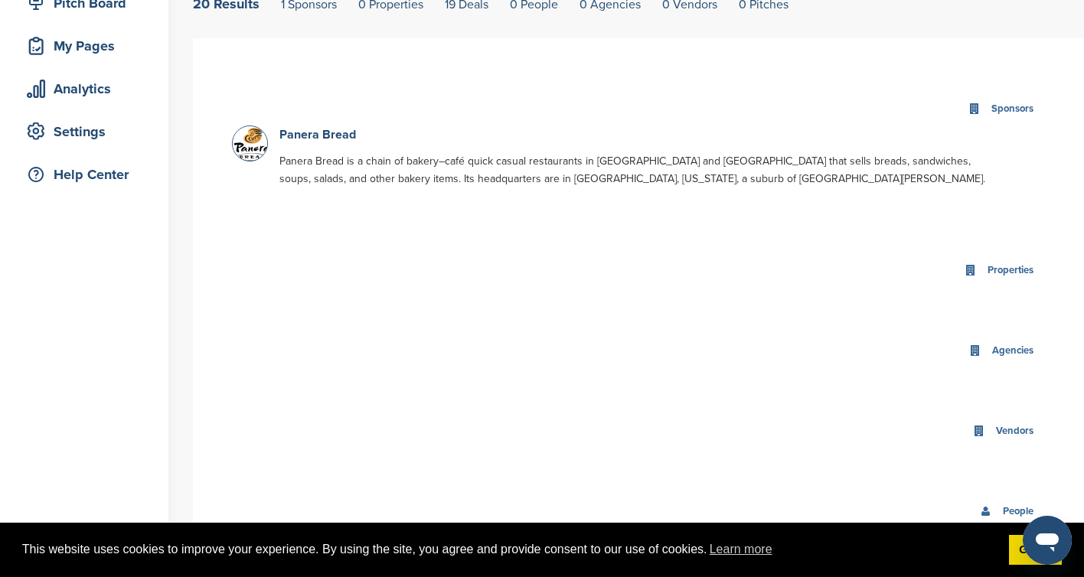
scroll to position [280, 0]
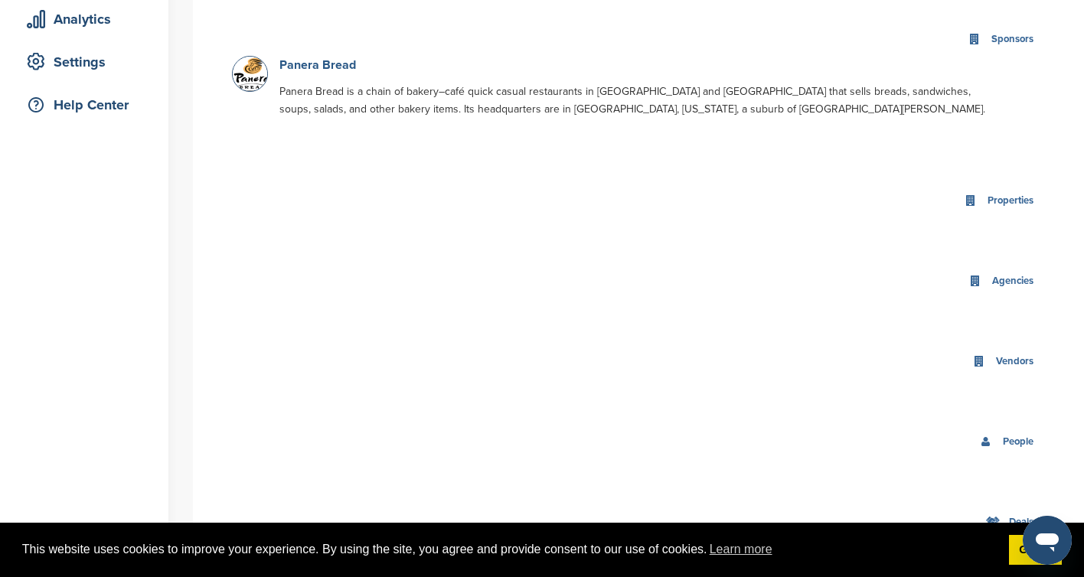
click at [312, 67] on link "Panera Bread" at bounding box center [317, 64] width 77 height 15
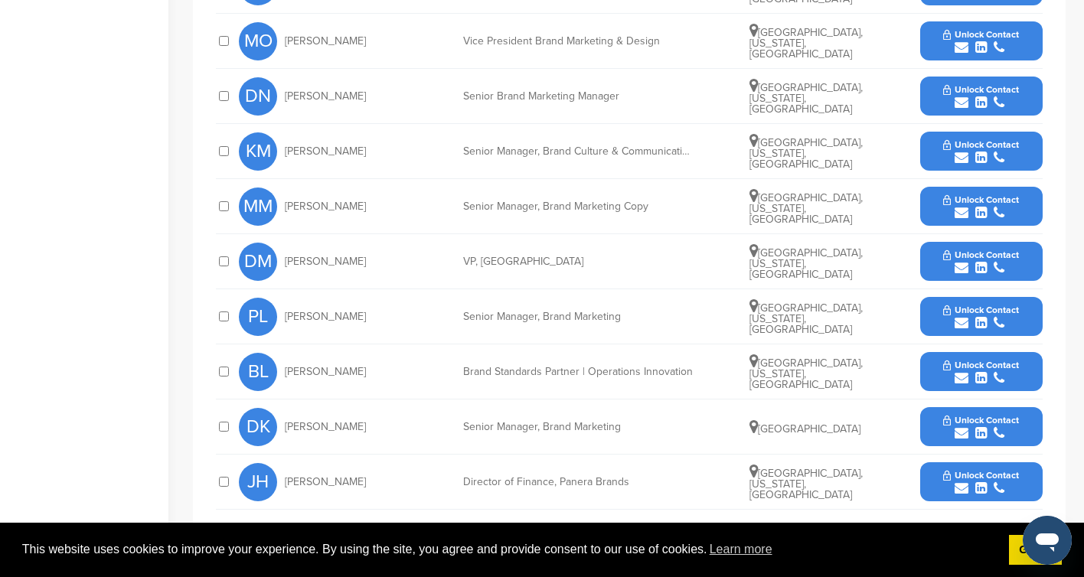
scroll to position [658, 0]
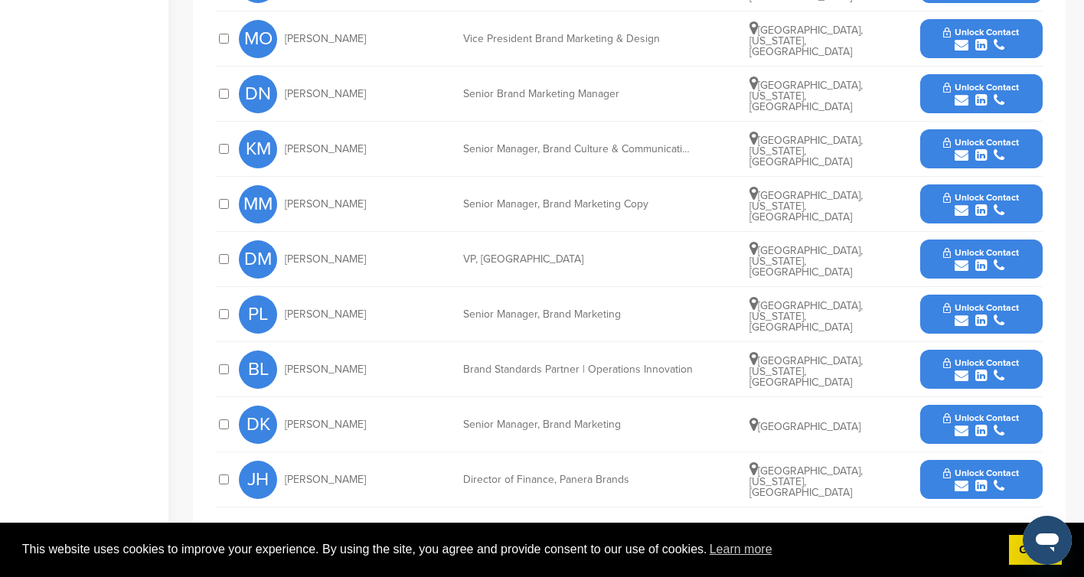
click at [303, 261] on span "[PERSON_NAME]" at bounding box center [325, 259] width 81 height 11
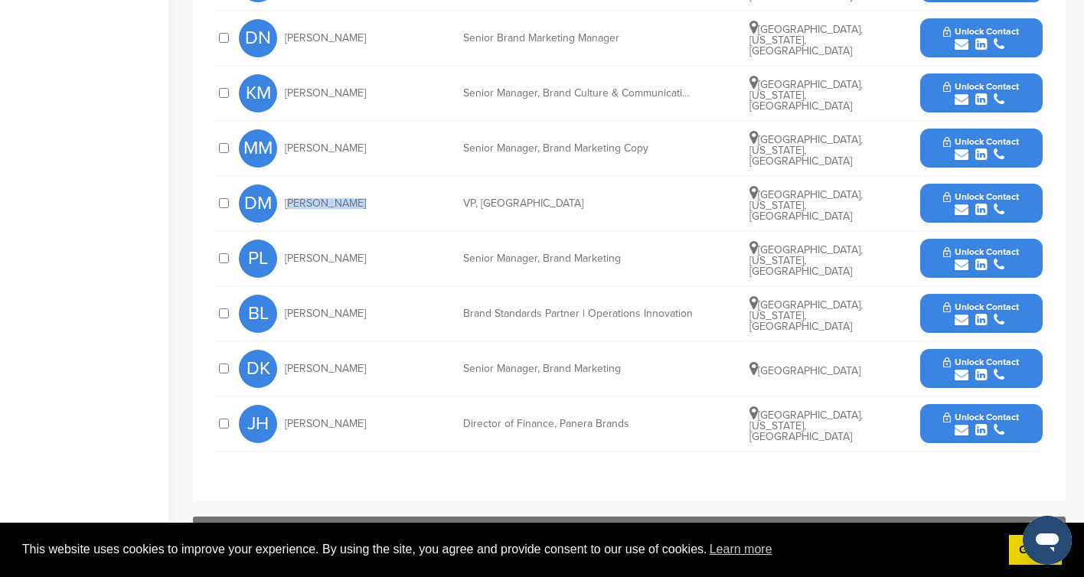
scroll to position [735, 0]
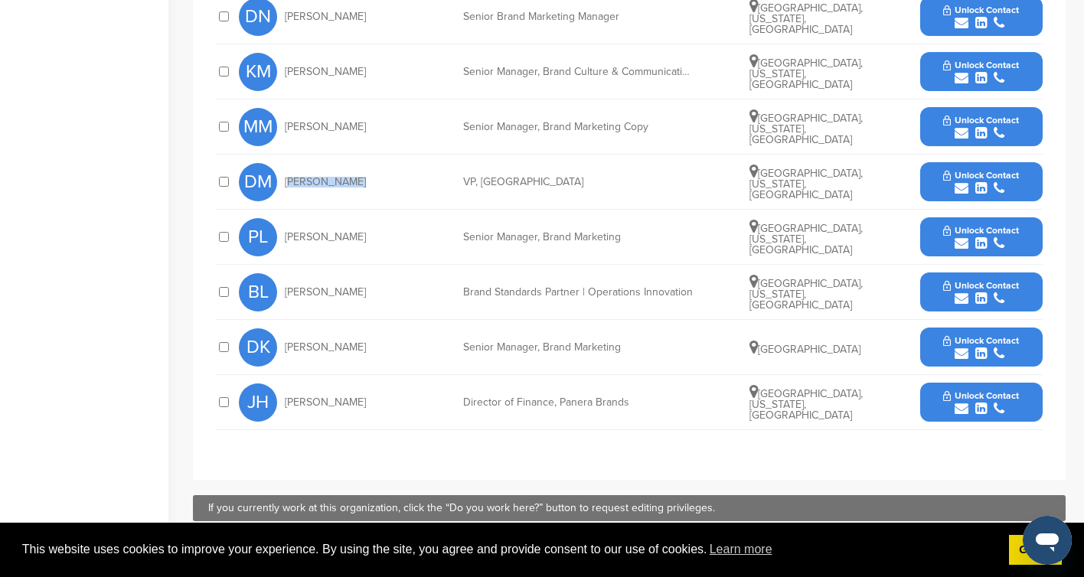
copy div "[PERSON_NAME]"
click at [969, 180] on span "Unlock Contact" at bounding box center [981, 175] width 76 height 11
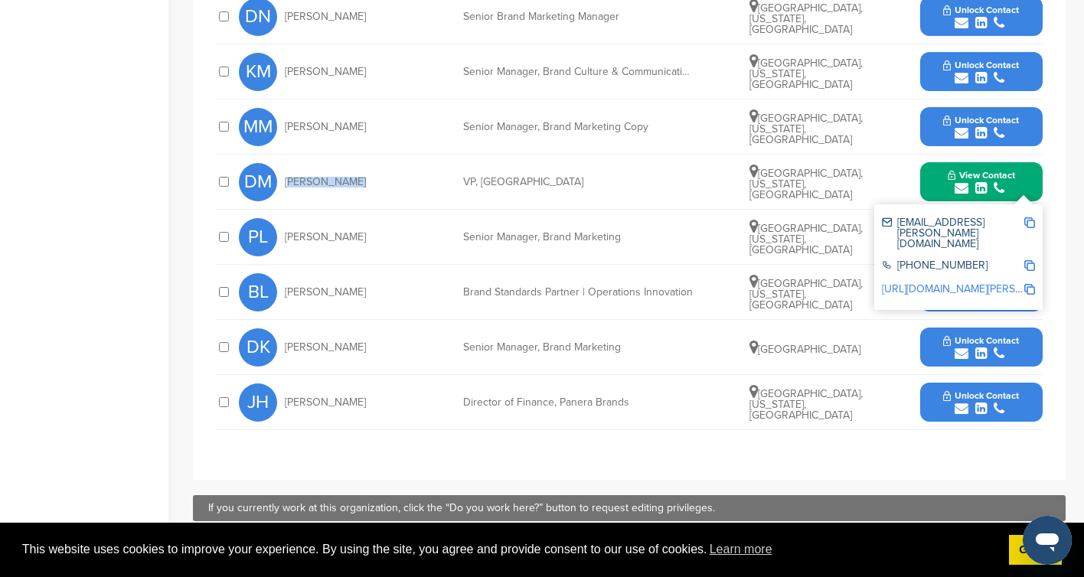
copy div "[PERSON_NAME]"
drag, startPoint x: 462, startPoint y: 178, endPoint x: 579, endPoint y: 184, distance: 118.0
click at [579, 184] on div "[PERSON_NAME] [PERSON_NAME], [GEOGRAPHIC_DATA] [GEOGRAPHIC_DATA], [US_STATE], […" at bounding box center [641, 182] width 804 height 54
copy div "VP, [GEOGRAPHIC_DATA]"
drag, startPoint x: 762, startPoint y: 172, endPoint x: 820, endPoint y: 184, distance: 59.5
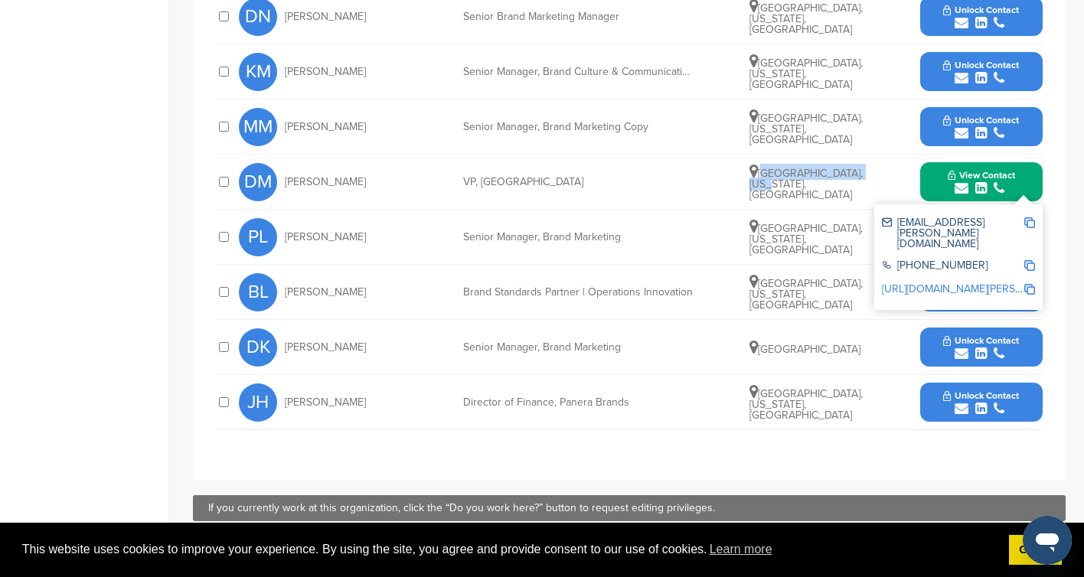
click at [820, 184] on span "[GEOGRAPHIC_DATA], [US_STATE], [GEOGRAPHIC_DATA]" at bounding box center [805, 184] width 113 height 34
copy span "[GEOGRAPHIC_DATA], [US_STATE],"
click at [1031, 224] on img at bounding box center [1029, 222] width 11 height 11
copy span "[GEOGRAPHIC_DATA], [US_STATE],"
click at [1031, 260] on img at bounding box center [1029, 265] width 11 height 11
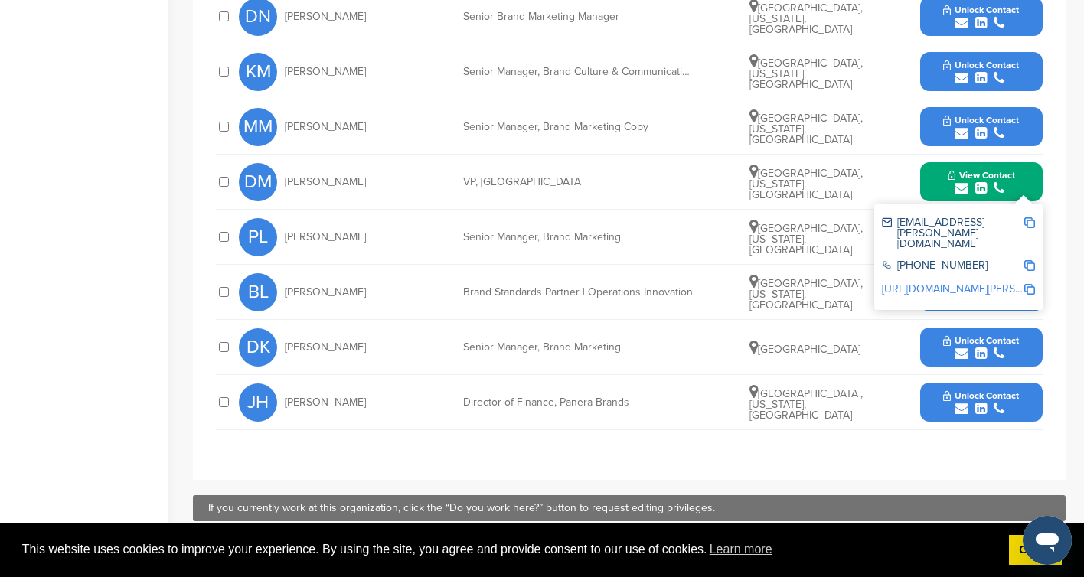
click at [1032, 284] on img at bounding box center [1029, 289] width 11 height 11
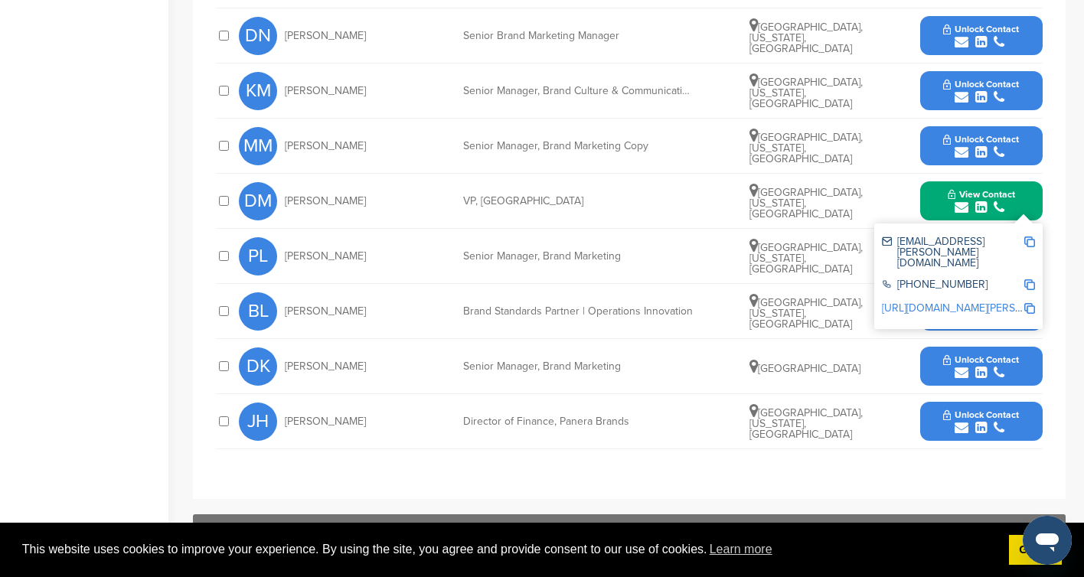
scroll to position [713, 0]
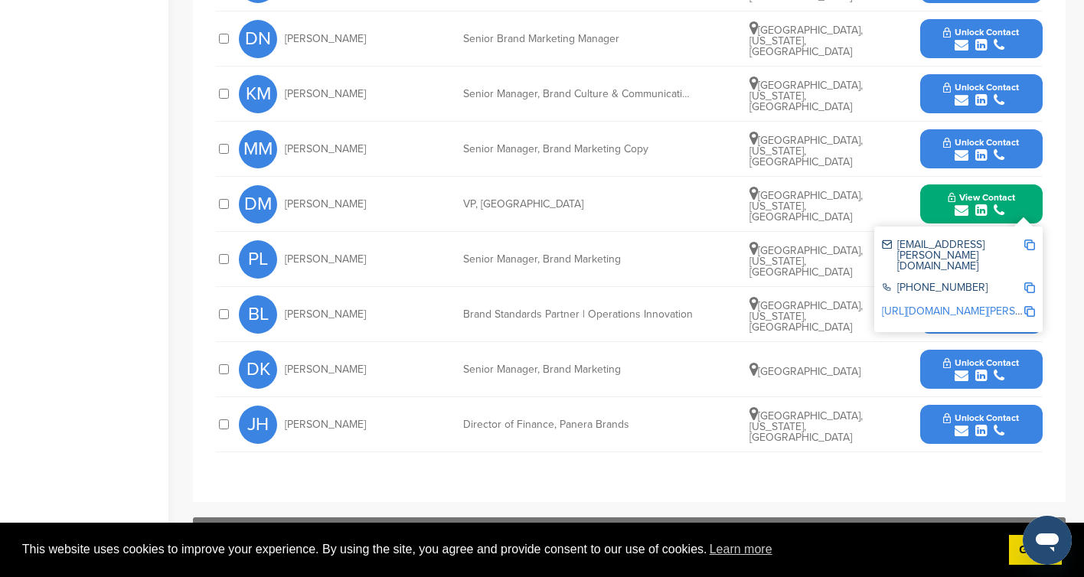
click at [606, 90] on div "Senior Manager, Brand Culture & Communications at Panera Bread, LLC" at bounding box center [578, 94] width 230 height 11
drag, startPoint x: 351, startPoint y: 96, endPoint x: 281, endPoint y: 90, distance: 69.9
click at [281, 90] on div "KM [PERSON_NAME]" at bounding box center [323, 94] width 168 height 38
copy span "[PERSON_NAME]"
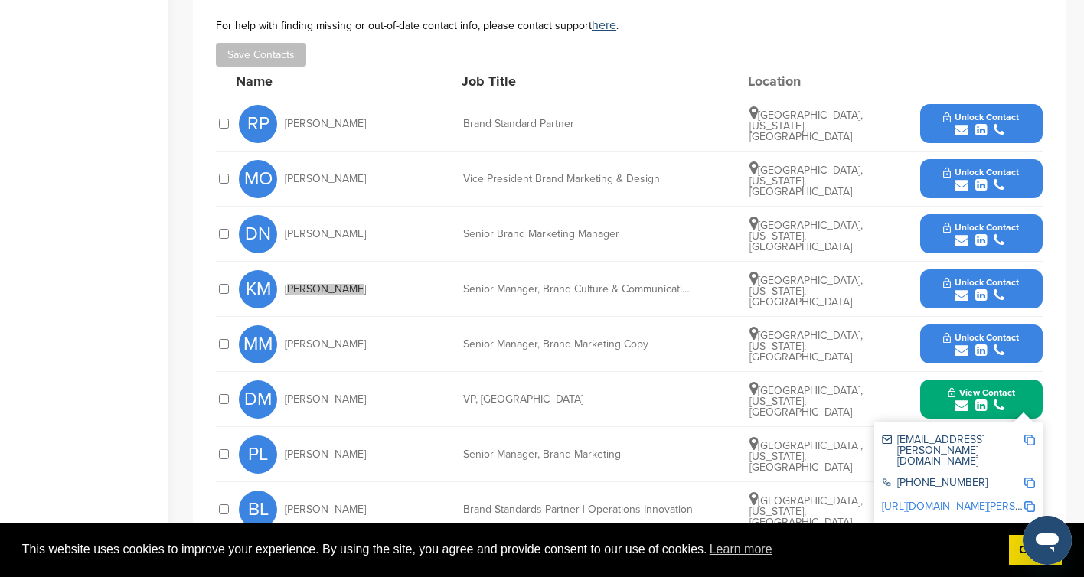
scroll to position [517, 0]
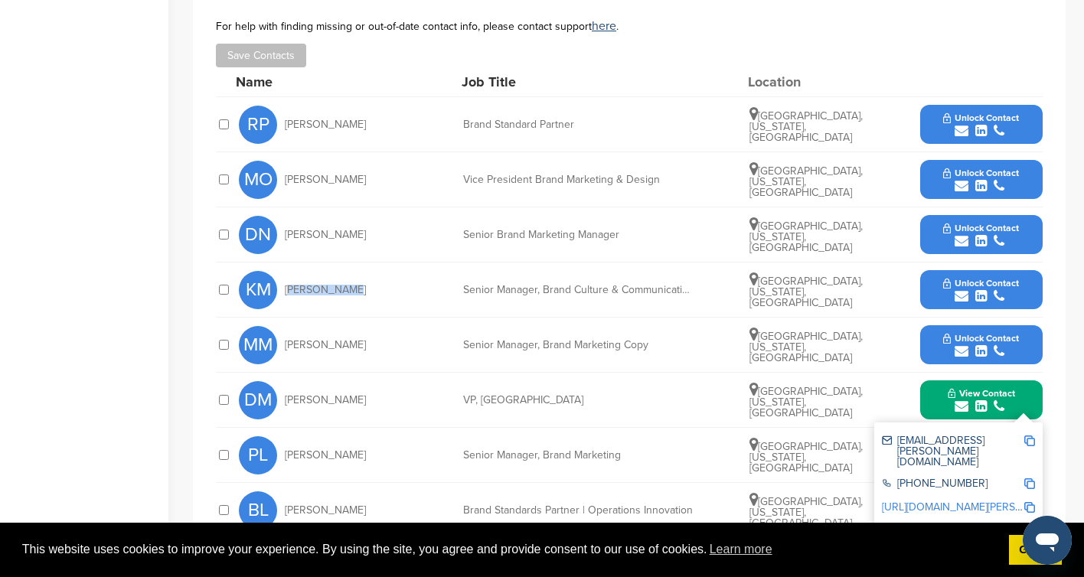
drag, startPoint x: 364, startPoint y: 179, endPoint x: 280, endPoint y: 184, distance: 83.6
click at [280, 184] on div "MO [PERSON_NAME]" at bounding box center [323, 180] width 168 height 38
copy div "[PERSON_NAME]"
click at [565, 178] on div "Vice President Brand Marketing & Design" at bounding box center [578, 180] width 230 height 11
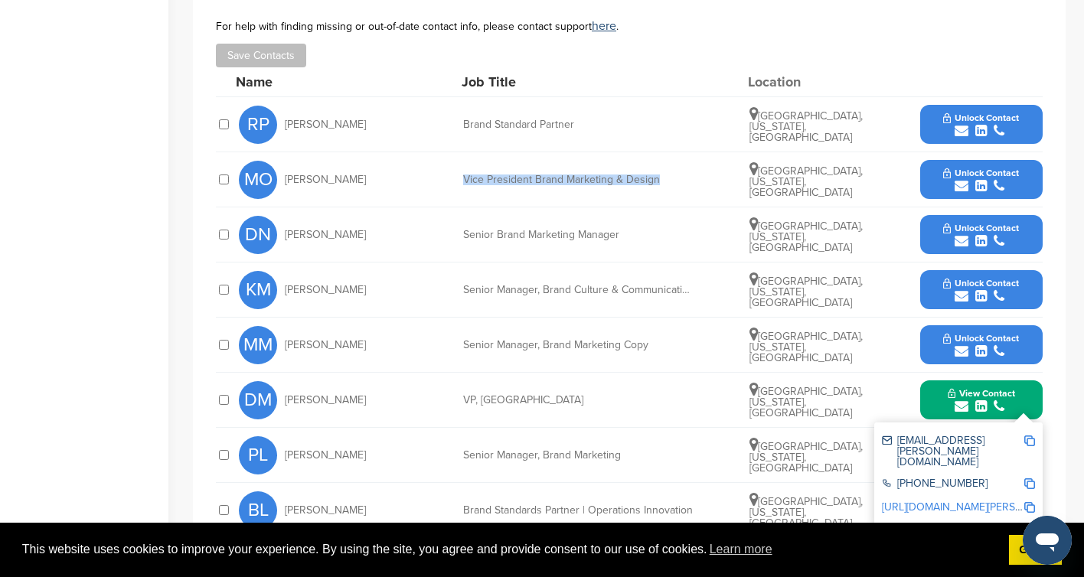
click at [565, 178] on div "Vice President Brand Marketing & Design" at bounding box center [578, 180] width 230 height 11
copy div "Vice President Brand Marketing & Design"
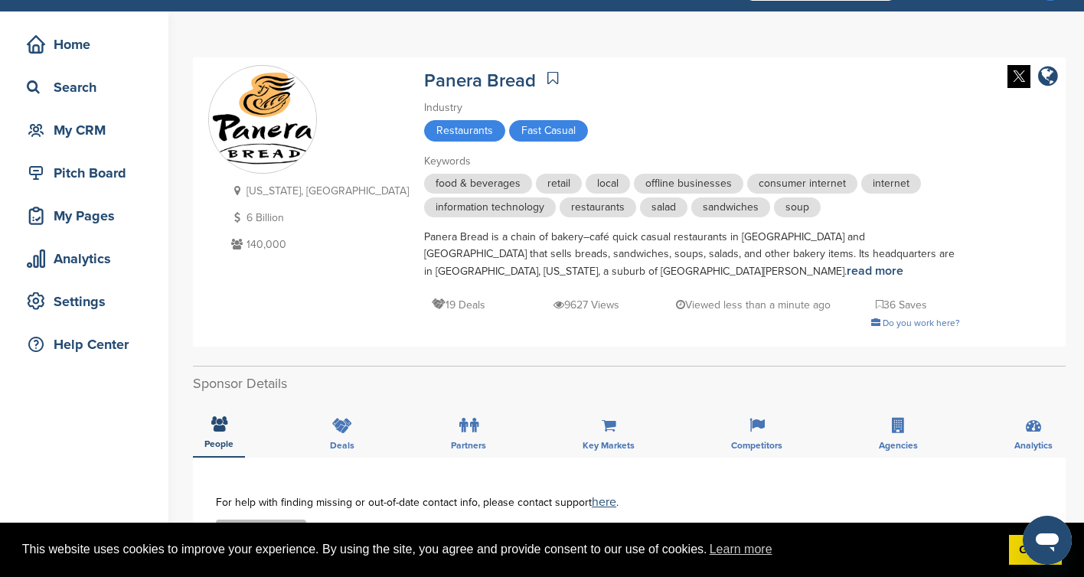
scroll to position [0, 0]
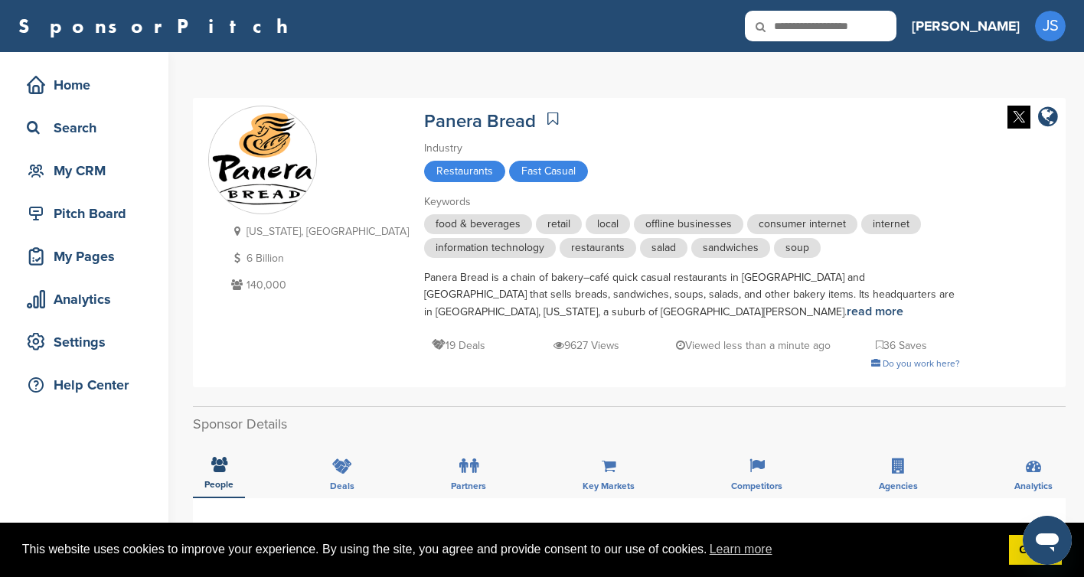
click at [883, 24] on input "text" at bounding box center [821, 26] width 152 height 31
paste input "**********"
type input "**********"
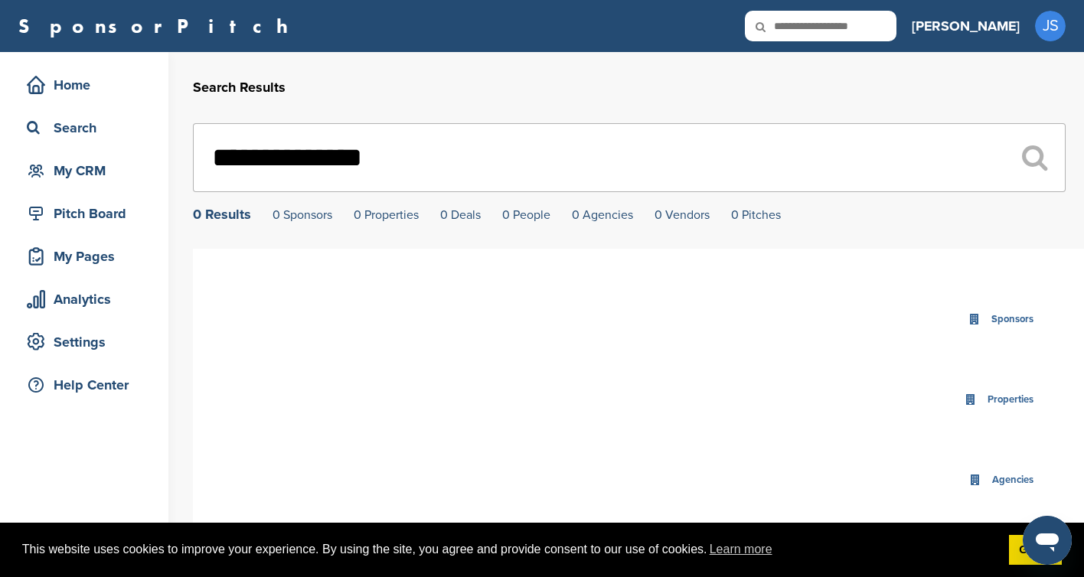
drag, startPoint x: 367, startPoint y: 154, endPoint x: 420, endPoint y: 156, distance: 52.9
click at [420, 156] on input "**********" at bounding box center [629, 157] width 873 height 69
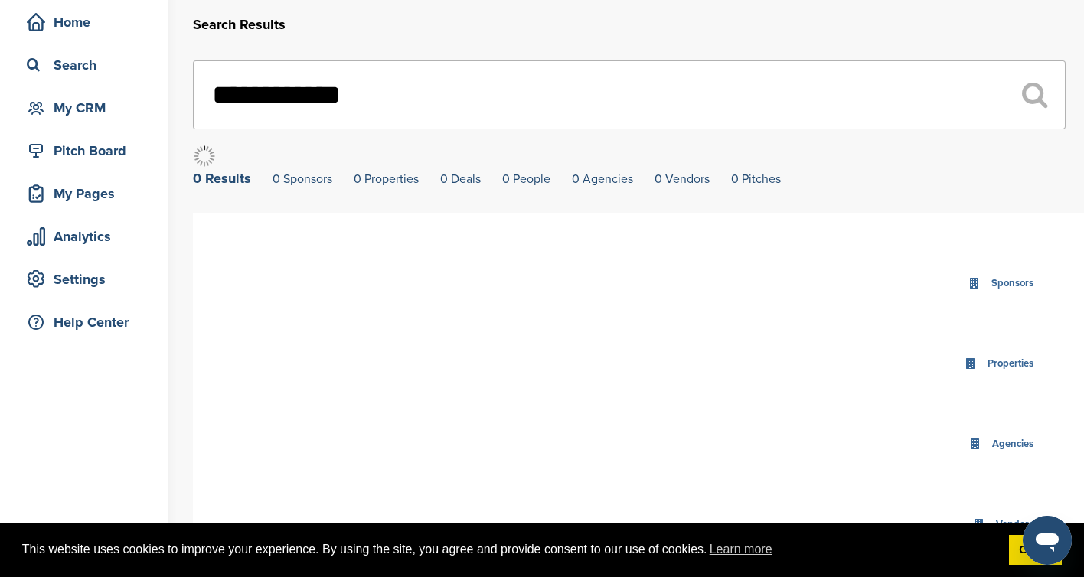
scroll to position [66, 0]
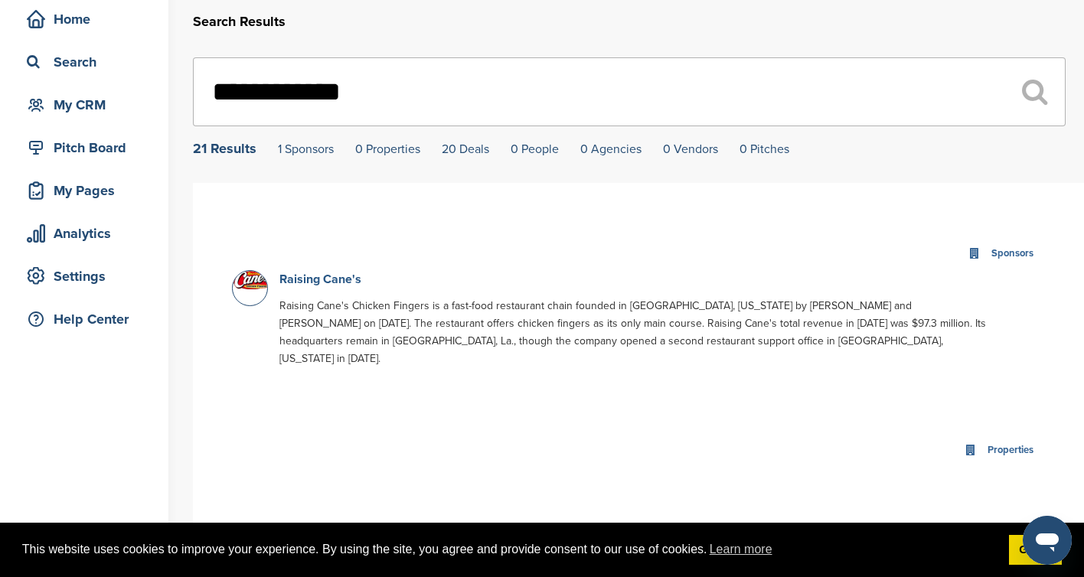
type input "**********"
click at [321, 281] on link "Raising Cane's" at bounding box center [320, 279] width 82 height 15
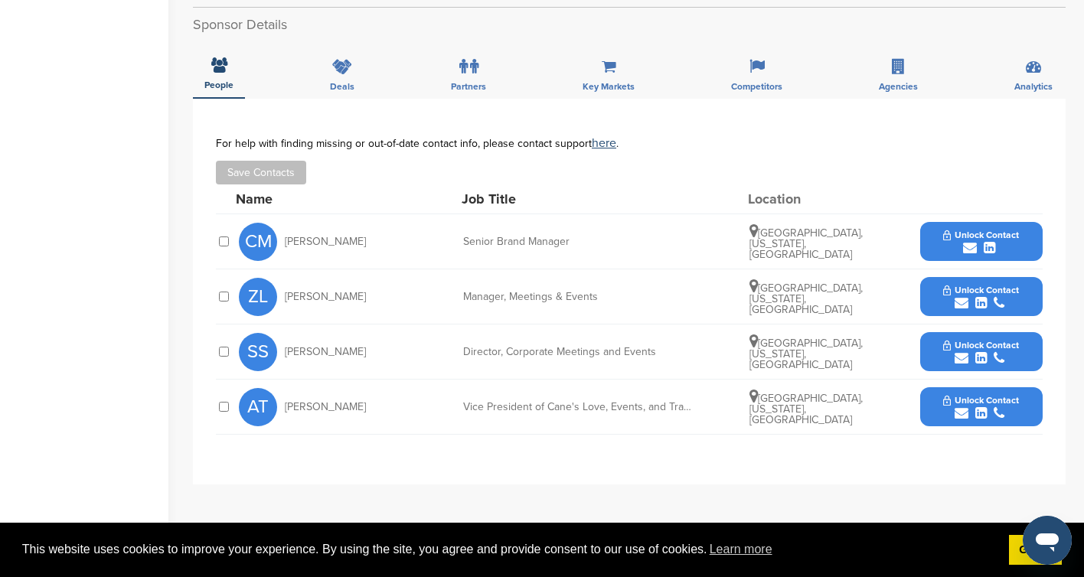
scroll to position [457, 0]
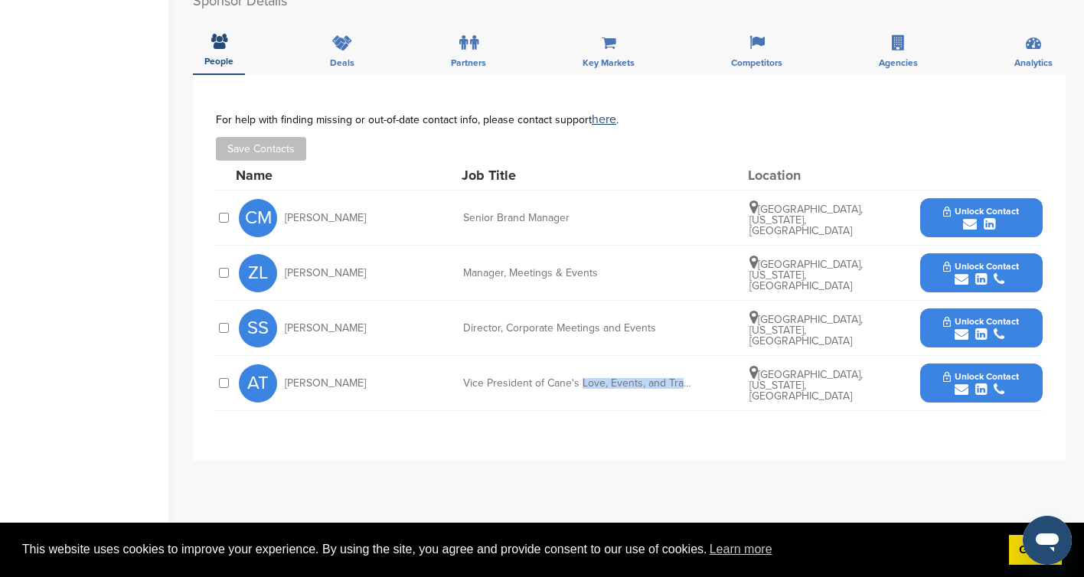
drag, startPoint x: 580, startPoint y: 367, endPoint x: 704, endPoint y: 370, distance: 124.0
click at [704, 370] on div "AT Amanda Tyler Vice President of Cane's Love, Events, and Travel at Raising Ca…" at bounding box center [641, 383] width 804 height 54
click at [667, 378] on div "Vice President of Cane's Love, Events, and Travel at Raising Cane's" at bounding box center [578, 383] width 230 height 11
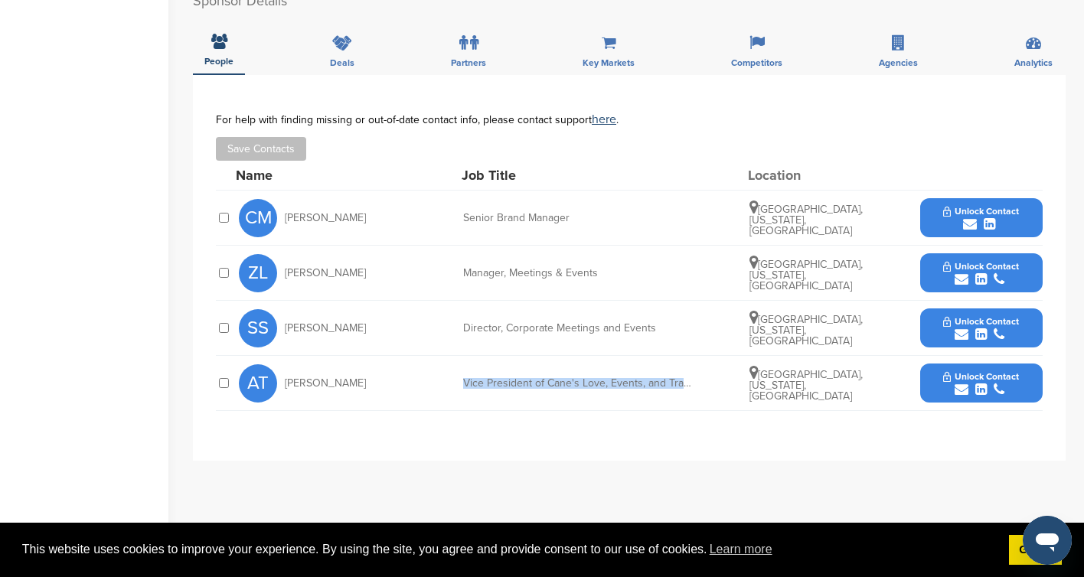
drag, startPoint x: 372, startPoint y: 201, endPoint x: 288, endPoint y: 199, distance: 84.2
click at [288, 199] on div "CM Courtney Manuel" at bounding box center [323, 218] width 168 height 38
copy span "Courtney Manuel"
click at [629, 378] on div "Vice President of Cane's Love, Events, and Travel at Raising Cane's" at bounding box center [578, 383] width 230 height 11
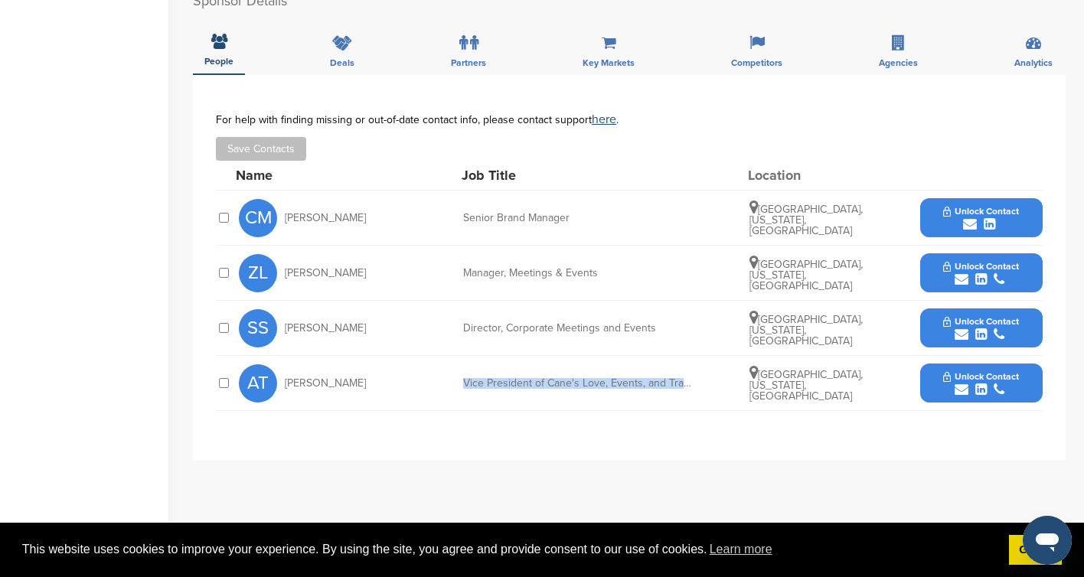
click at [629, 378] on div "Vice President of Cane's Love, Events, and Travel at Raising Cane's" at bounding box center [578, 383] width 230 height 11
click at [338, 213] on span "Courtney Manuel" at bounding box center [325, 218] width 81 height 11
copy div "Courtney Manuel"
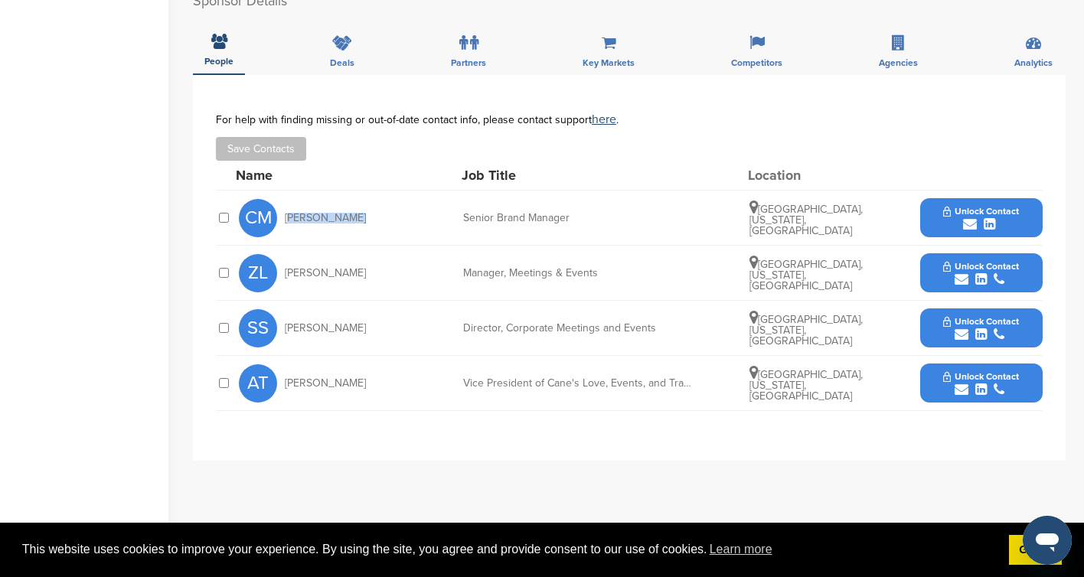
click at [964, 206] on span "Unlock Contact" at bounding box center [981, 211] width 76 height 11
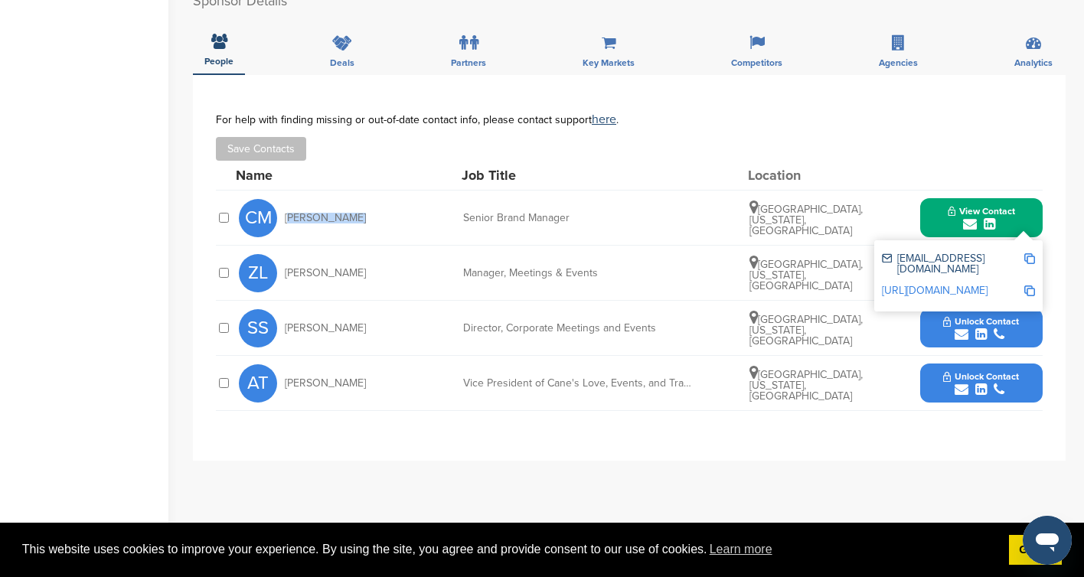
click at [1030, 253] on img at bounding box center [1029, 258] width 11 height 11
copy div "Courtney Manuel"
drag, startPoint x: 762, startPoint y: 198, endPoint x: 856, endPoint y: 201, distance: 94.2
click at [856, 203] on span "Lexington, Kentucky, United States" at bounding box center [805, 220] width 113 height 34
copy span "Lexington, Kentucky,"
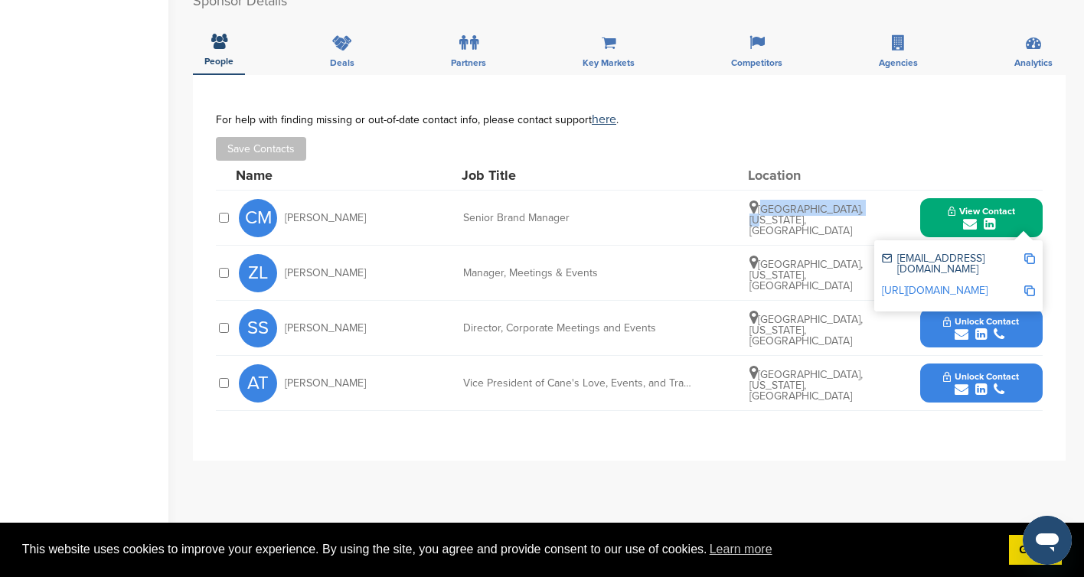
click at [1032, 286] on img at bounding box center [1029, 291] width 11 height 11
copy span "Lexington, Kentucky,"
drag, startPoint x: 363, startPoint y: 372, endPoint x: 287, endPoint y: 366, distance: 76.0
click at [287, 366] on div "AT Amanda Tyler" at bounding box center [323, 383] width 168 height 38
copy span "Amanda Tyler"
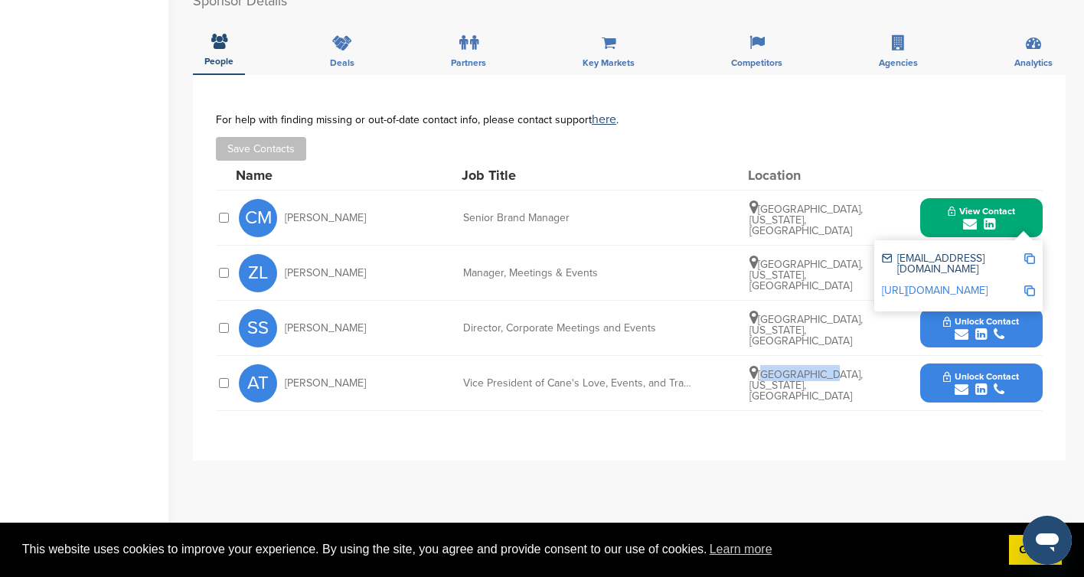
drag, startPoint x: 759, startPoint y: 367, endPoint x: 820, endPoint y: 363, distance: 60.6
click at [820, 368] on span "Plano, Texas, United States" at bounding box center [805, 385] width 113 height 34
drag, startPoint x: 762, startPoint y: 306, endPoint x: 819, endPoint y: 309, distance: 57.5
click at [819, 313] on span "Dallas, Texas, United States" at bounding box center [805, 330] width 113 height 34
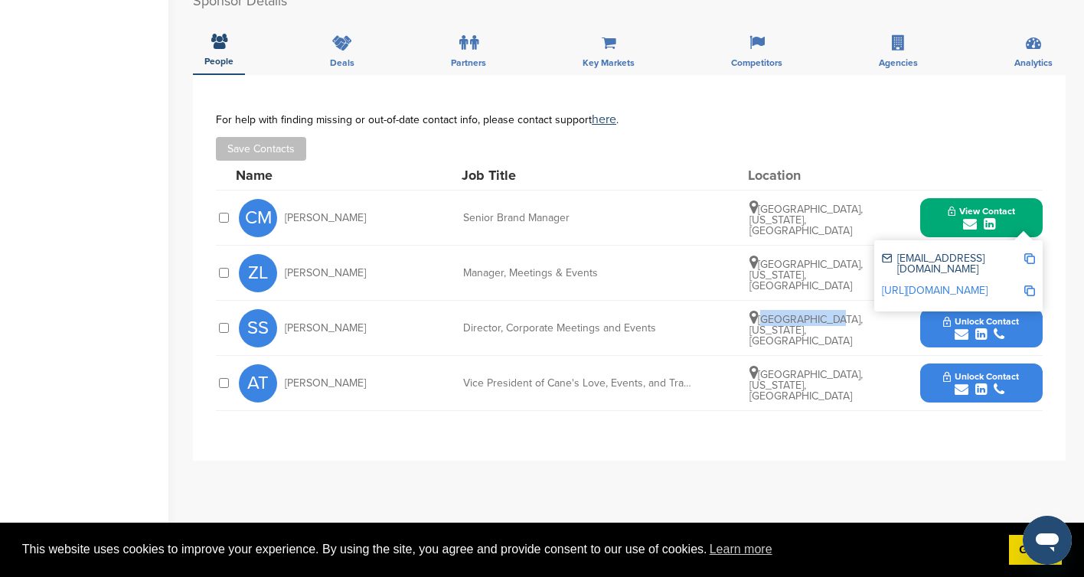
copy span "Dallas, Texas"
click at [534, 378] on div "Vice President of Cane's Love, Events, and Travel at Raising Cane's" at bounding box center [578, 383] width 230 height 11
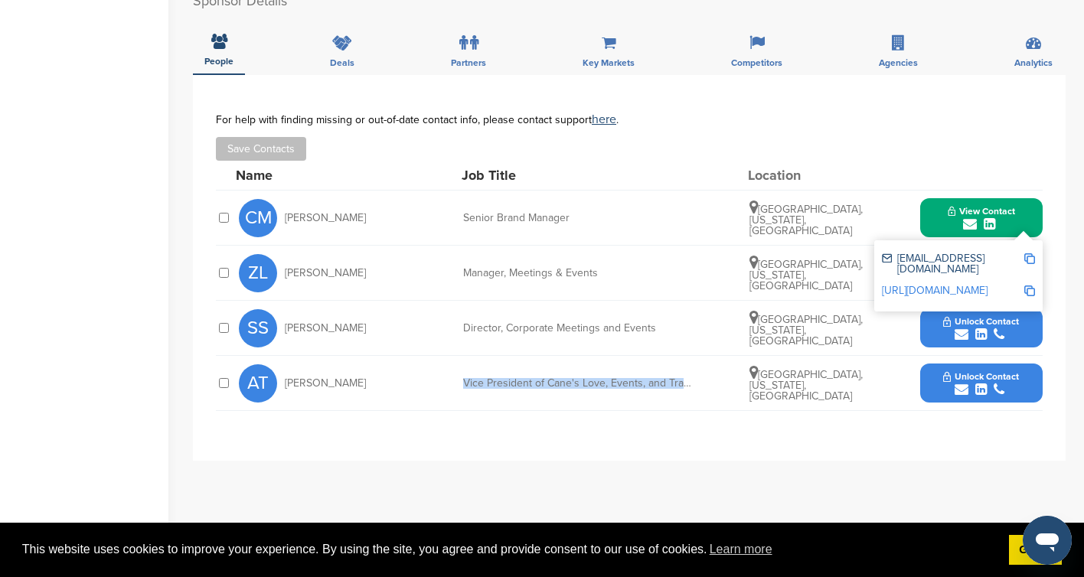
copy div "Vice President of Cane's Love, Events, and Travel at Raising Cane's"
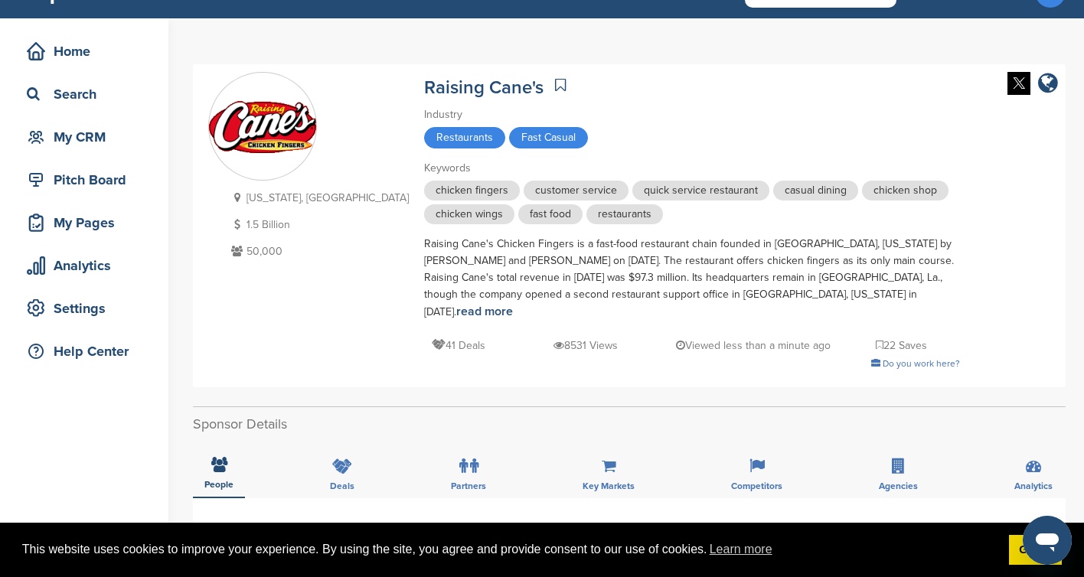
scroll to position [0, 0]
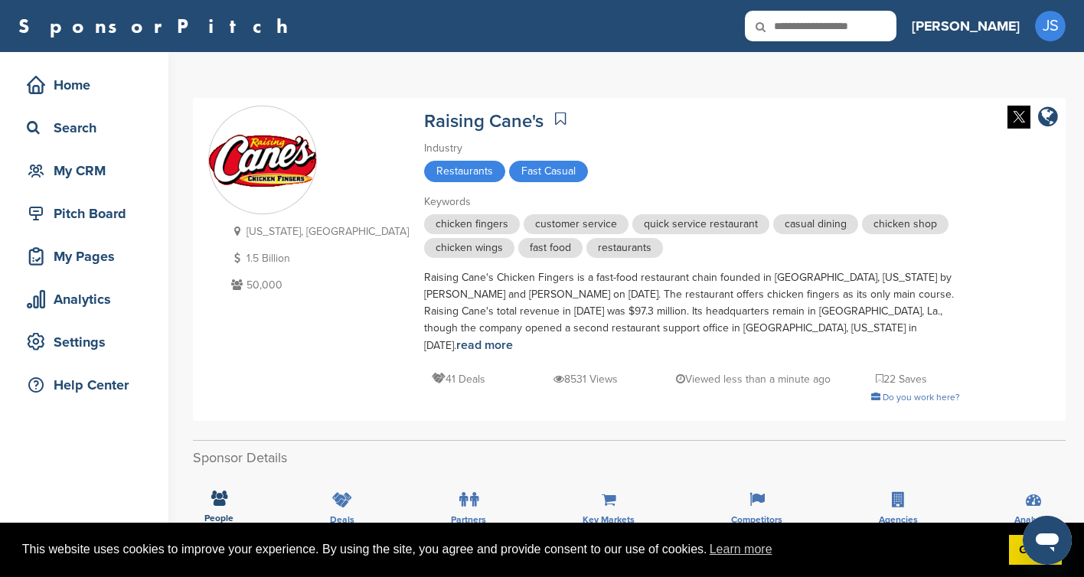
click at [890, 25] on input "text" at bounding box center [821, 26] width 152 height 31
paste input "********"
type input "********"
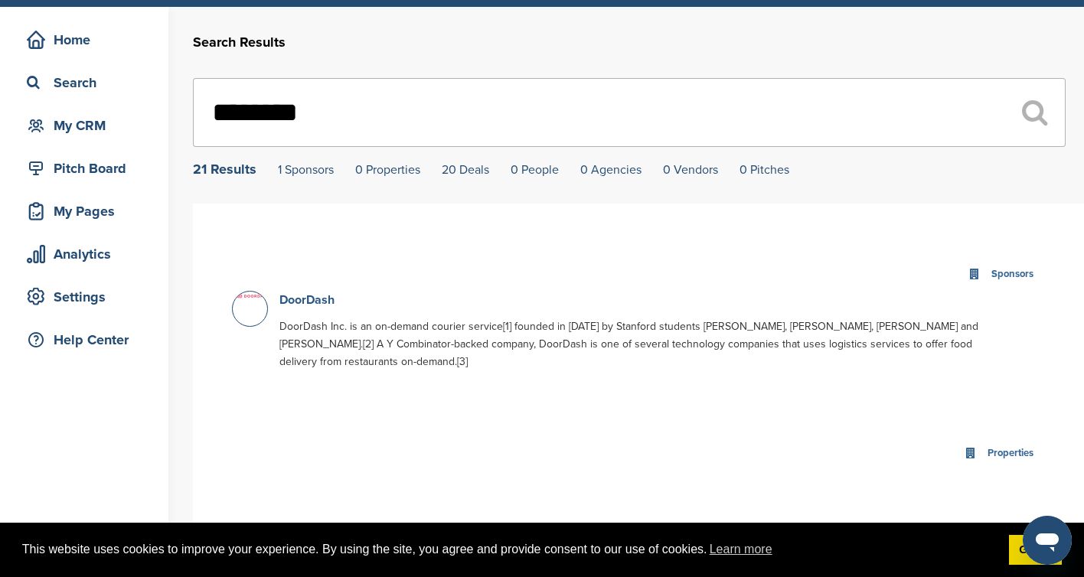
click at [319, 302] on link "DoorDash" at bounding box center [306, 299] width 55 height 15
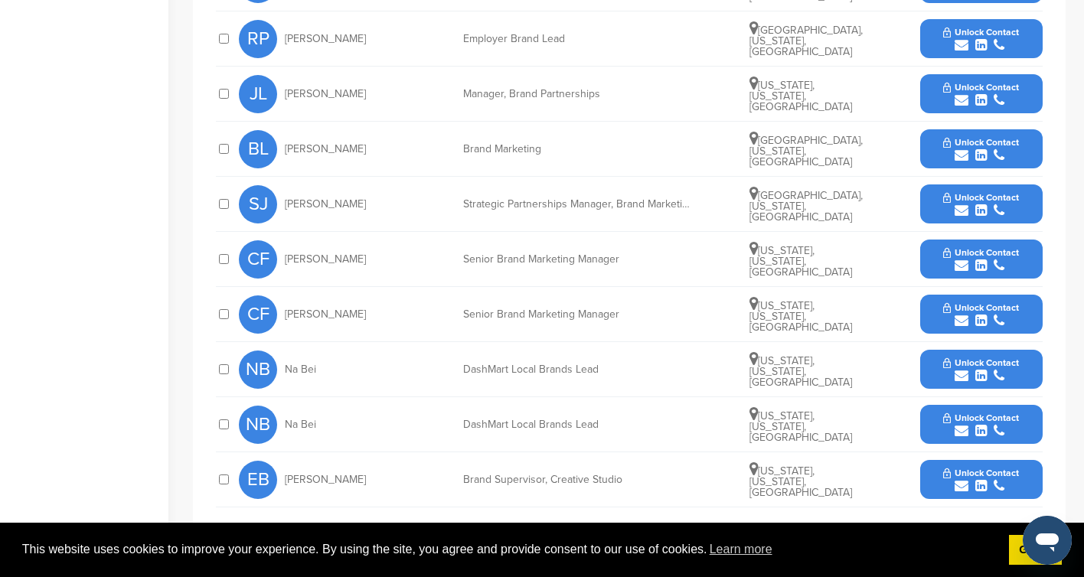
scroll to position [718, 0]
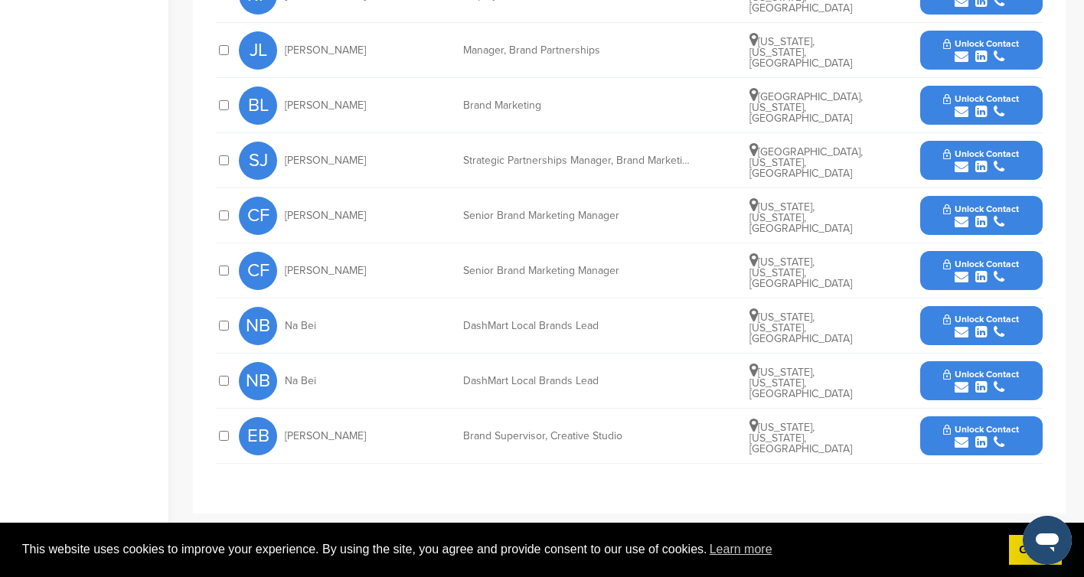
click at [328, 155] on span "[PERSON_NAME]" at bounding box center [325, 160] width 81 height 11
click at [328, 155] on span "Siobhan John" at bounding box center [325, 160] width 81 height 11
drag, startPoint x: 760, startPoint y: 137, endPoint x: 794, endPoint y: 152, distance: 36.7
click at [794, 152] on span "San Francisco, California, United States" at bounding box center [805, 162] width 113 height 34
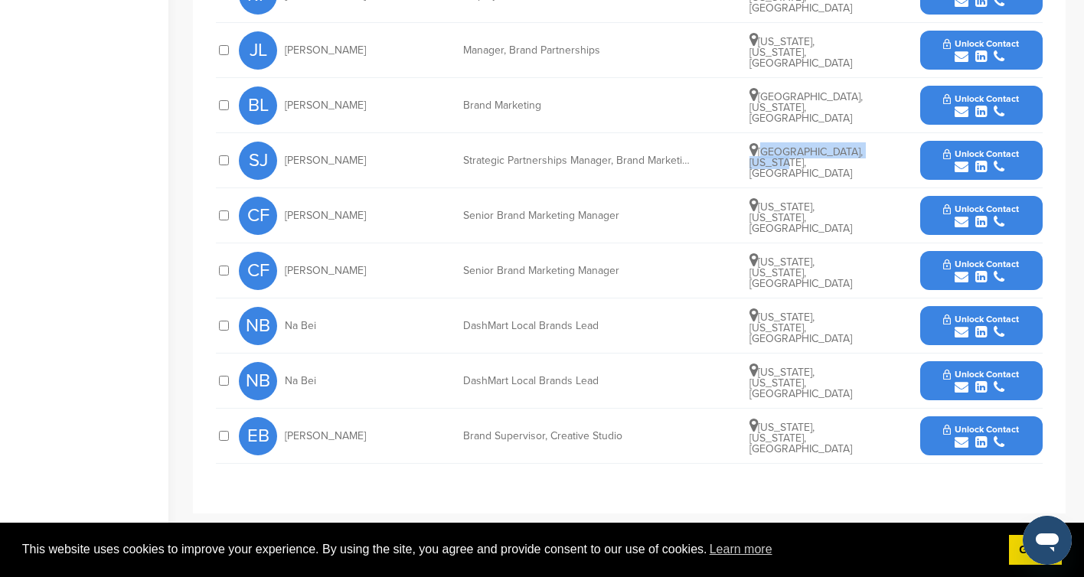
copy span "San Francisco, California"
click at [961, 149] on span "Unlock Contact" at bounding box center [981, 154] width 76 height 11
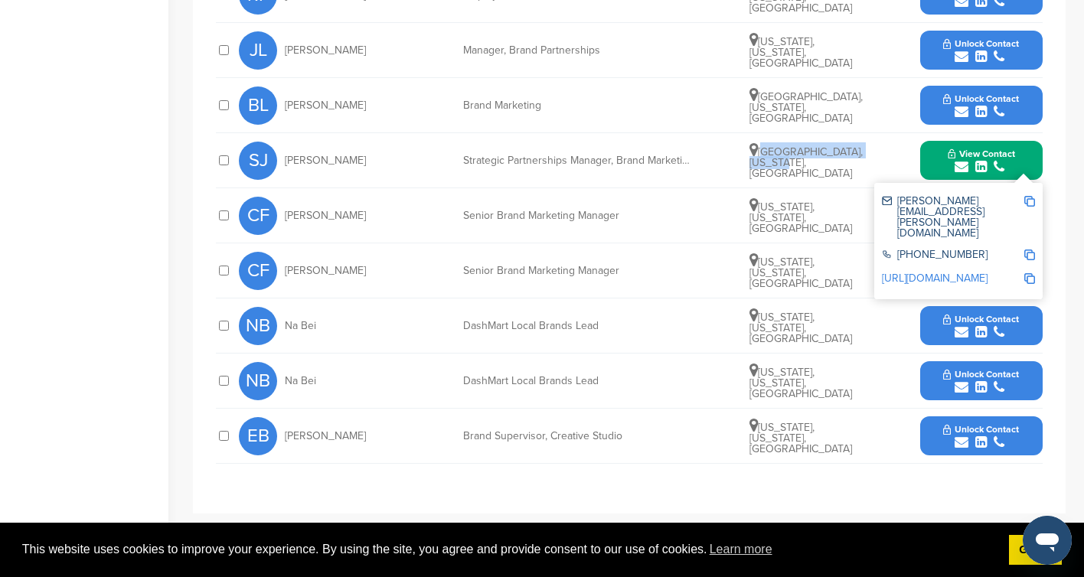
click at [1028, 196] on img at bounding box center [1029, 201] width 11 height 11
copy span "San Francisco, California"
click at [1029, 250] on img at bounding box center [1029, 255] width 11 height 11
click at [1030, 273] on img at bounding box center [1029, 278] width 11 height 11
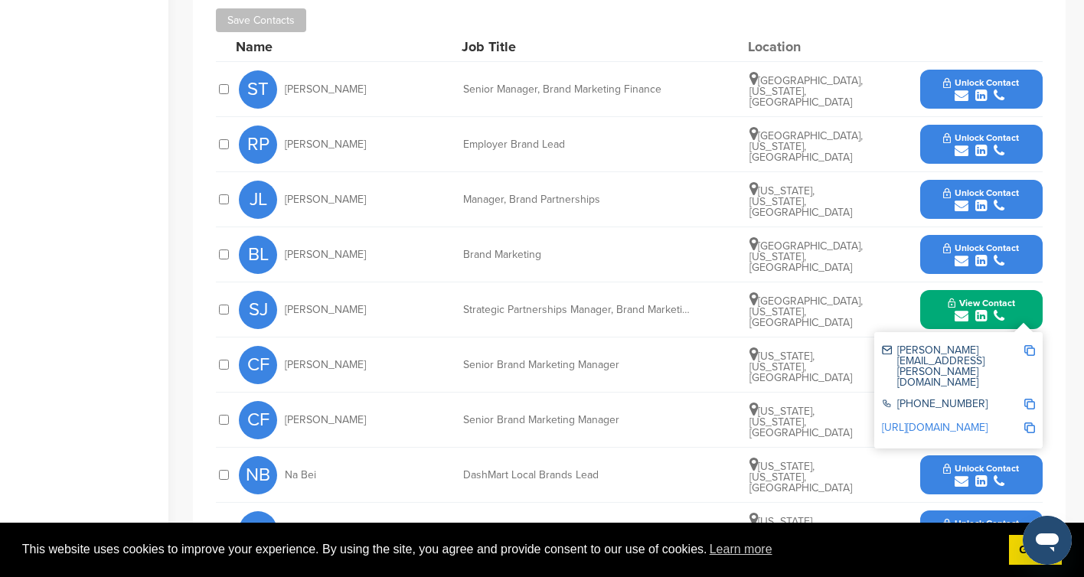
scroll to position [568, 0]
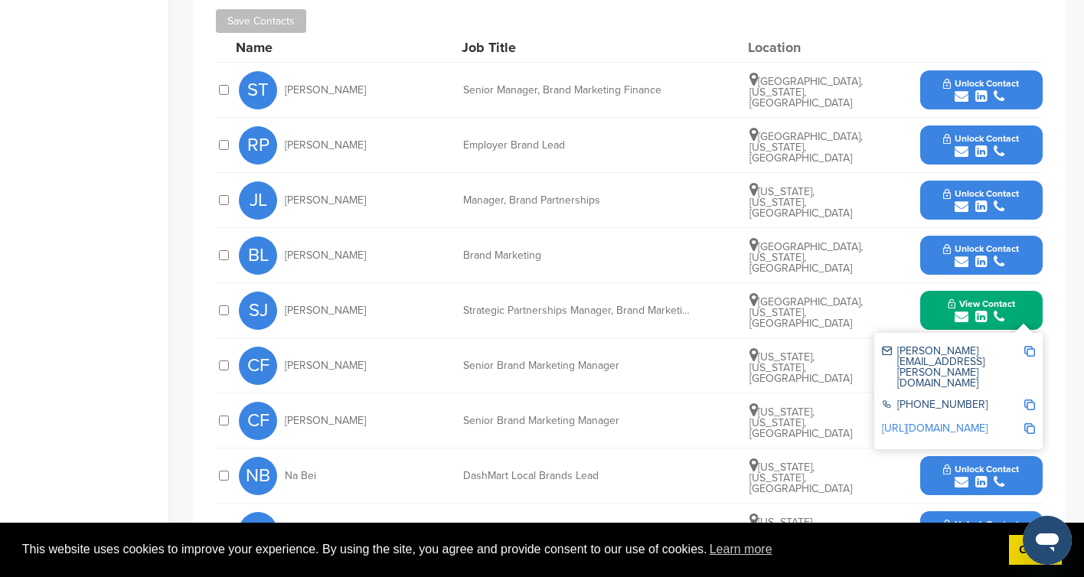
drag, startPoint x: 374, startPoint y: 188, endPoint x: 284, endPoint y: 181, distance: 90.5
click at [284, 181] on div "JL Jamie Lichtenstein" at bounding box center [323, 200] width 168 height 38
copy span "Jamie Lichtenstein"
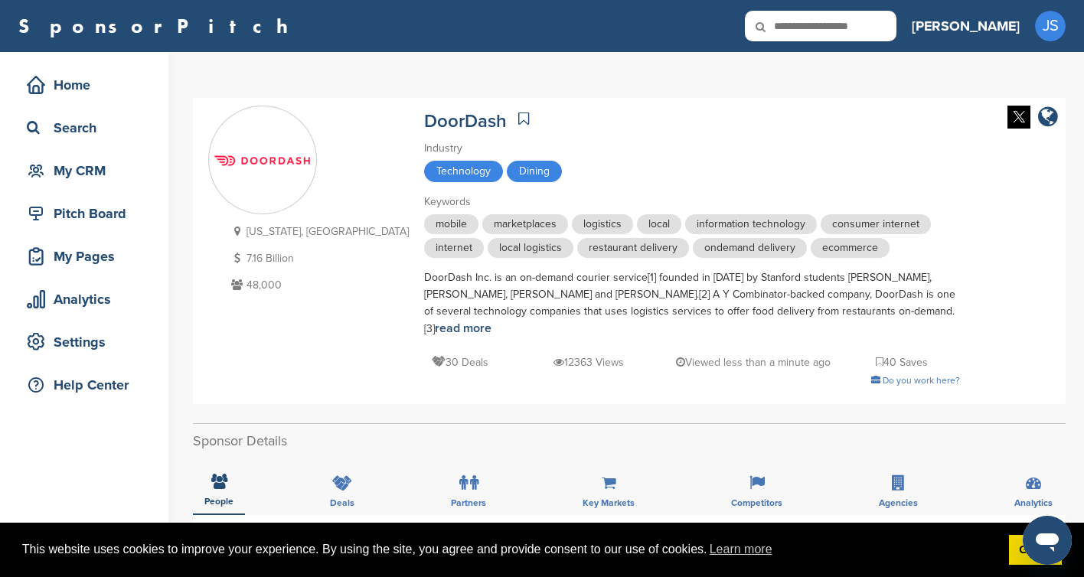
click at [896, 25] on input "text" at bounding box center [821, 26] width 152 height 31
paste input "*********"
type input "*********"
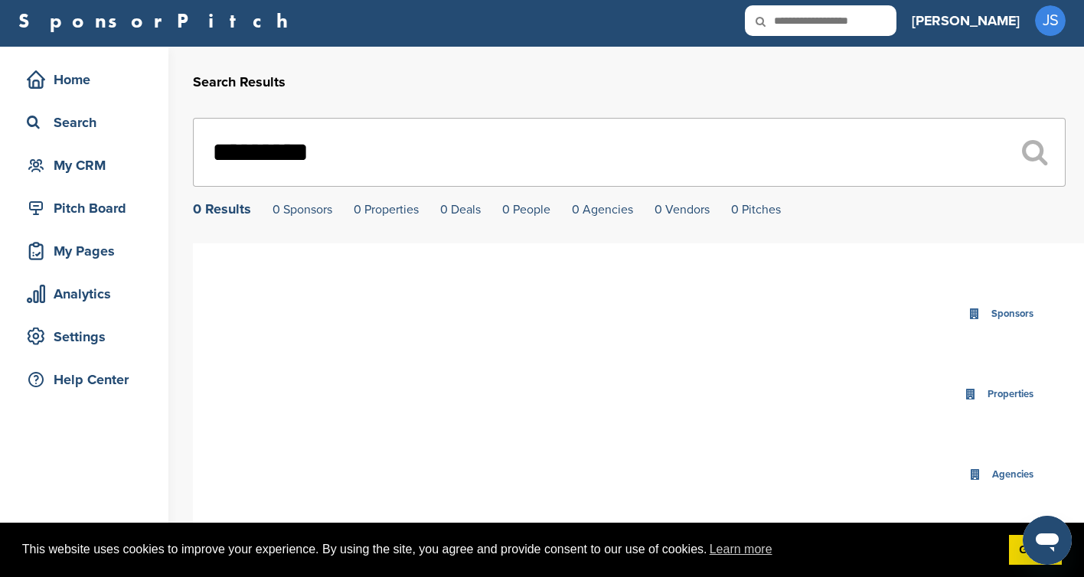
scroll to position [6, 0]
click at [282, 157] on input "*********" at bounding box center [629, 151] width 873 height 69
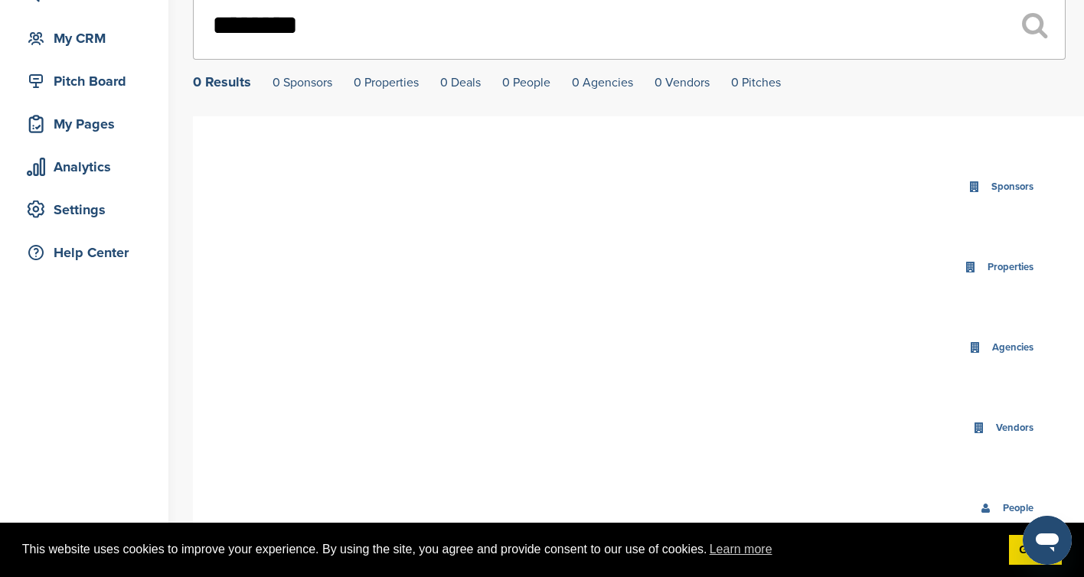
scroll to position [106, 0]
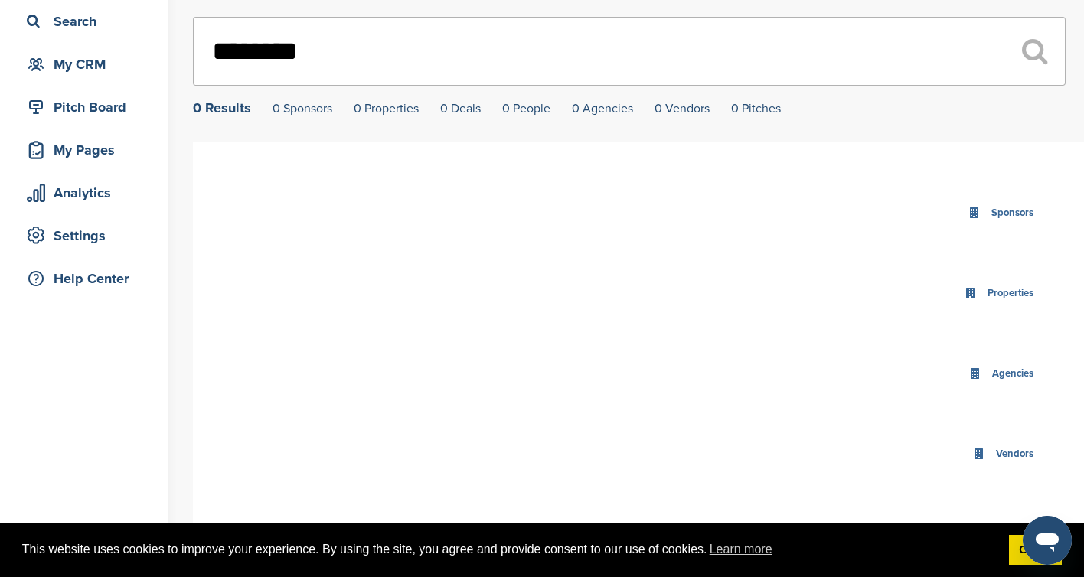
click at [328, 64] on input "********" at bounding box center [629, 51] width 873 height 69
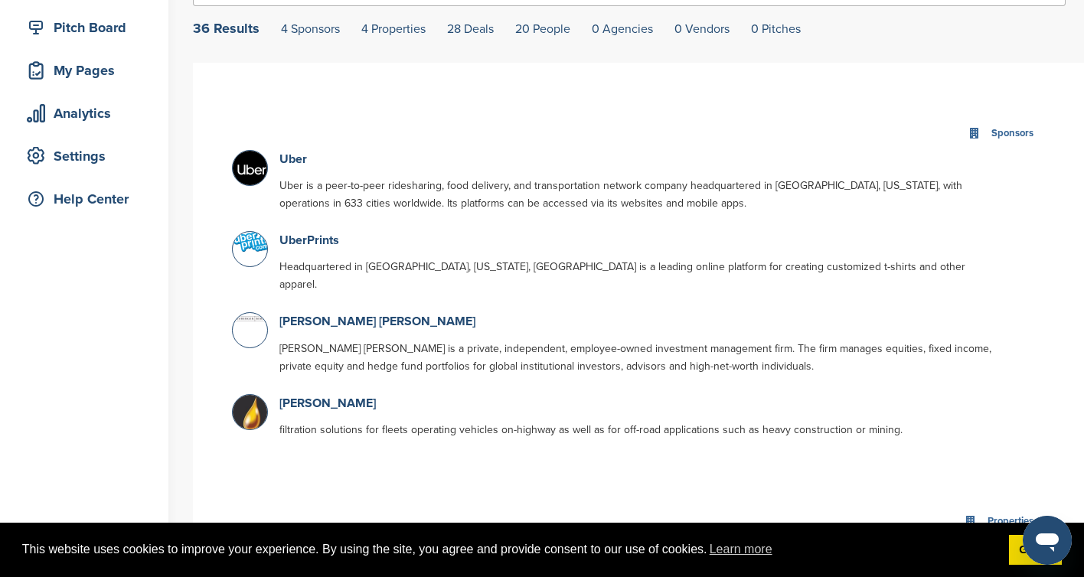
scroll to position [184, 0]
type input "****"
click at [299, 165] on link "Uber" at bounding box center [293, 160] width 28 height 15
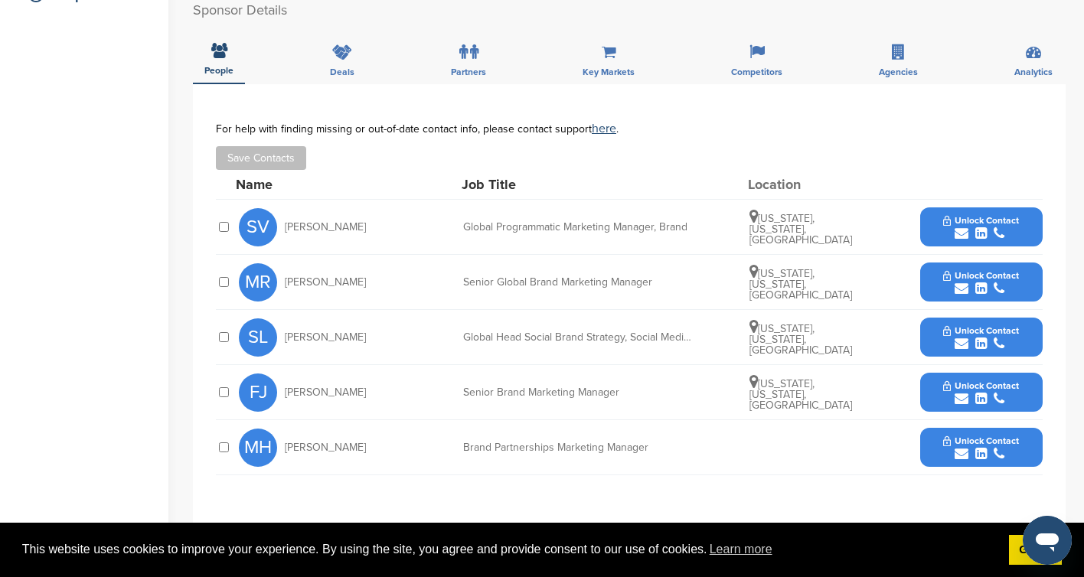
scroll to position [521, 0]
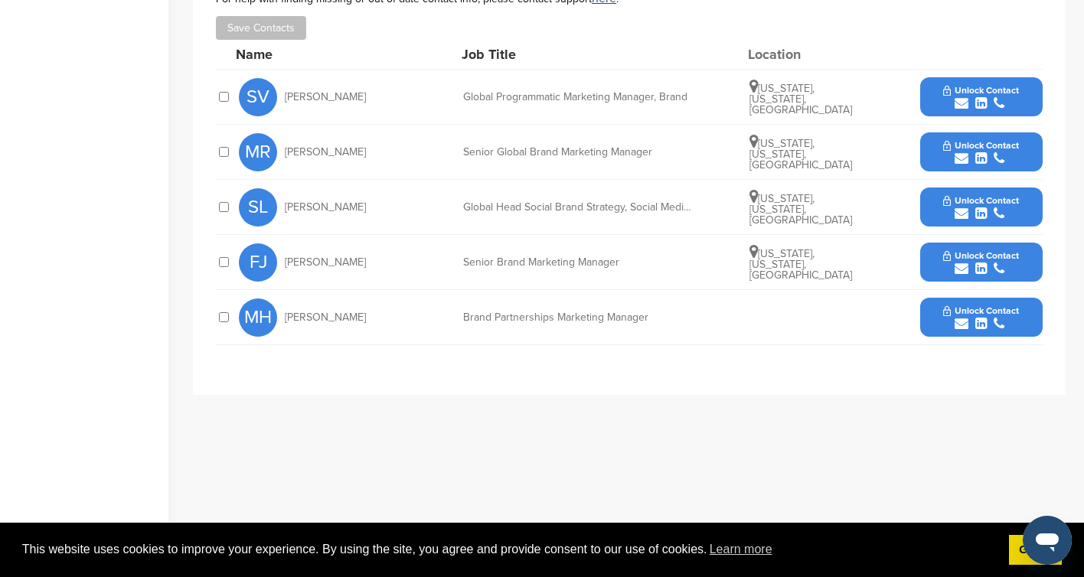
click at [590, 320] on div "Brand Partnerships Marketing Manager" at bounding box center [578, 317] width 230 height 11
click at [589, 320] on div "Brand Partnerships Marketing Manager" at bounding box center [578, 317] width 230 height 11
drag, startPoint x: 350, startPoint y: 321, endPoint x: 273, endPoint y: 316, distance: 77.5
click at [273, 316] on div "MH [PERSON_NAME]" at bounding box center [323, 318] width 168 height 38
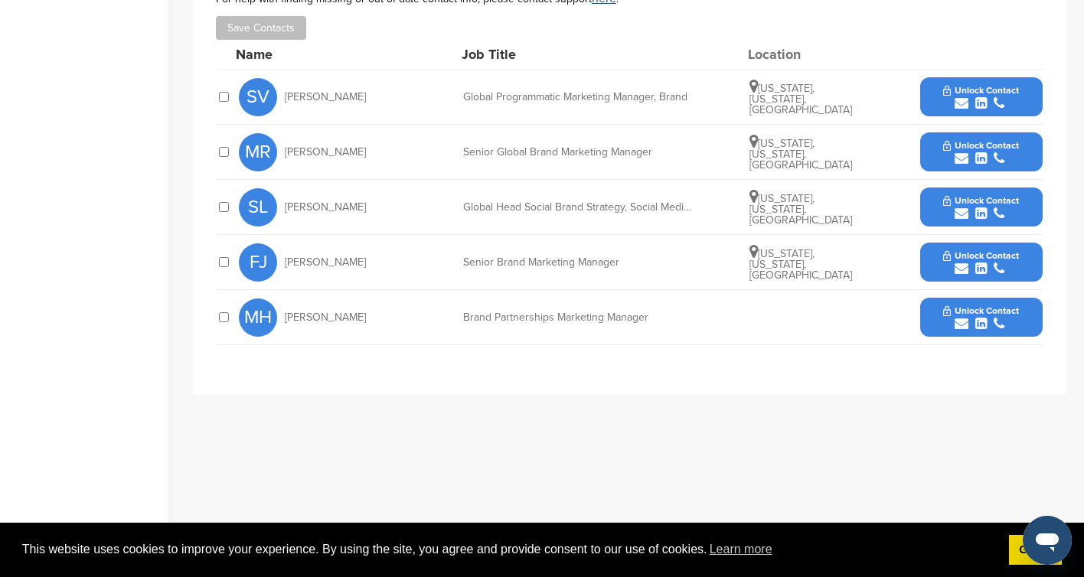
click at [361, 207] on span "[PERSON_NAME]" at bounding box center [325, 207] width 81 height 11
copy div "[PERSON_NAME]"
drag, startPoint x: 351, startPoint y: 263, endPoint x: 279, endPoint y: 259, distance: 72.1
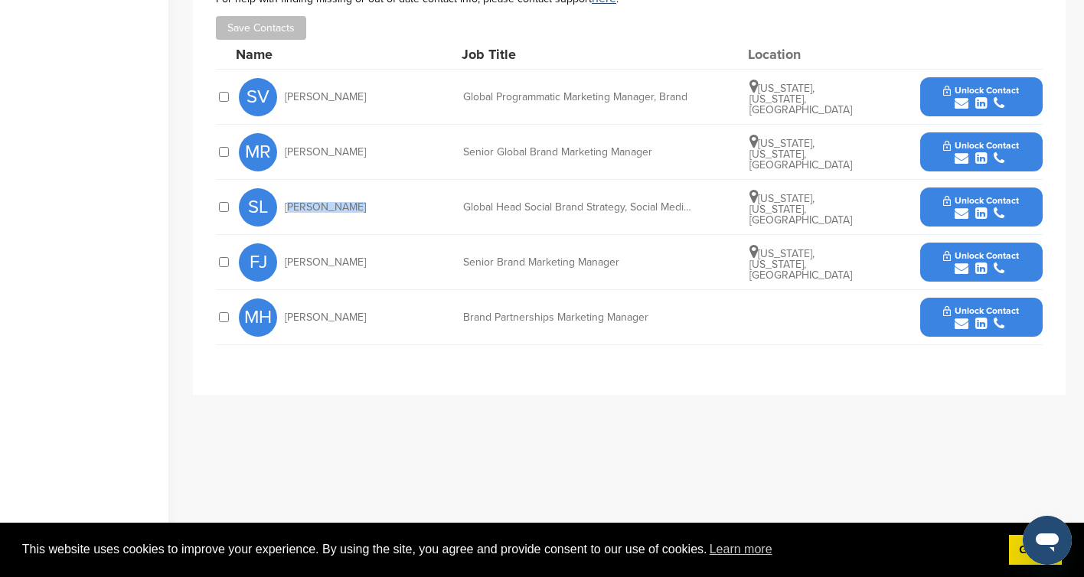
click at [279, 259] on div "[PERSON_NAME] Jabbar" at bounding box center [323, 262] width 168 height 38
click at [358, 315] on div "MH [PERSON_NAME]" at bounding box center [323, 318] width 168 height 38
drag, startPoint x: 350, startPoint y: 321, endPoint x: 282, endPoint y: 321, distance: 68.1
click at [282, 321] on div "MH [PERSON_NAME]" at bounding box center [323, 318] width 168 height 38
copy span "[PERSON_NAME]"
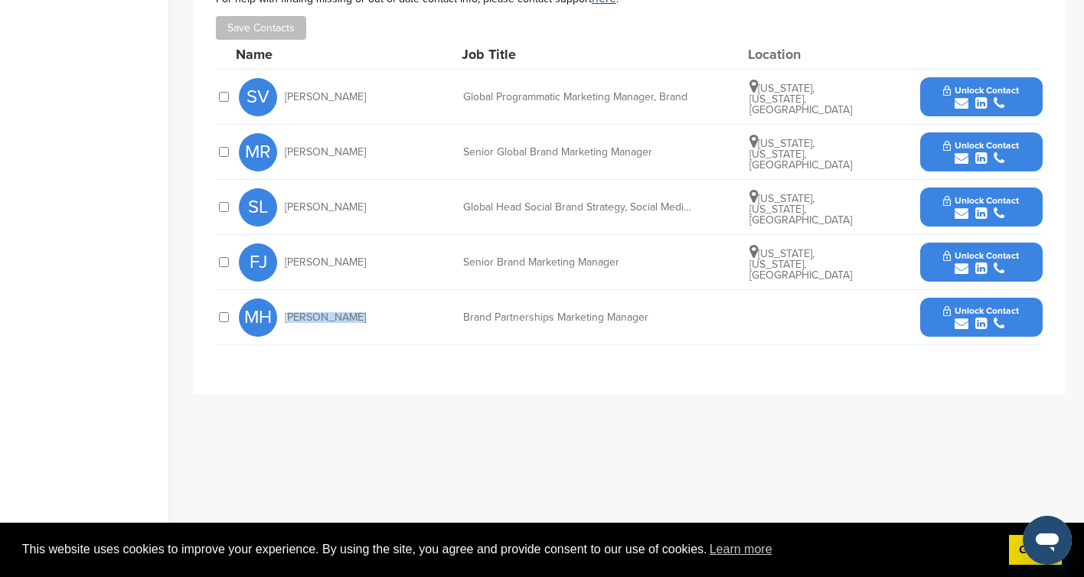
click at [624, 204] on div "Global Head Social Brand Strategy, Social Media and Content, and Influencer/Cre…" at bounding box center [578, 207] width 230 height 11
drag, startPoint x: 397, startPoint y: 98, endPoint x: 273, endPoint y: 89, distance: 124.3
click at [273, 89] on div "SV [PERSON_NAME]" at bounding box center [323, 97] width 168 height 38
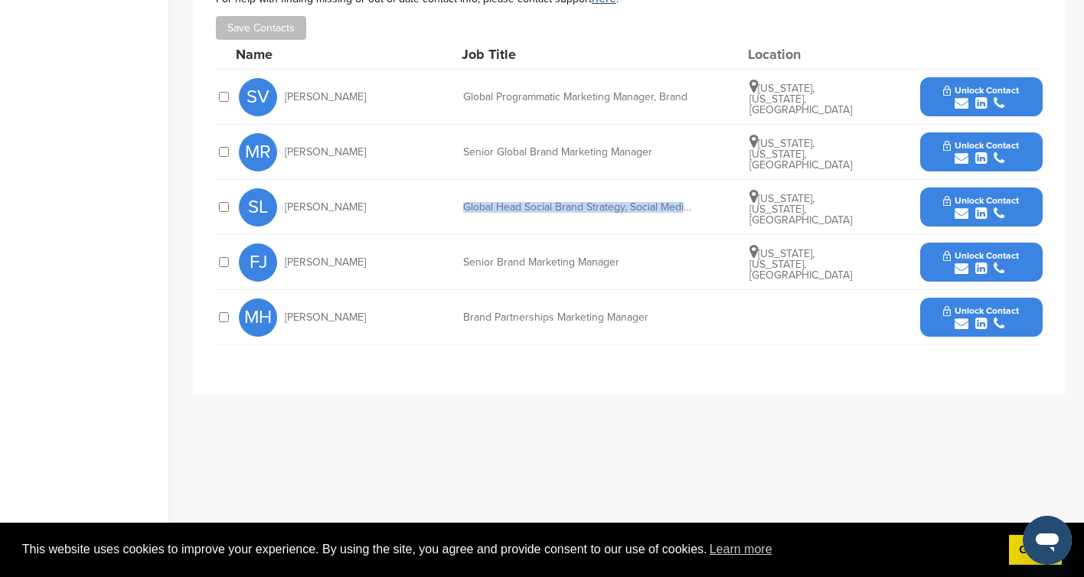
copy div "[PERSON_NAME]"
click at [589, 199] on div "SL [PERSON_NAME] Global Head Social Brand Strategy, Social Media and Content, a…" at bounding box center [641, 207] width 804 height 54
click at [960, 203] on span "Unlock Contact" at bounding box center [981, 200] width 76 height 11
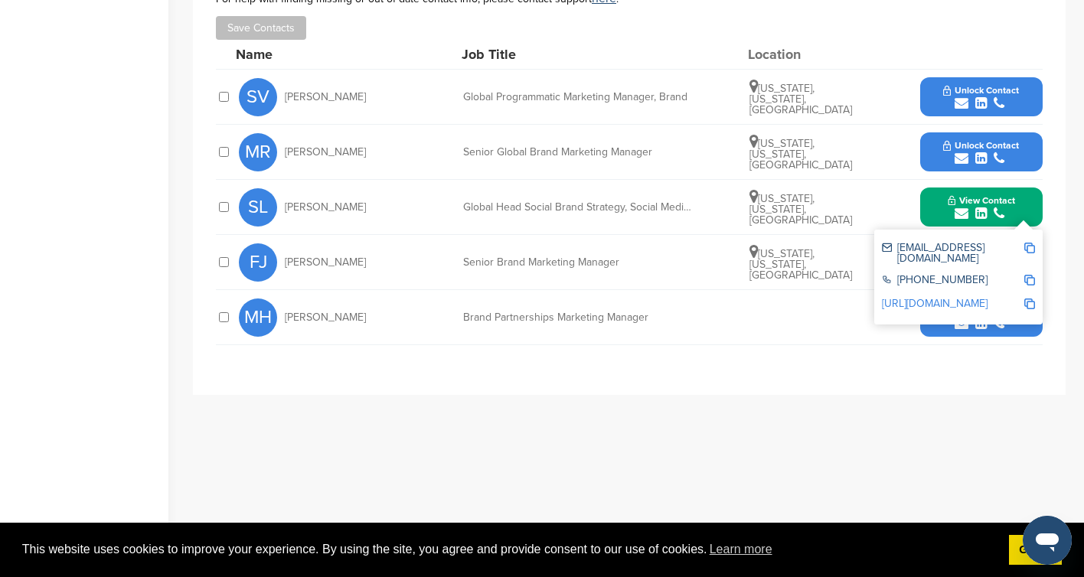
click at [1026, 246] on img at bounding box center [1029, 248] width 11 height 11
click at [328, 214] on div "SL [PERSON_NAME]" at bounding box center [323, 207] width 168 height 38
click at [324, 208] on span "[PERSON_NAME]" at bounding box center [325, 207] width 81 height 11
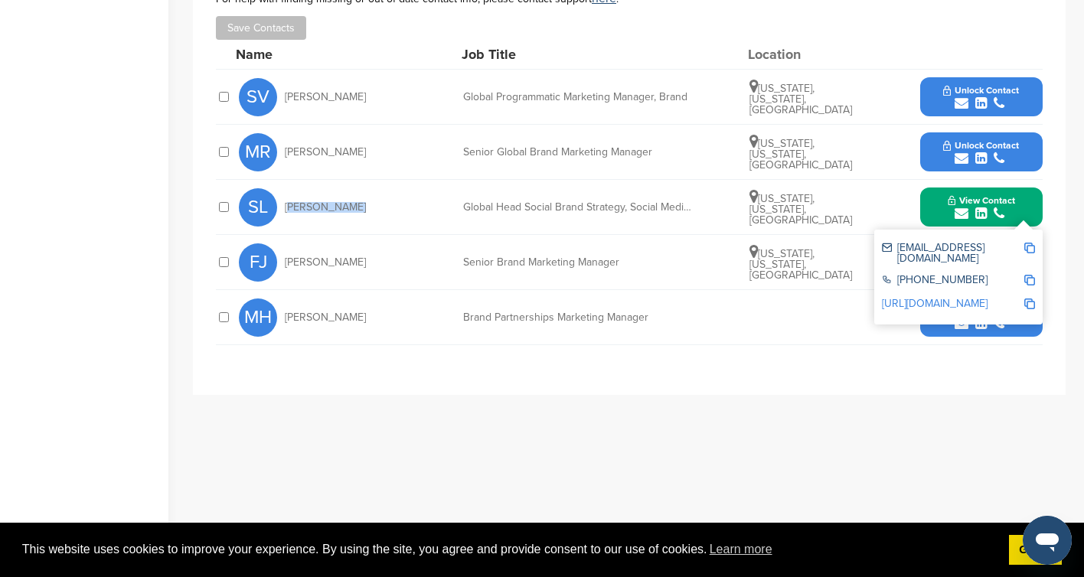
copy div "[PERSON_NAME]"
click at [624, 204] on div "Global Head Social Brand Strategy, Social Media and Content, and Influencer/Cre…" at bounding box center [578, 207] width 230 height 11
copy div "Global Head Social Brand Strategy, Social Media and Content, and Influencer/Cre…"
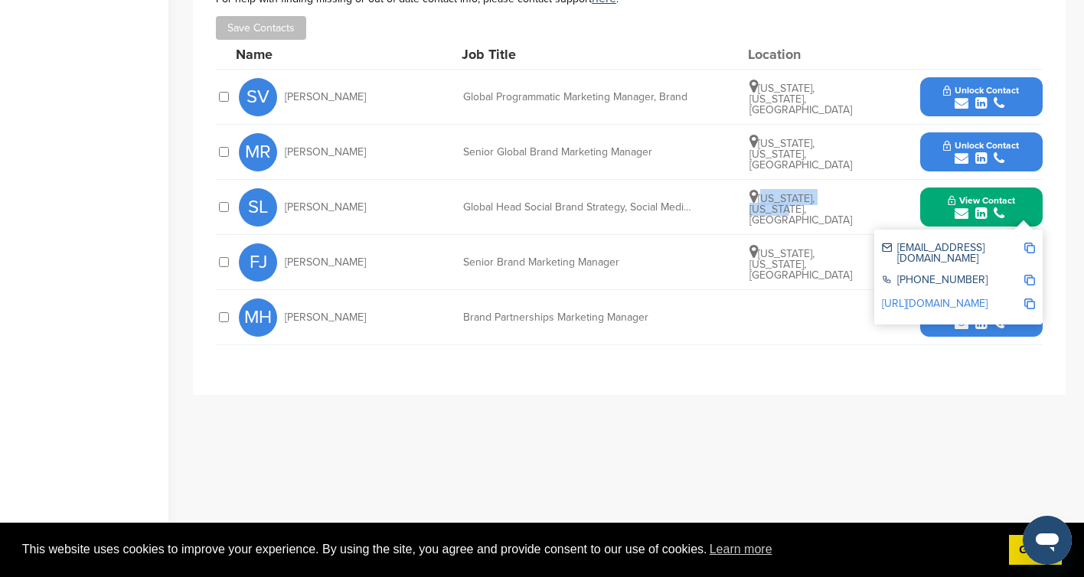
drag, startPoint x: 763, startPoint y: 203, endPoint x: 854, endPoint y: 204, distance: 90.3
click at [852, 204] on span "[US_STATE], [US_STATE], [GEOGRAPHIC_DATA]" at bounding box center [800, 209] width 103 height 34
copy span "[US_STATE], [US_STATE]"
click at [1030, 275] on img at bounding box center [1029, 280] width 11 height 11
copy span "[US_STATE], [US_STATE]"
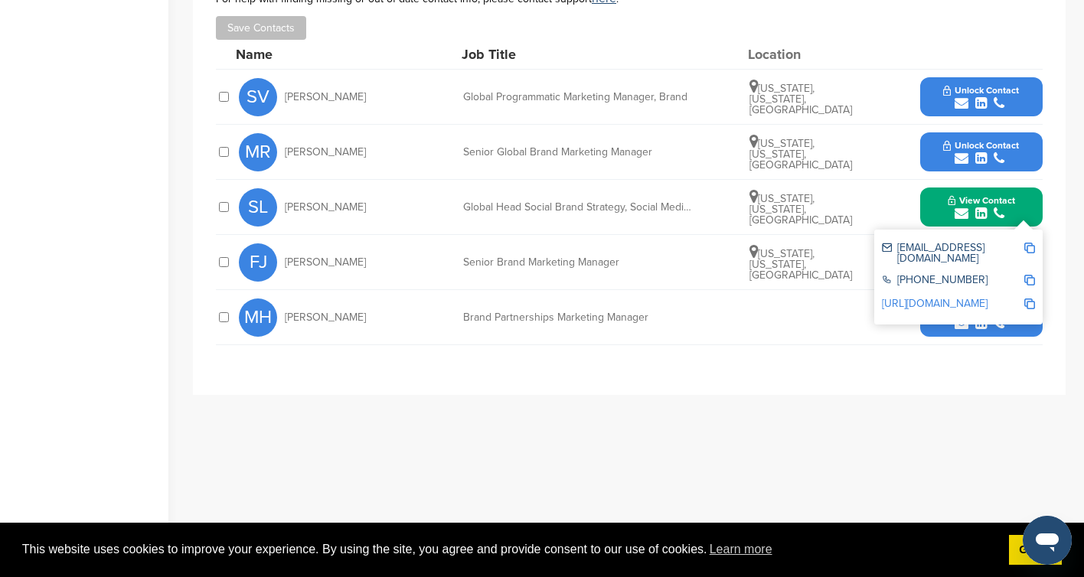
click at [1030, 299] on img at bounding box center [1029, 304] width 11 height 11
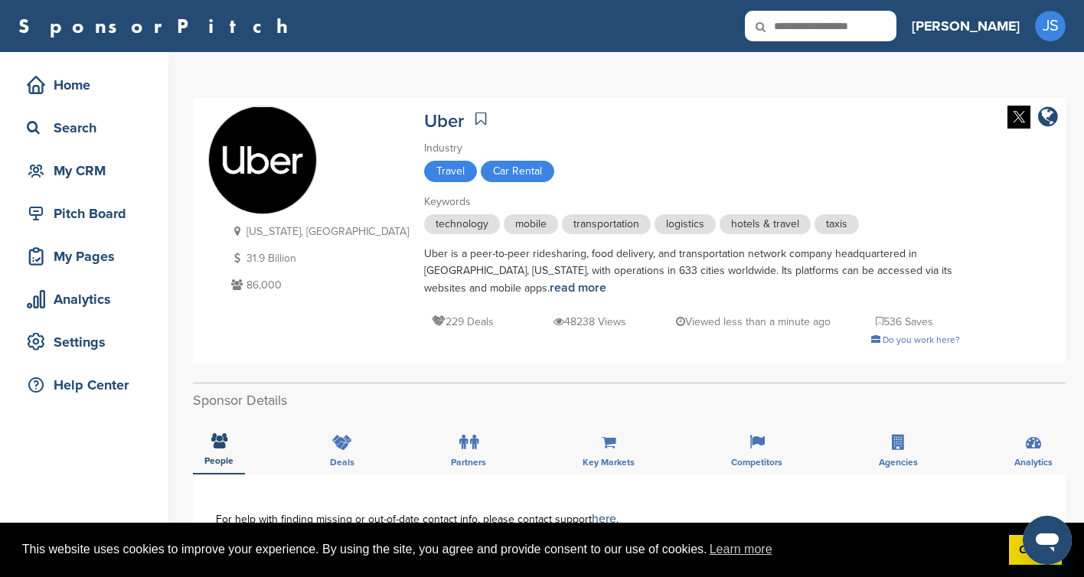
click at [896, 27] on input "text" at bounding box center [821, 26] width 152 height 31
paste input "*********"
type input "*********"
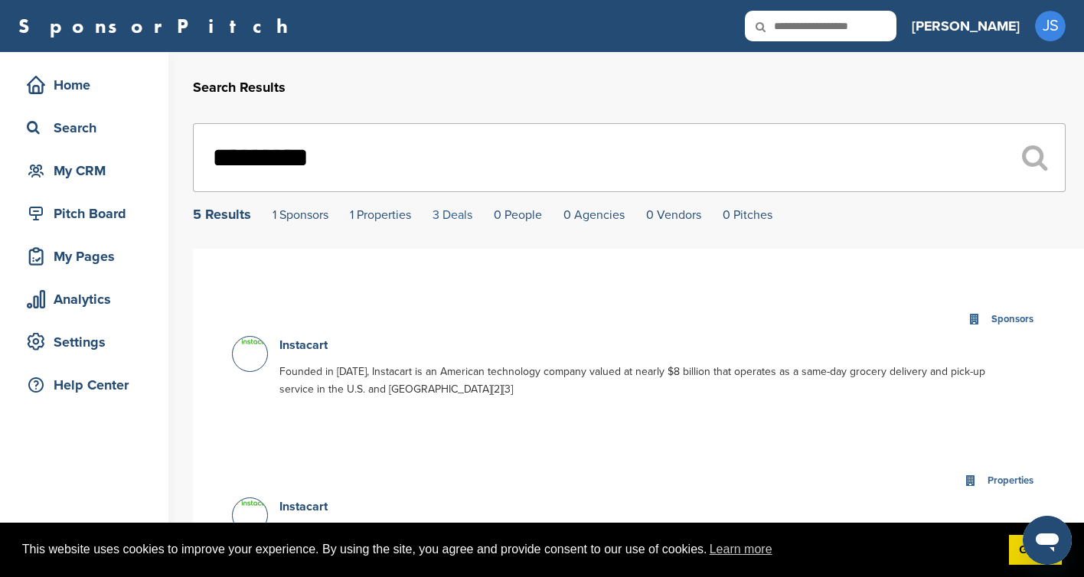
scroll to position [31, 0]
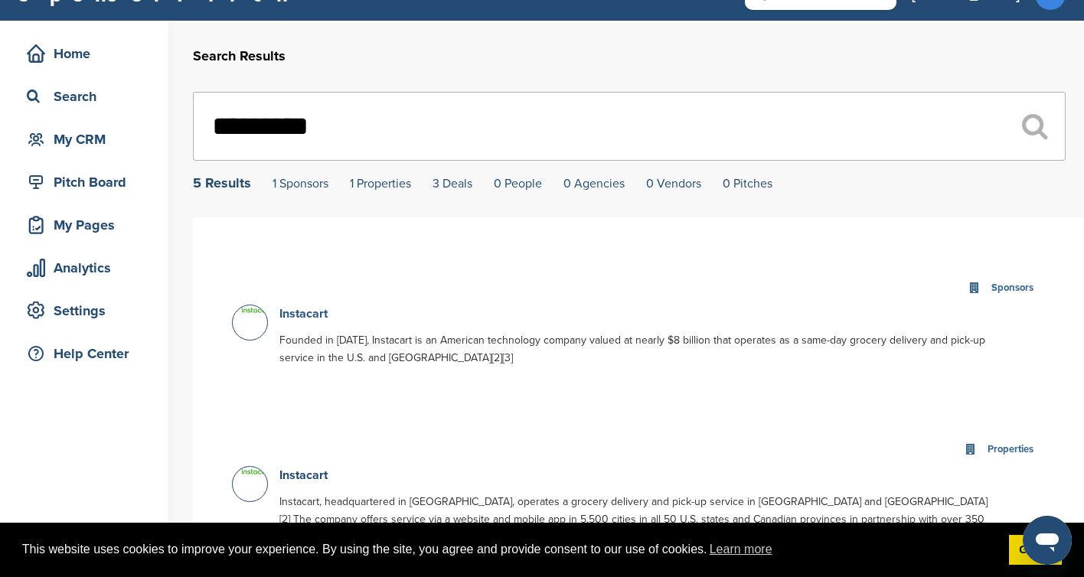
click at [295, 317] on link "Instacart" at bounding box center [303, 313] width 48 height 15
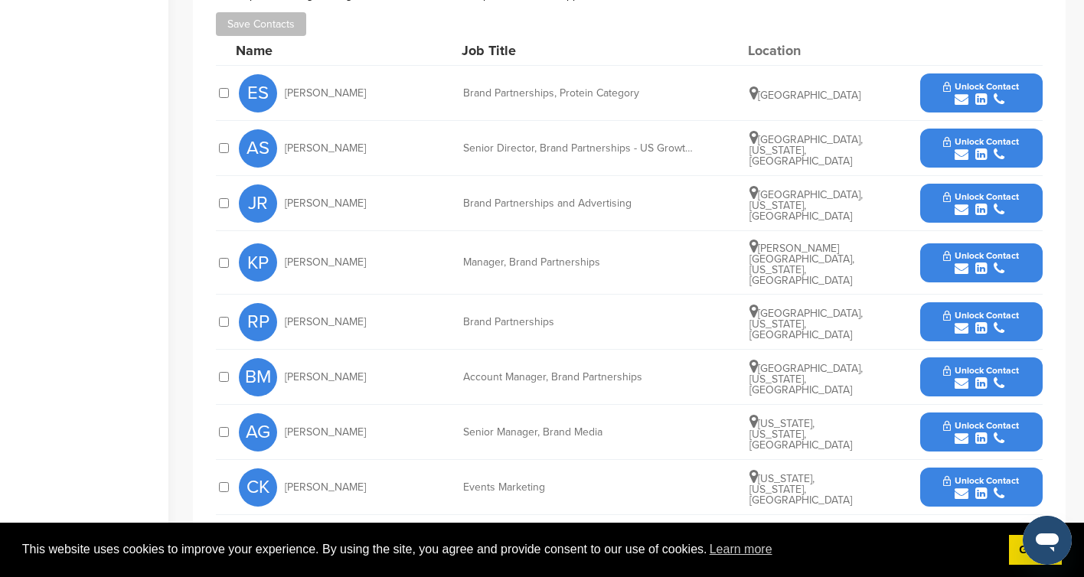
scroll to position [579, 0]
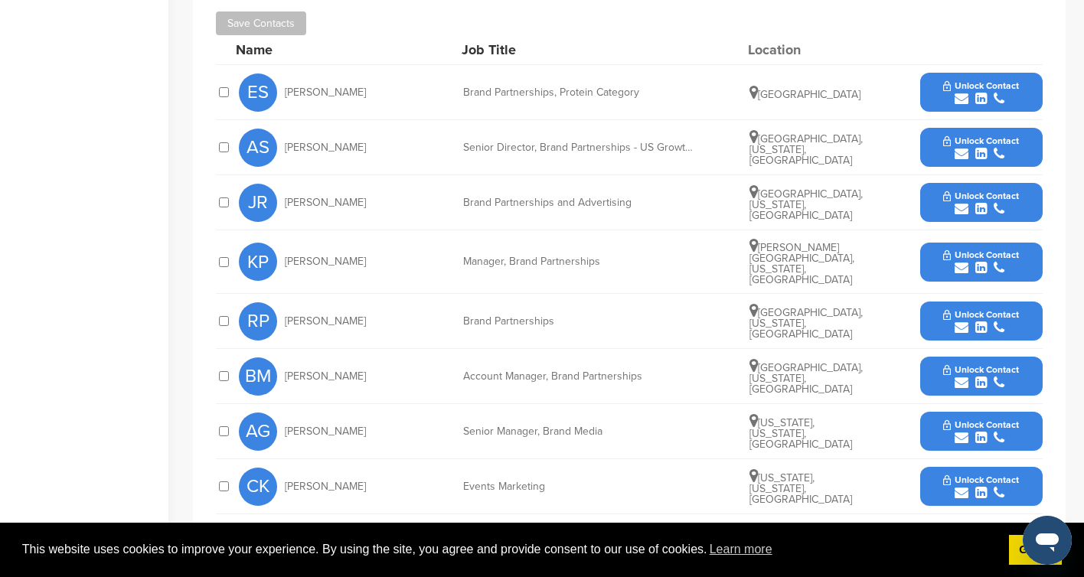
click at [524, 143] on div "Senior Director, Brand Partnerships - US Growth Sector Lead" at bounding box center [578, 147] width 230 height 11
copy div "Senior Director, Brand Partnerships - US Growth Sector Lead"
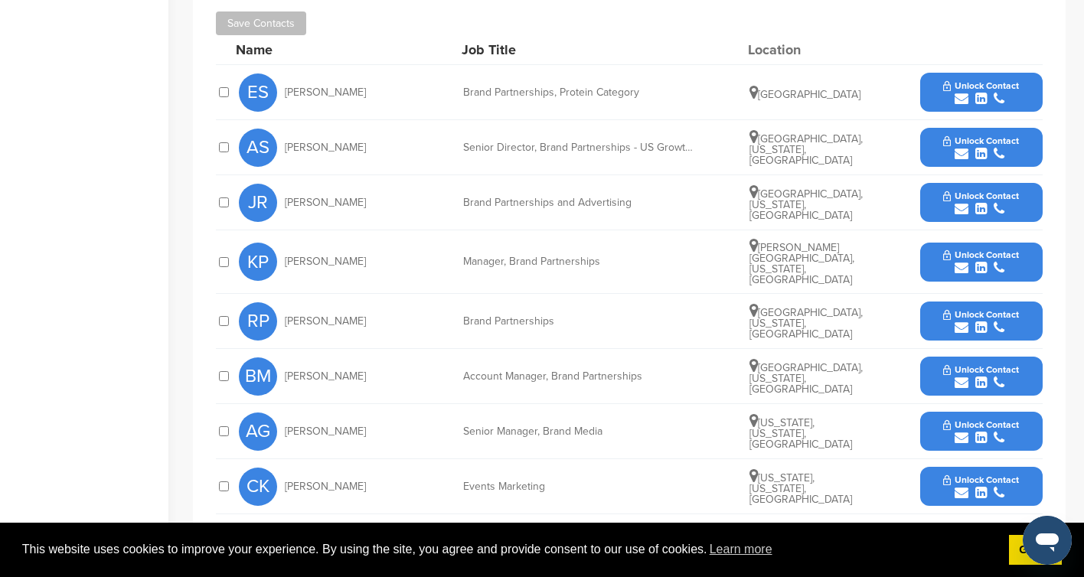
click at [292, 146] on span "[PERSON_NAME]" at bounding box center [325, 147] width 81 height 11
copy div "[PERSON_NAME]"
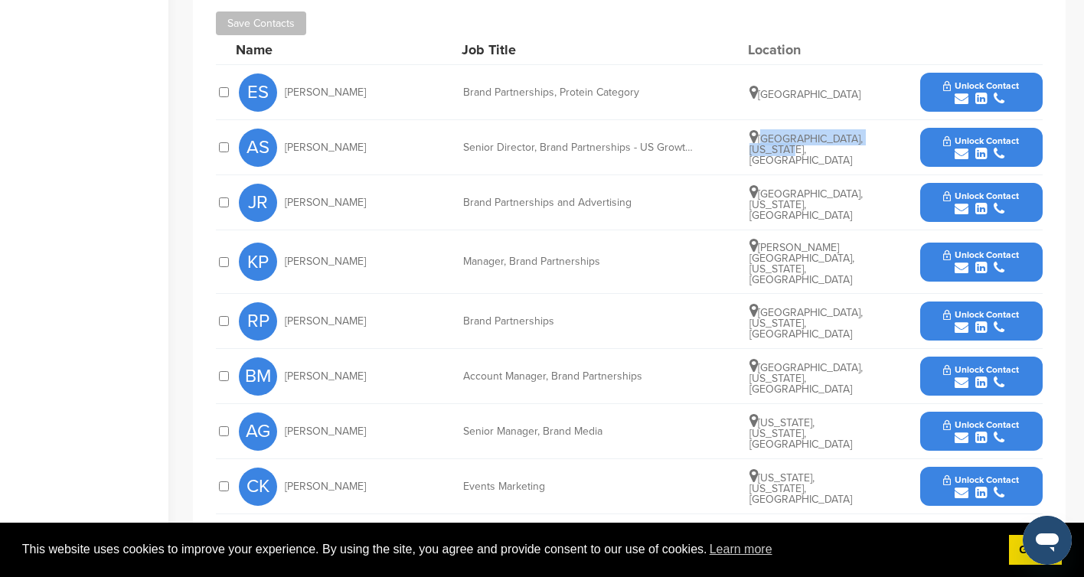
drag, startPoint x: 762, startPoint y: 142, endPoint x: 795, endPoint y: 158, distance: 37.7
click at [795, 158] on span "[GEOGRAPHIC_DATA], [US_STATE], [GEOGRAPHIC_DATA]" at bounding box center [805, 149] width 113 height 34
copy span "[GEOGRAPHIC_DATA], [US_STATE],"
click at [953, 152] on div "submit" at bounding box center [981, 154] width 76 height 15
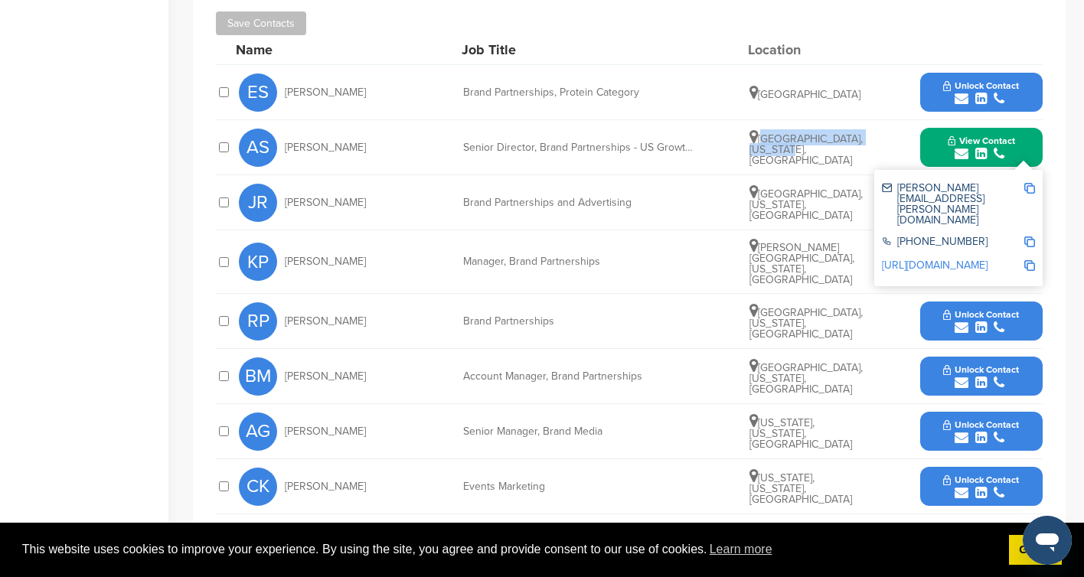
click at [1027, 189] on img at bounding box center [1029, 188] width 11 height 11
copy span "[GEOGRAPHIC_DATA], [US_STATE],"
click at [1031, 237] on img at bounding box center [1029, 242] width 11 height 11
click at [1031, 260] on img at bounding box center [1029, 265] width 11 height 11
click at [385, 261] on div "KP [PERSON_NAME]" at bounding box center [323, 262] width 168 height 38
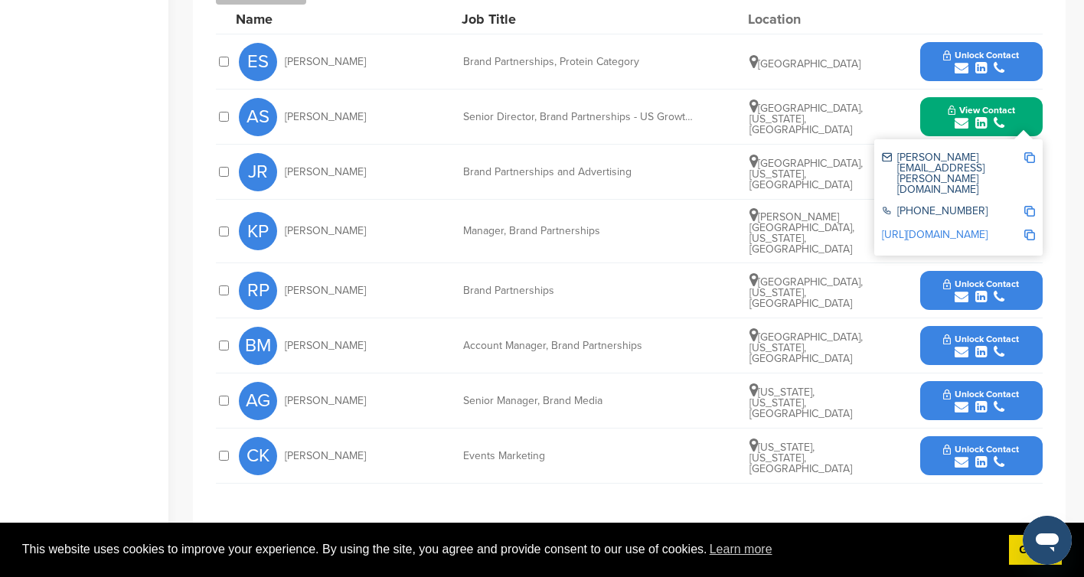
scroll to position [608, 0]
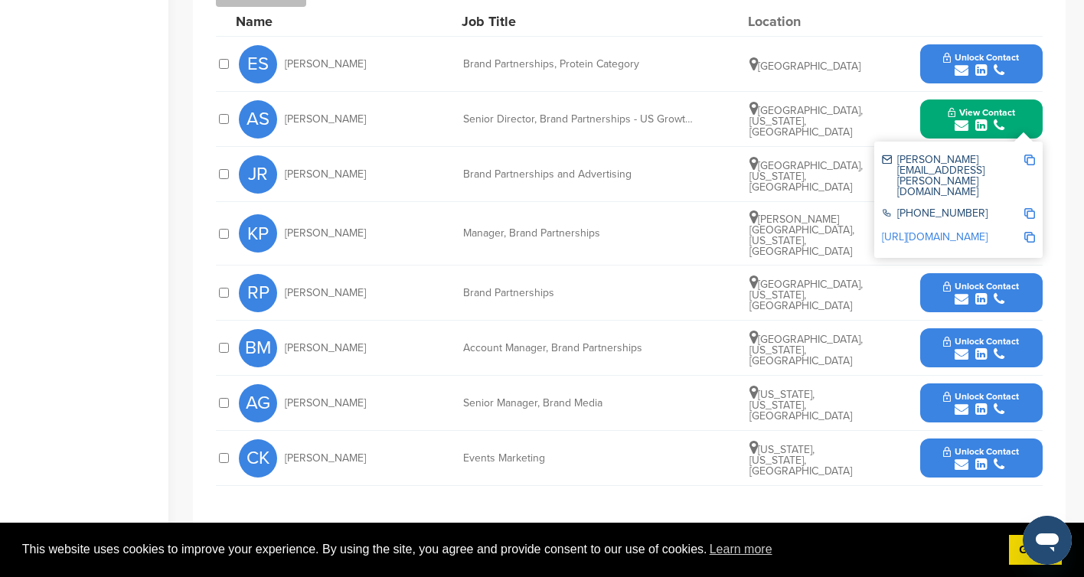
drag, startPoint x: 336, startPoint y: 173, endPoint x: 269, endPoint y: 169, distance: 66.7
click at [269, 169] on div "JR [PERSON_NAME]" at bounding box center [323, 174] width 168 height 38
copy div "[PERSON_NAME]"
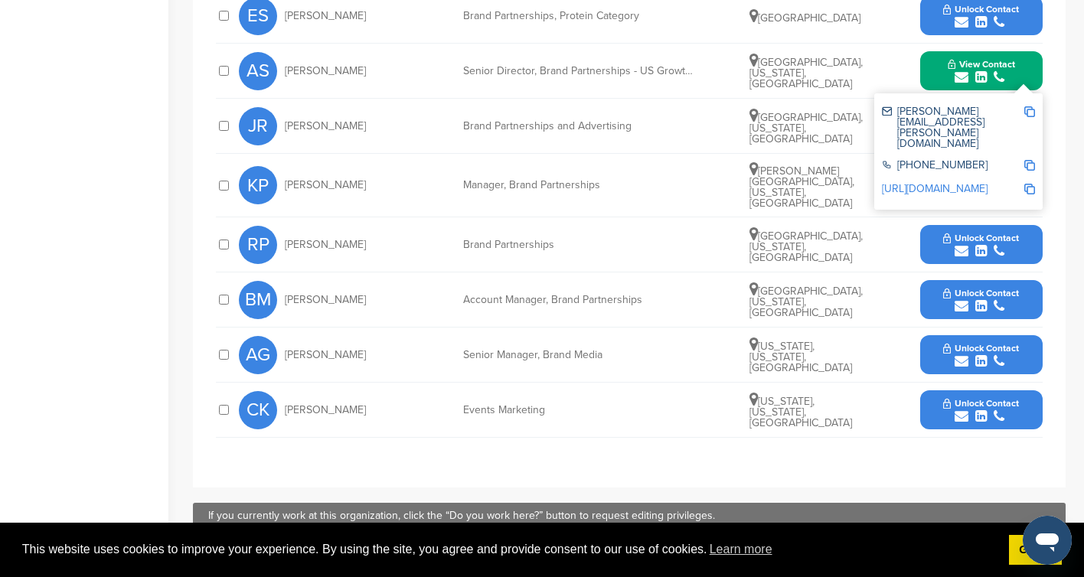
scroll to position [656, 0]
click at [318, 405] on span "[PERSON_NAME]" at bounding box center [325, 410] width 81 height 11
copy div "[PERSON_NAME]"
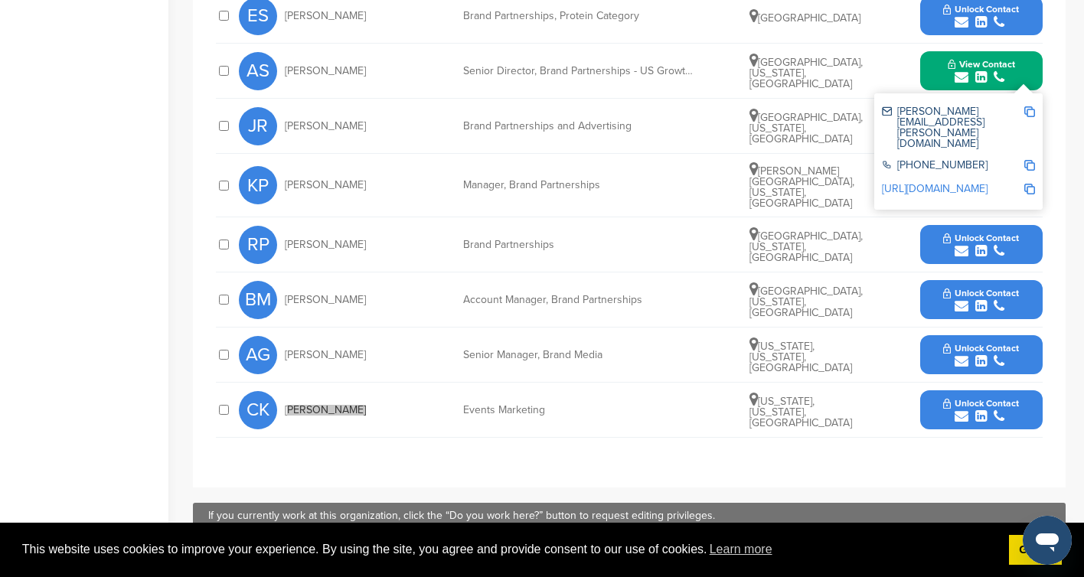
copy div "Chase Kehoe"
click at [321, 405] on span "Chase Kehoe" at bounding box center [325, 410] width 81 height 11
click at [520, 406] on div "Events Marketing" at bounding box center [578, 410] width 230 height 11
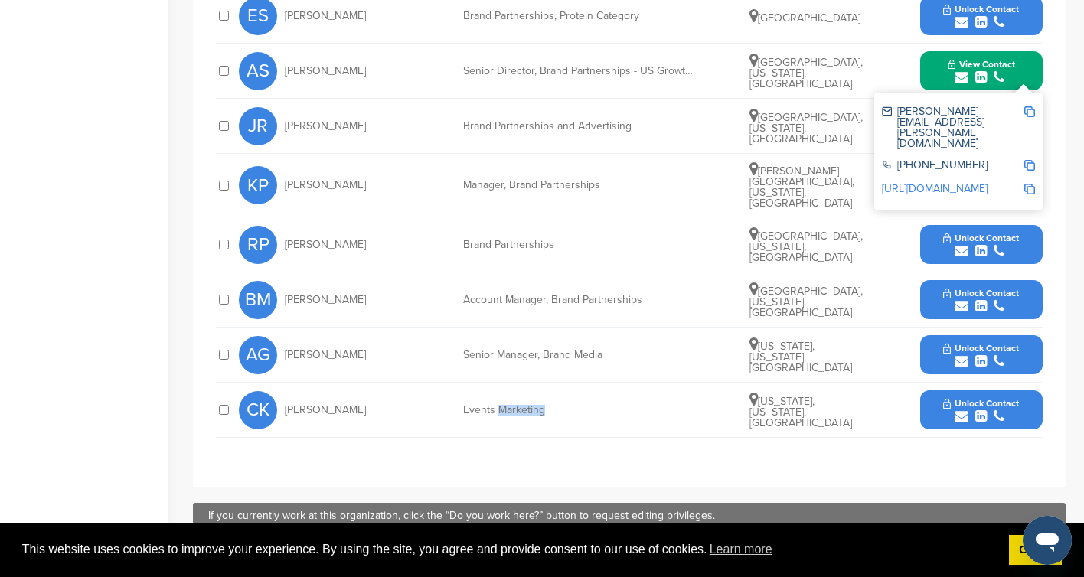
click at [520, 406] on div "Events Marketing" at bounding box center [578, 410] width 230 height 11
copy div "Events Marketing"
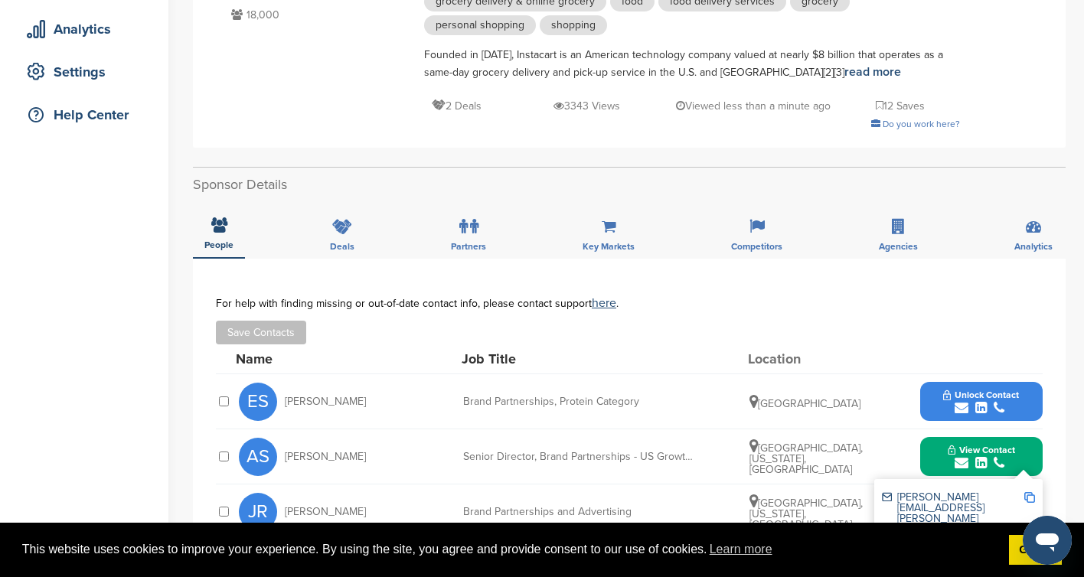
scroll to position [0, 0]
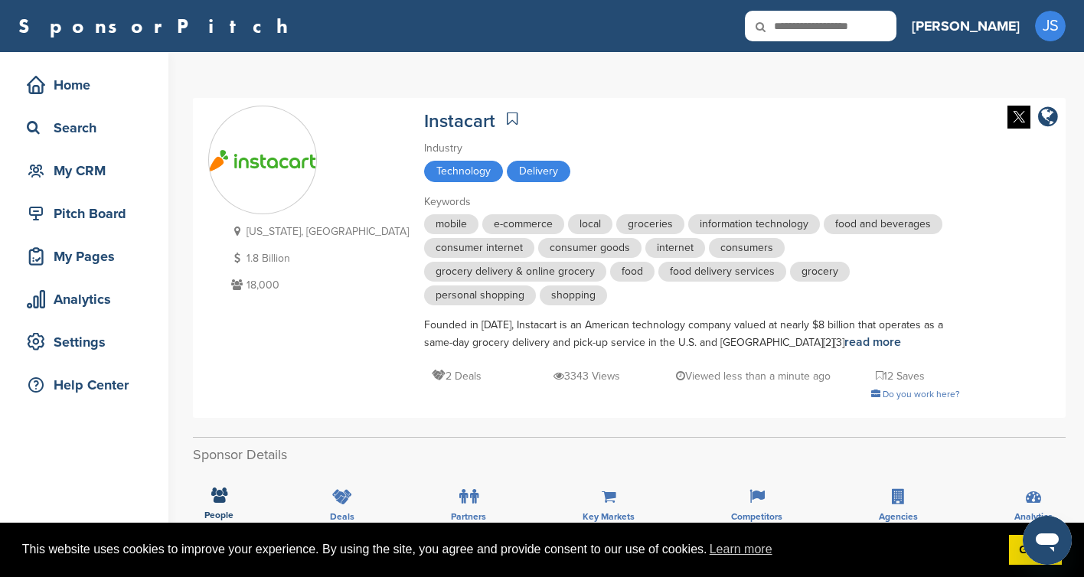
drag, startPoint x: 810, startPoint y: 28, endPoint x: 867, endPoint y: 27, distance: 56.7
click at [813, 28] on div "SponsorPitch" at bounding box center [457, 26] width 878 height 31
click at [797, 27] on icon at bounding box center [771, 27] width 52 height 32
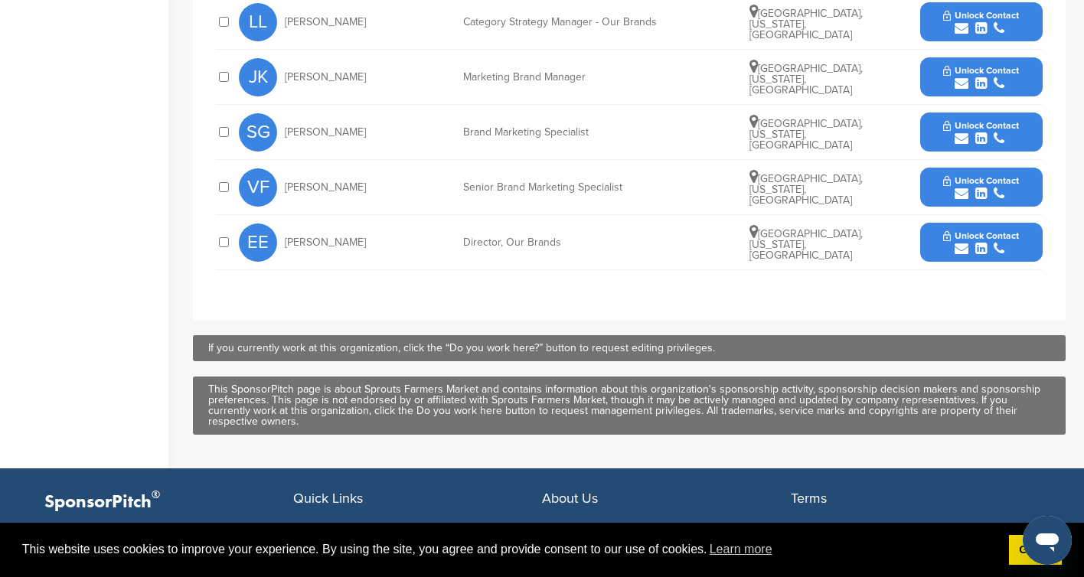
scroll to position [795, 0]
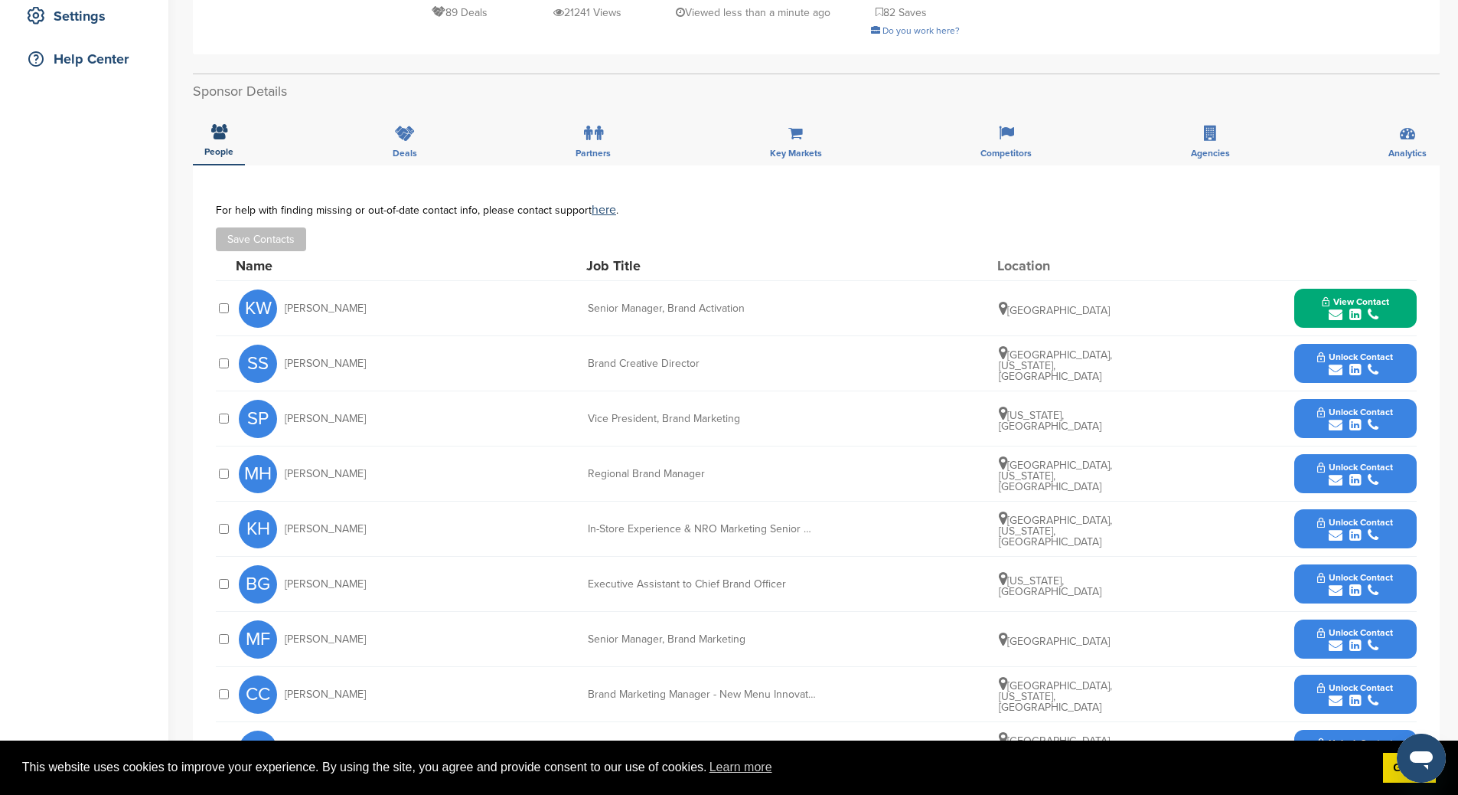
scroll to position [296, 0]
